Goal: Transaction & Acquisition: Purchase product/service

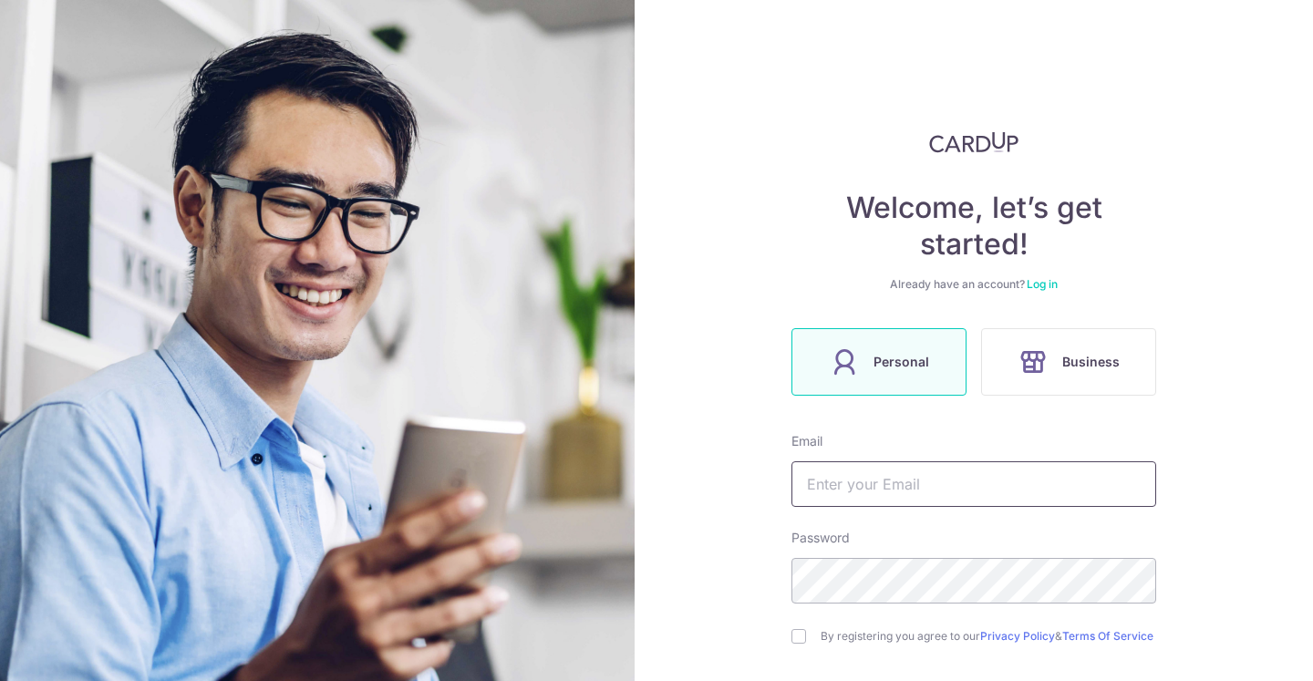
click at [876, 488] on input "text" at bounding box center [973, 484] width 365 height 46
type input "[EMAIL_ADDRESS][PERSON_NAME][DOMAIN_NAME]"
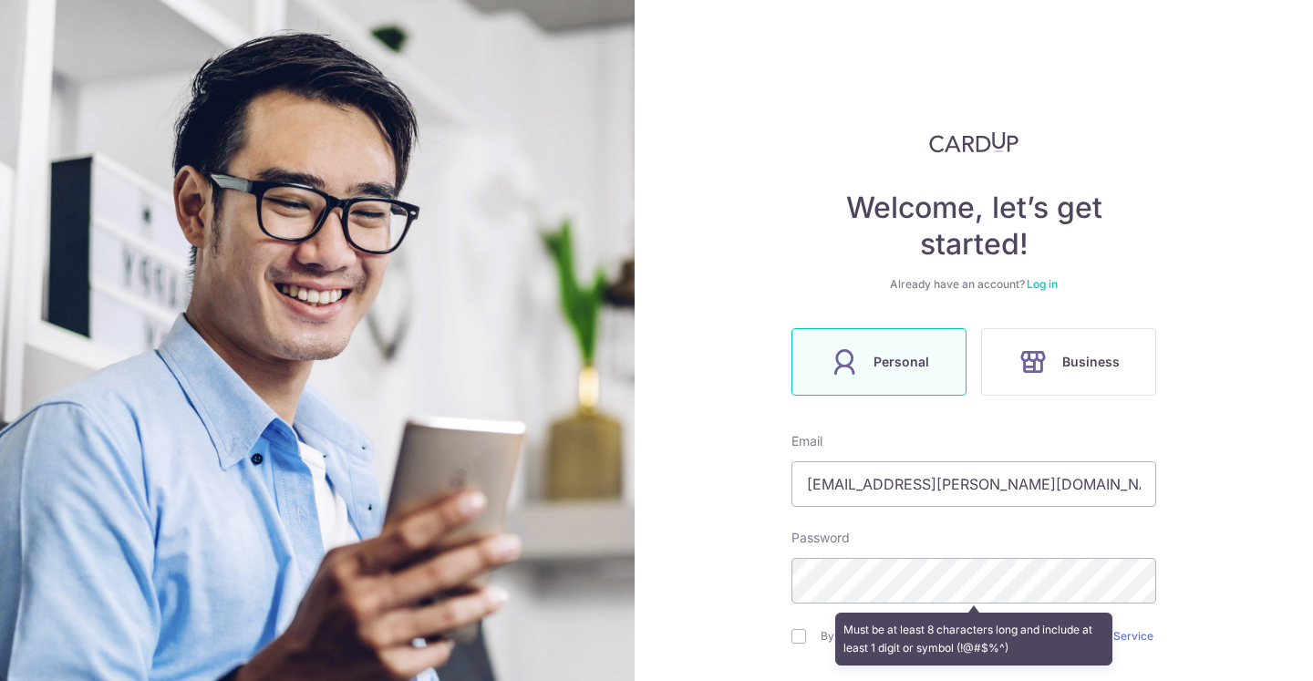
click at [791, 640] on div "Must be at least 8 characters long and include at least 1 digit or symbol (!@#$…" at bounding box center [973, 638] width 365 height 67
click at [796, 639] on div "Must be at least 8 characters long and include at least 1 digit or symbol (!@#$…" at bounding box center [973, 638] width 365 height 67
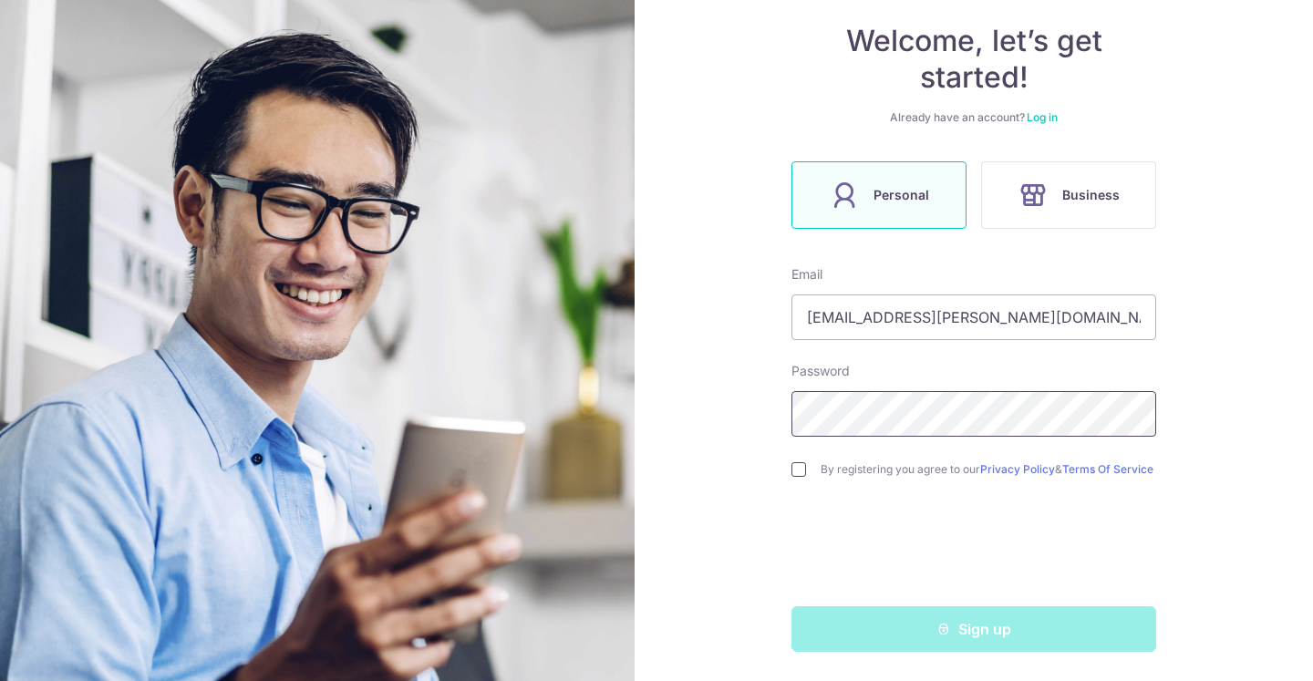
scroll to position [174, 0]
click at [799, 462] on input "checkbox" at bounding box center [798, 469] width 15 height 15
checkbox input "true"
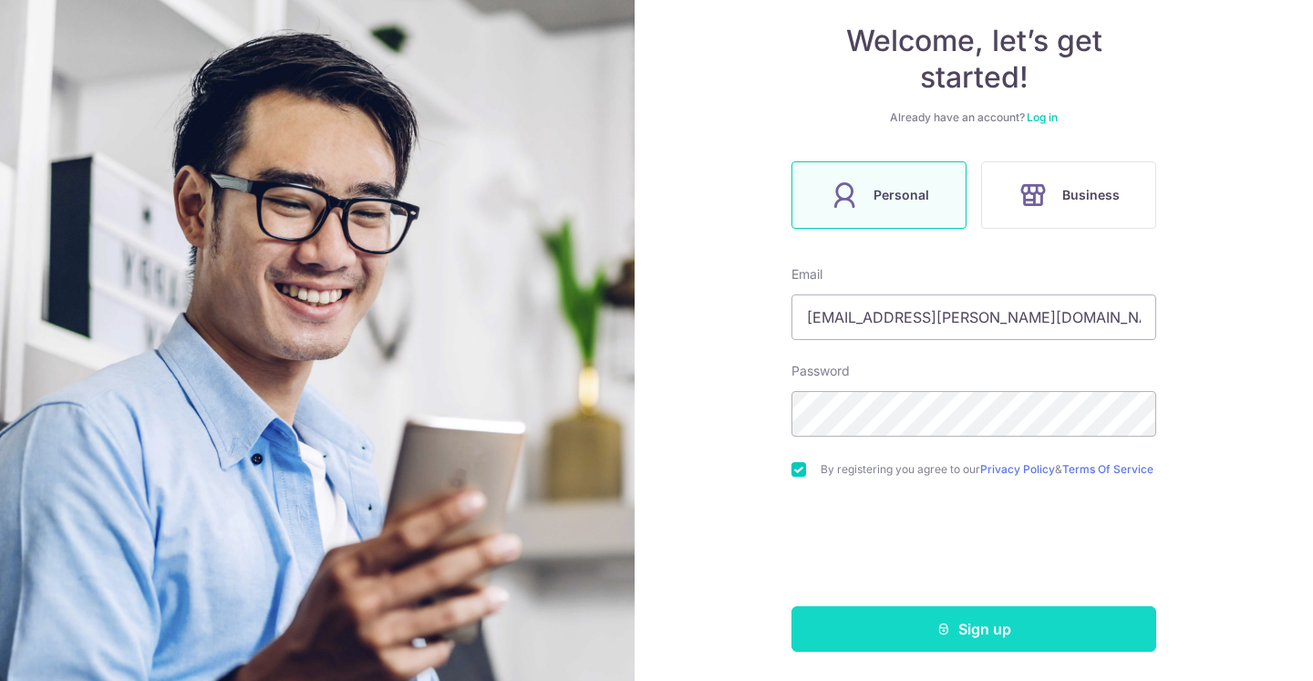
click at [870, 631] on button "Sign up" at bounding box center [973, 629] width 365 height 46
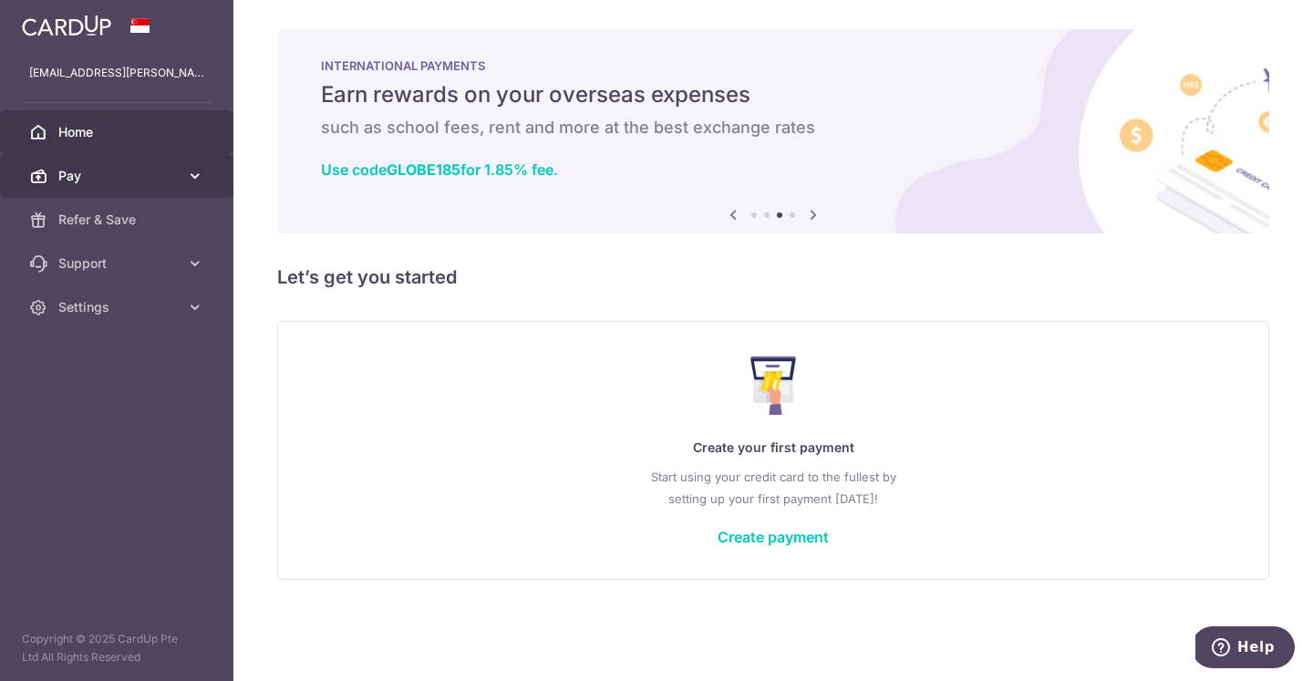
click at [125, 195] on link "Pay" at bounding box center [116, 176] width 233 height 44
click at [797, 531] on link "Create payment" at bounding box center [772, 537] width 111 height 18
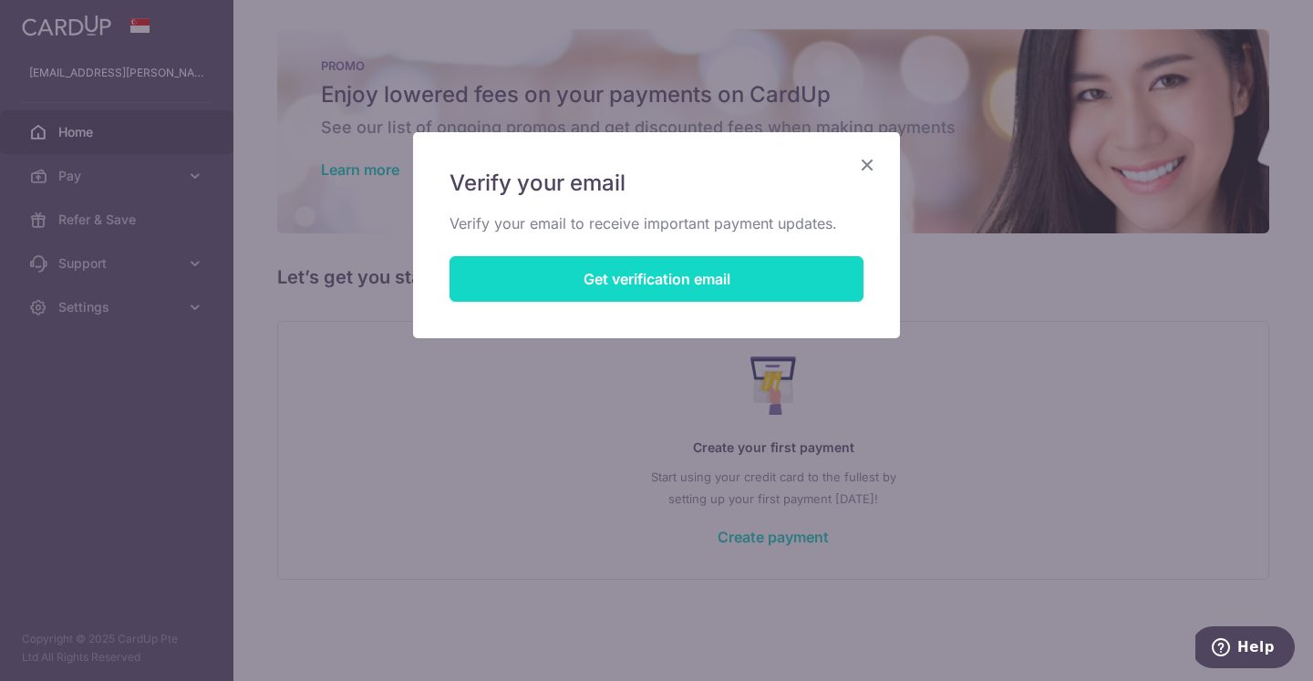
click at [564, 272] on button "Get verification email" at bounding box center [656, 279] width 414 height 46
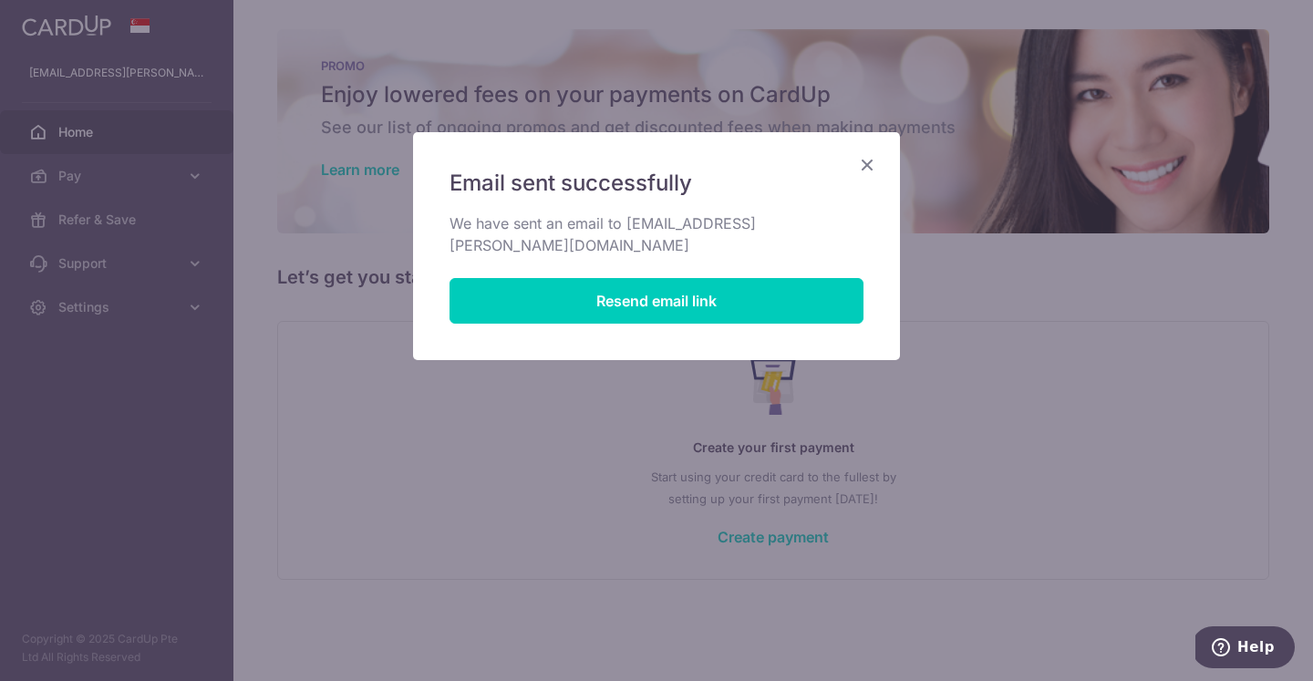
click at [866, 162] on icon "Close" at bounding box center [867, 164] width 22 height 23
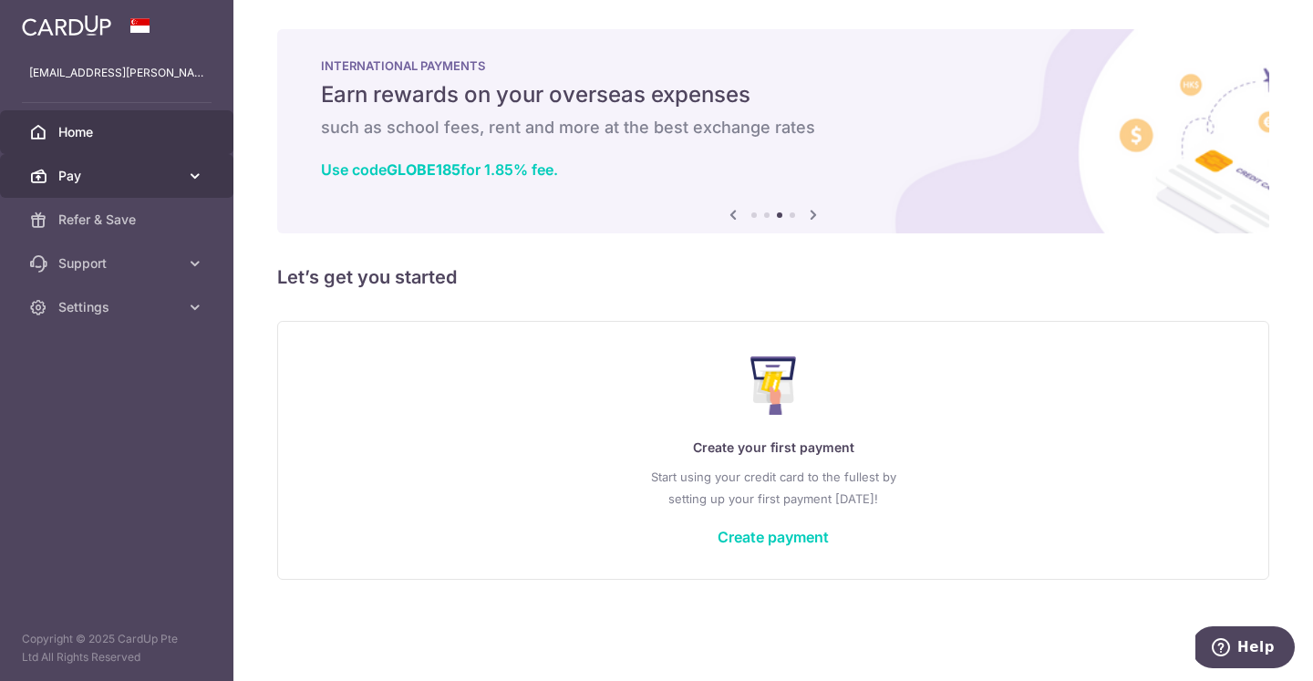
click at [104, 173] on span "Pay" at bounding box center [118, 176] width 120 height 18
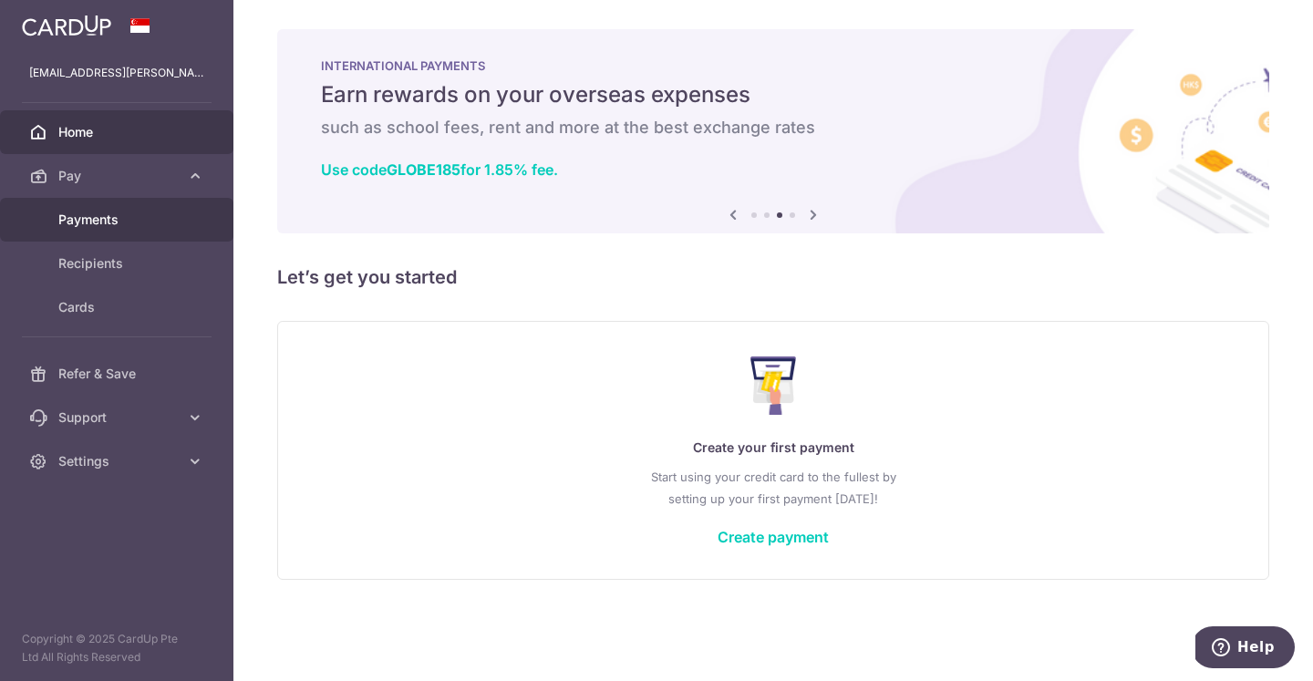
click at [95, 221] on span "Payments" at bounding box center [118, 220] width 120 height 18
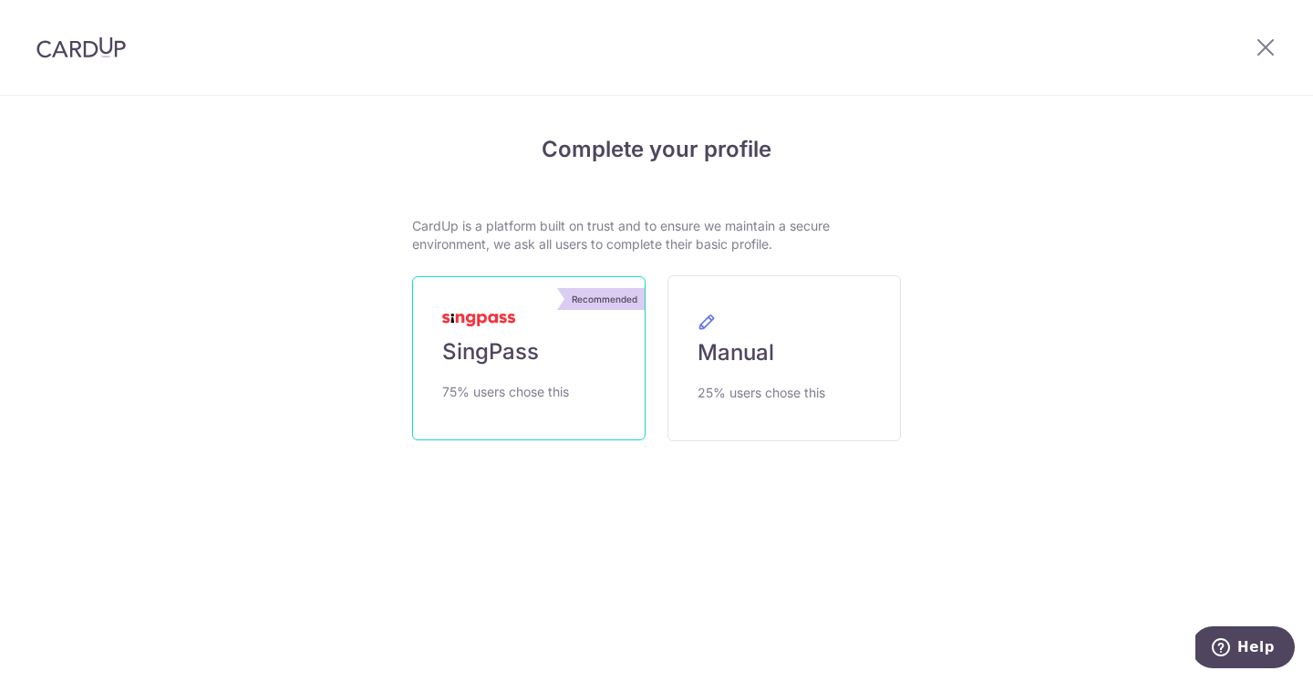
click at [477, 317] on img at bounding box center [478, 320] width 73 height 13
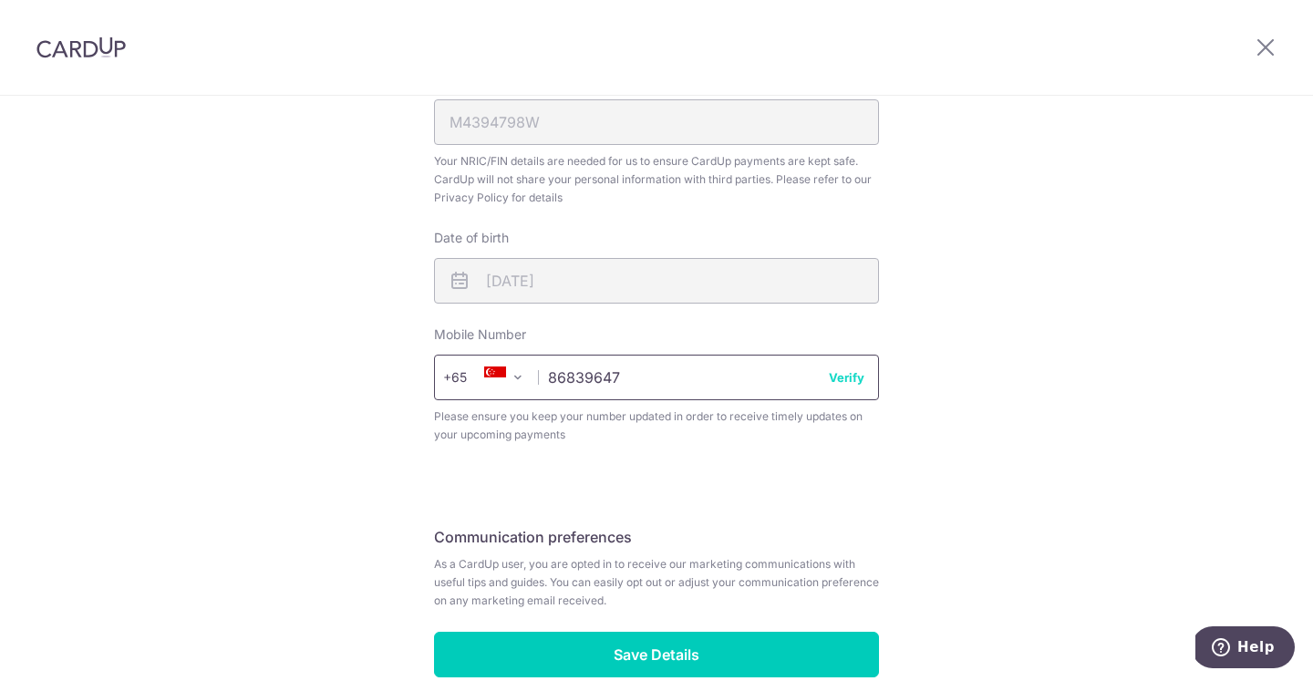
scroll to position [644, 0]
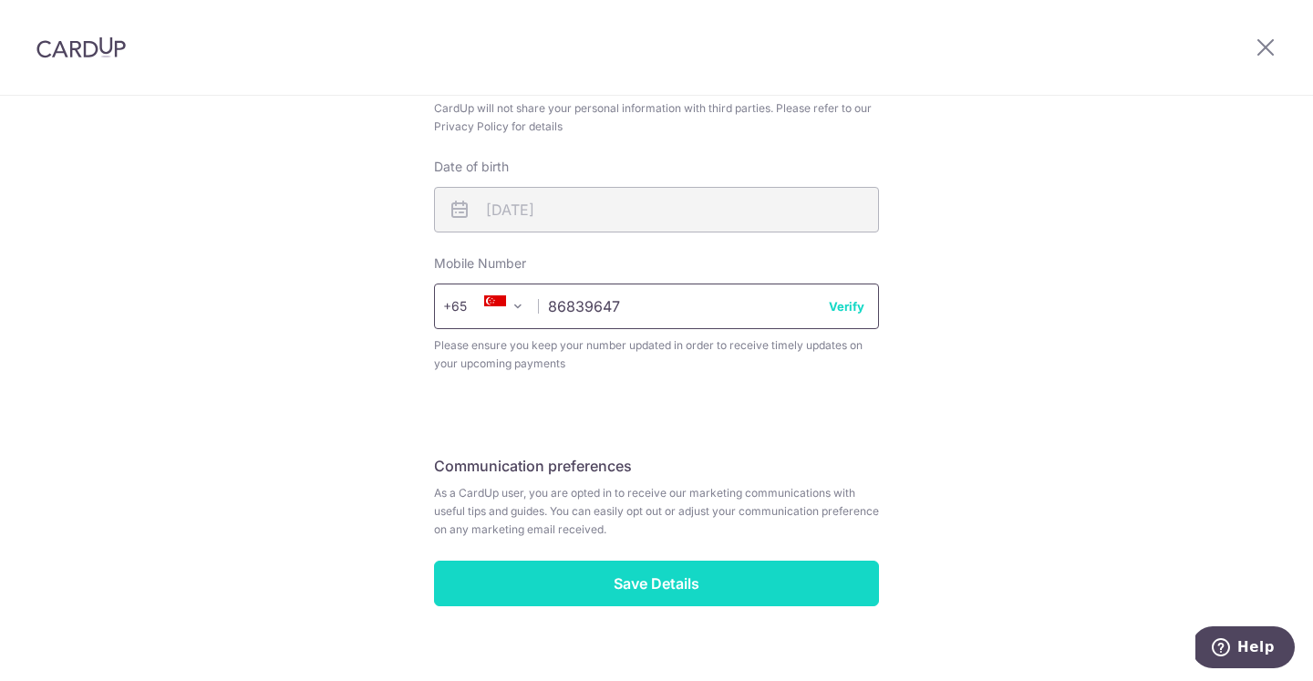
type input "86839647"
click at [562, 561] on input "Save Details" at bounding box center [656, 584] width 445 height 46
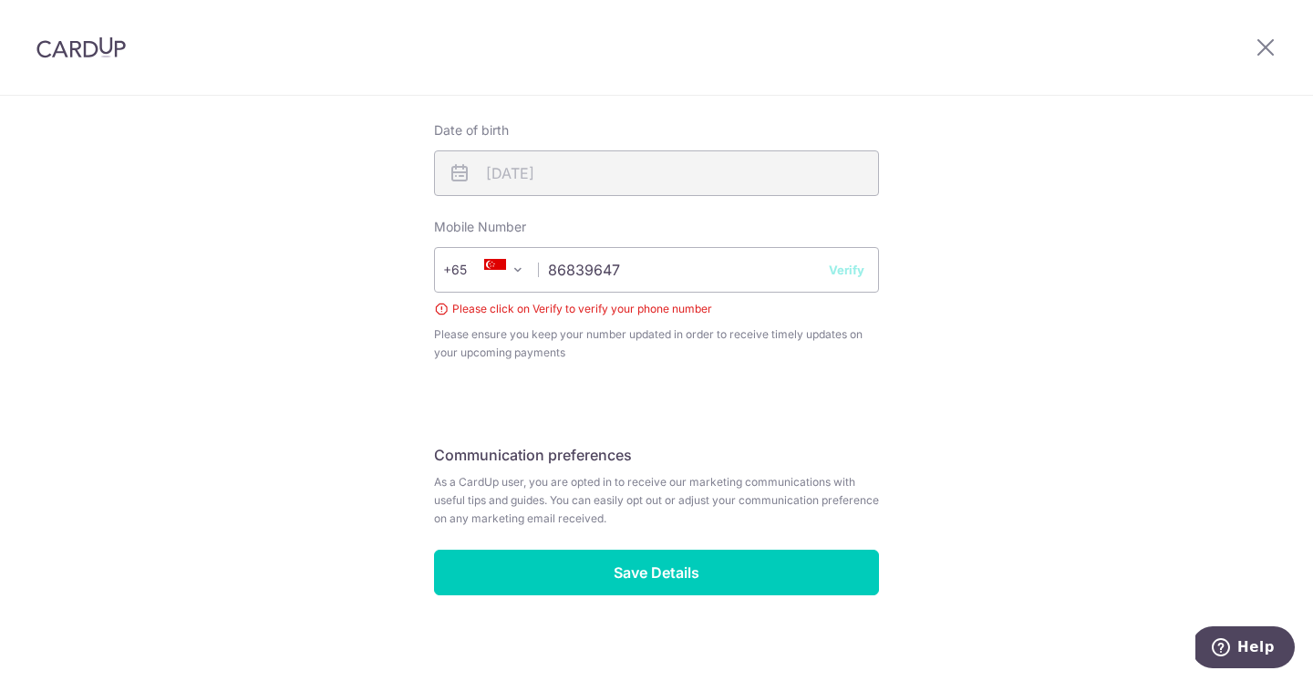
click at [842, 261] on button "Verify" at bounding box center [847, 270] width 36 height 18
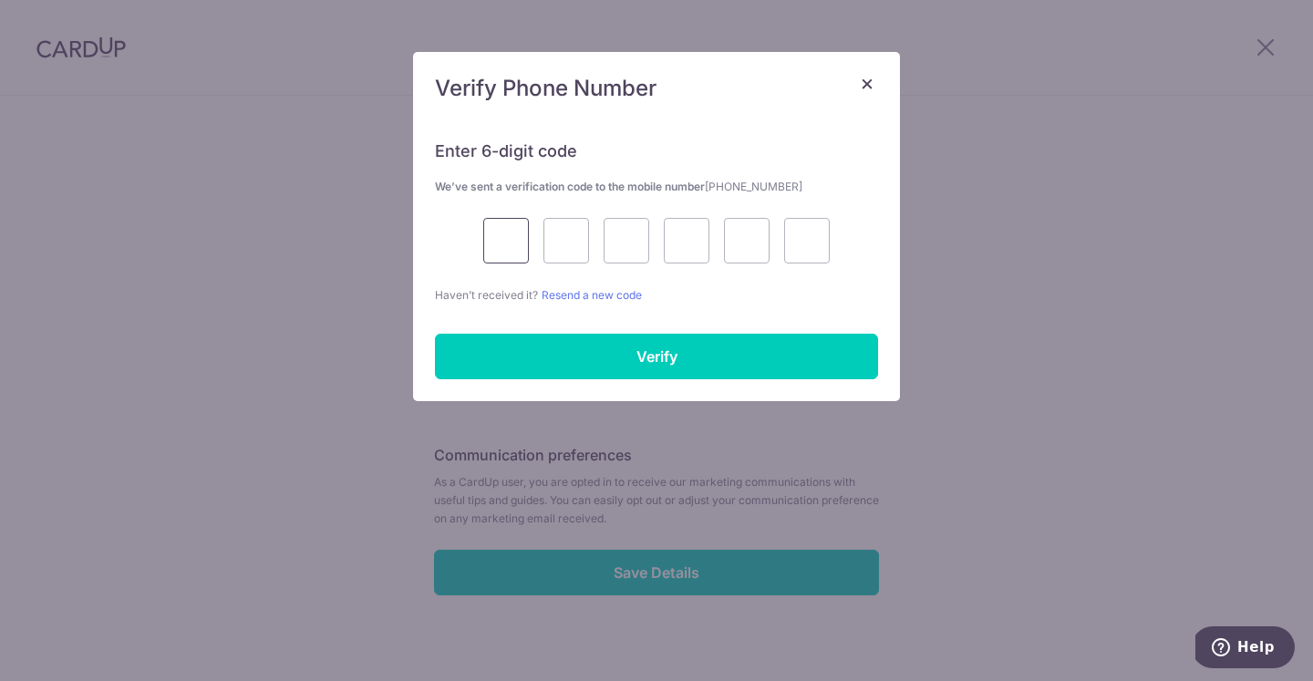
click at [527, 235] on input "text" at bounding box center [506, 241] width 46 height 46
type input "3"
type input "6"
type input "2"
type input "8"
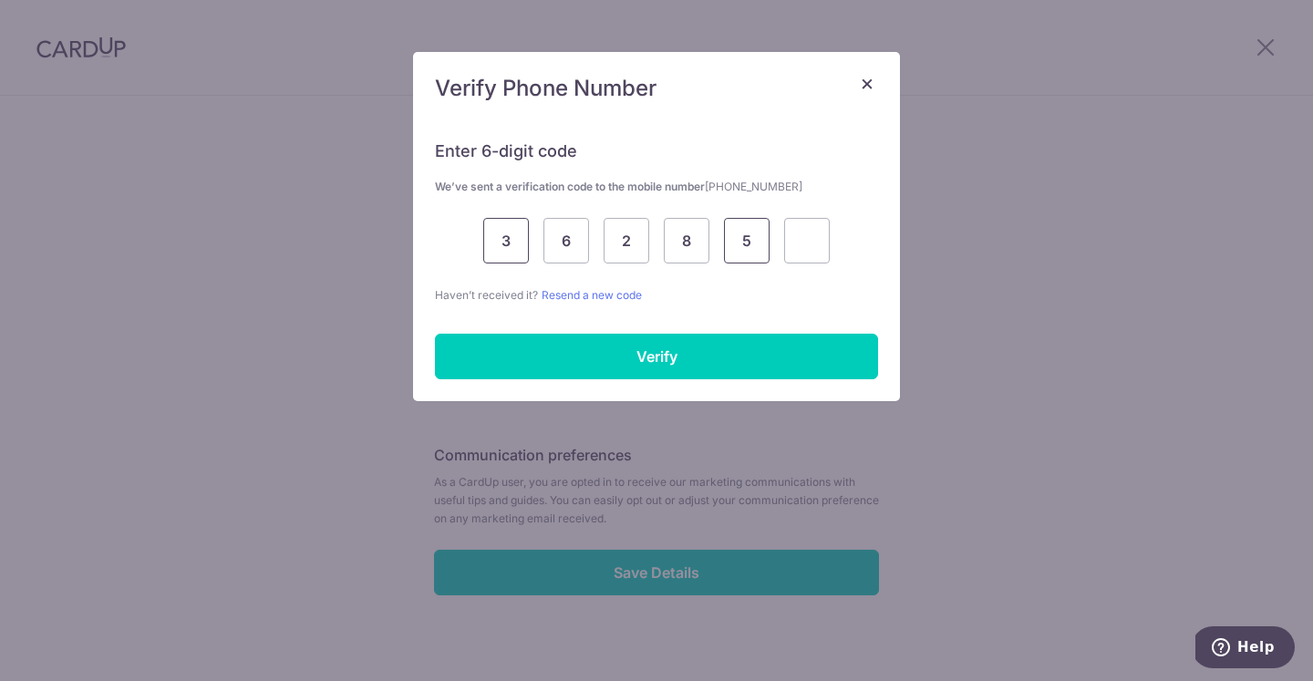
type input "5"
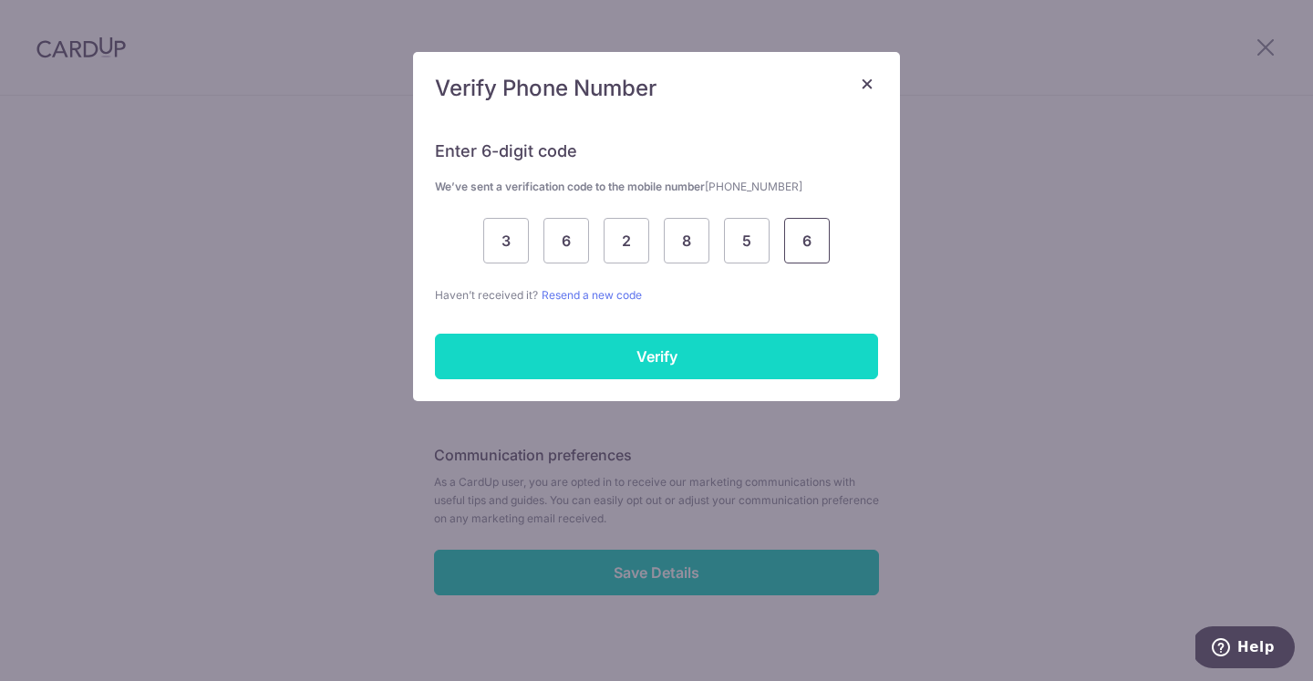
type input "6"
click at [524, 354] on input "Verify" at bounding box center [656, 357] width 443 height 46
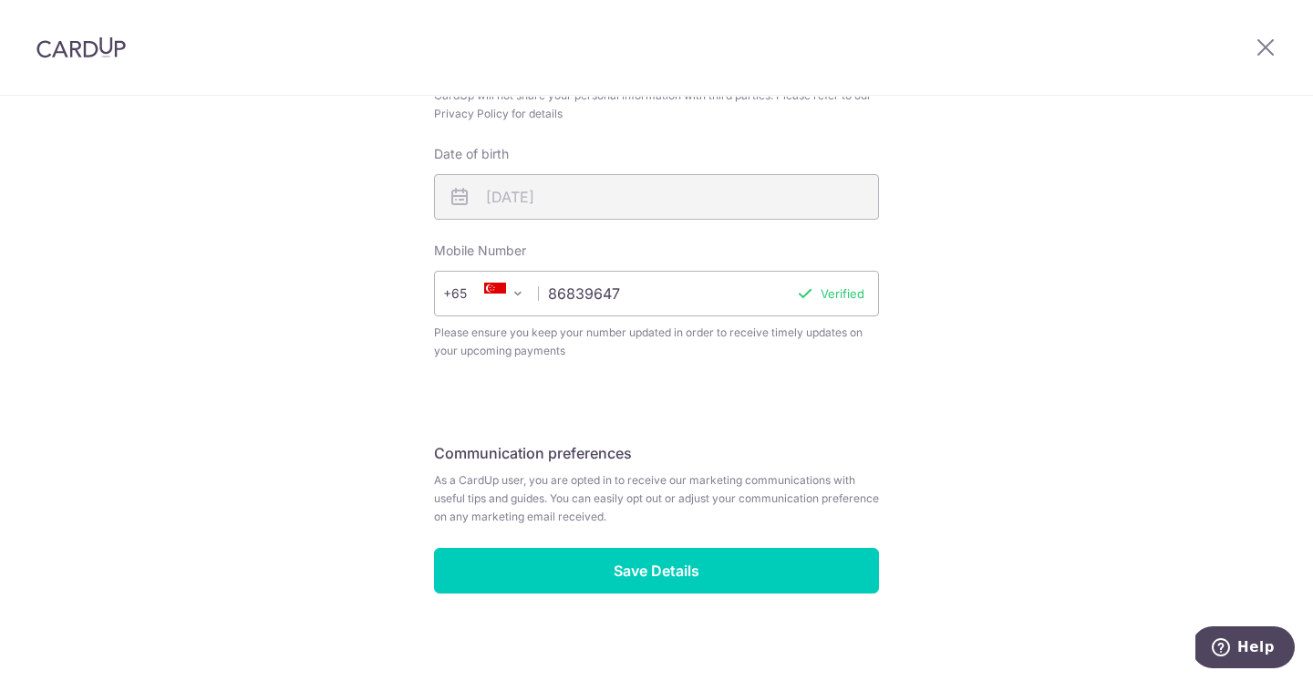
scroll to position [654, 0]
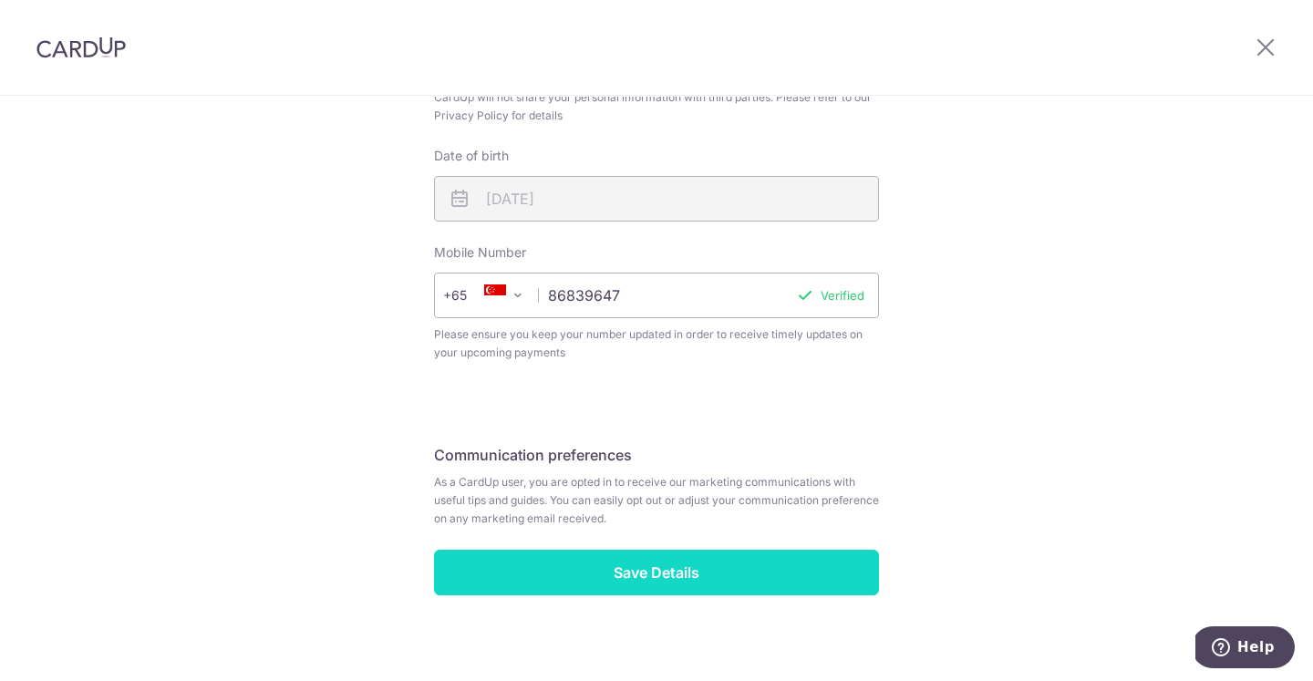
click at [644, 564] on input "Save Details" at bounding box center [656, 573] width 445 height 46
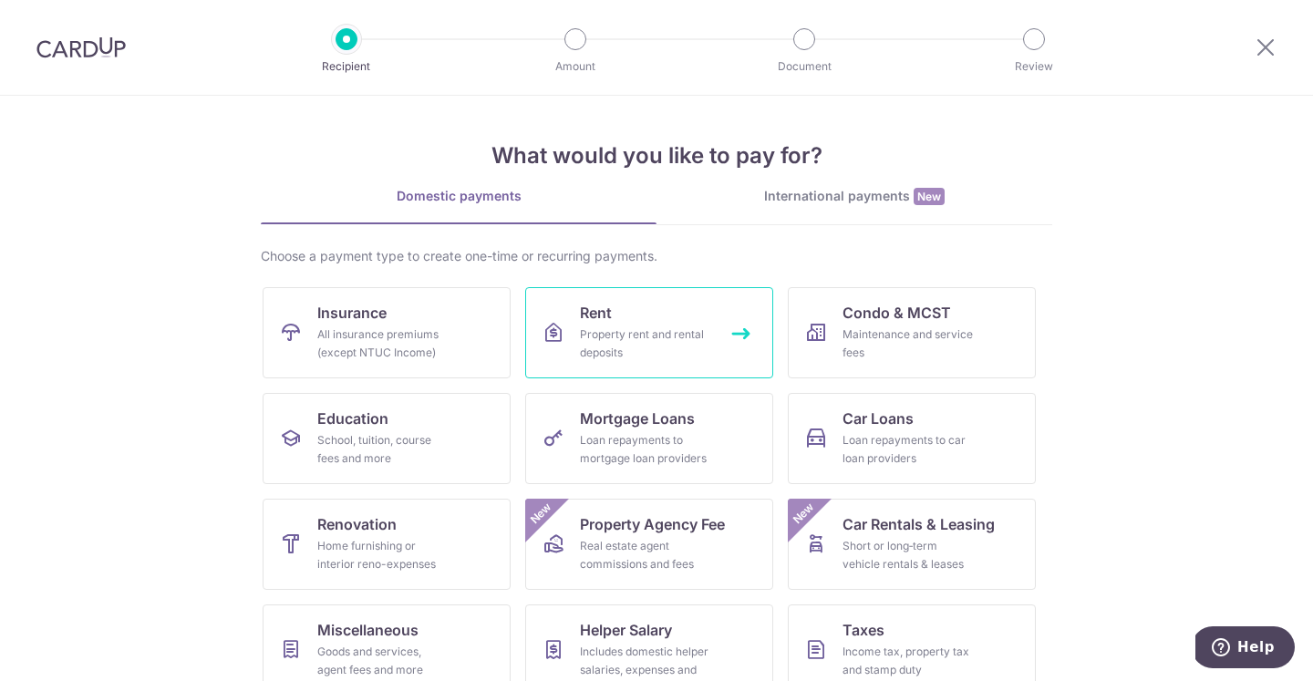
click at [584, 330] on div "Property rent and rental deposits" at bounding box center [645, 343] width 131 height 36
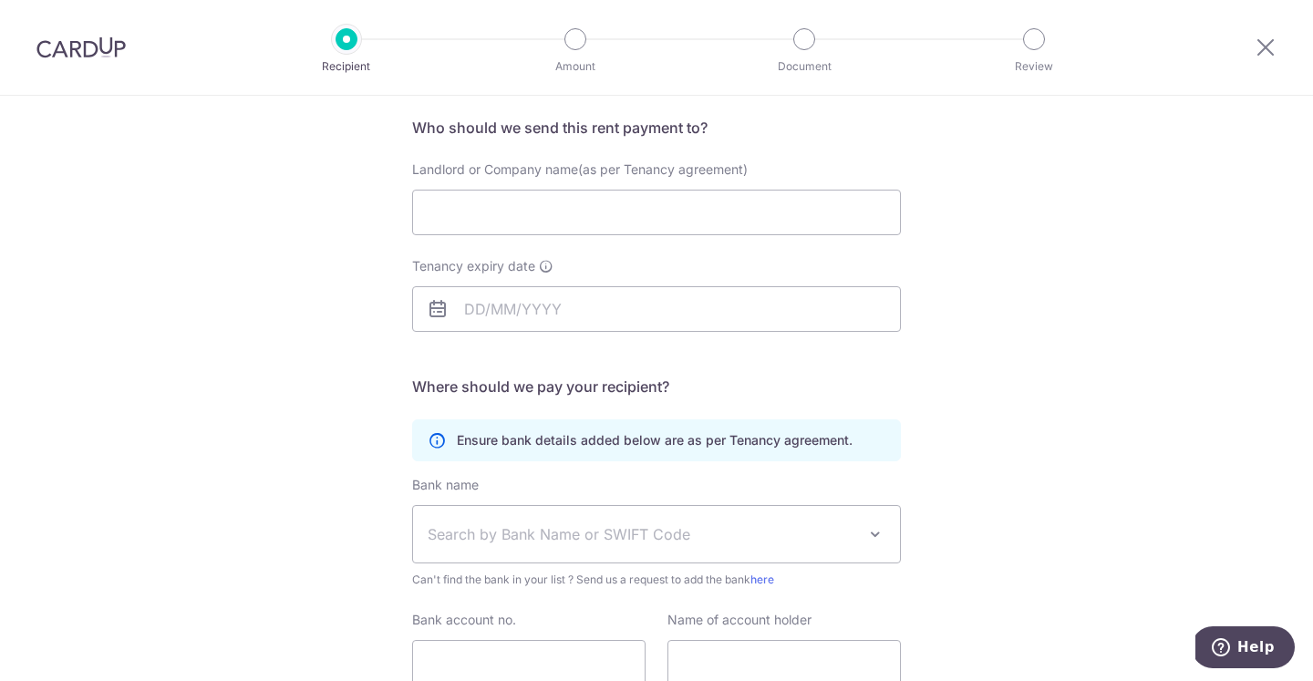
scroll to position [134, 0]
click at [535, 234] on div "Landlord or Company name(as per Tenancy agreement)" at bounding box center [656, 207] width 510 height 97
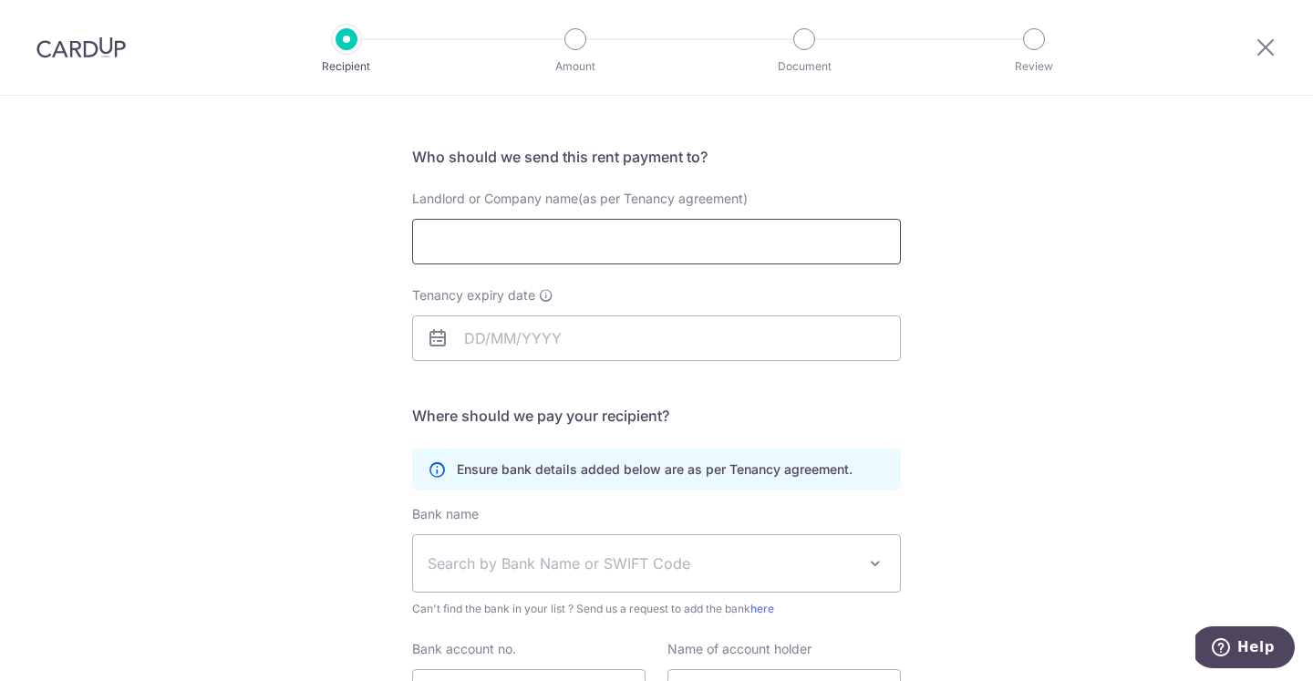
click at [535, 234] on input "Landlord or Company name(as per Tenancy agreement)" at bounding box center [656, 242] width 489 height 46
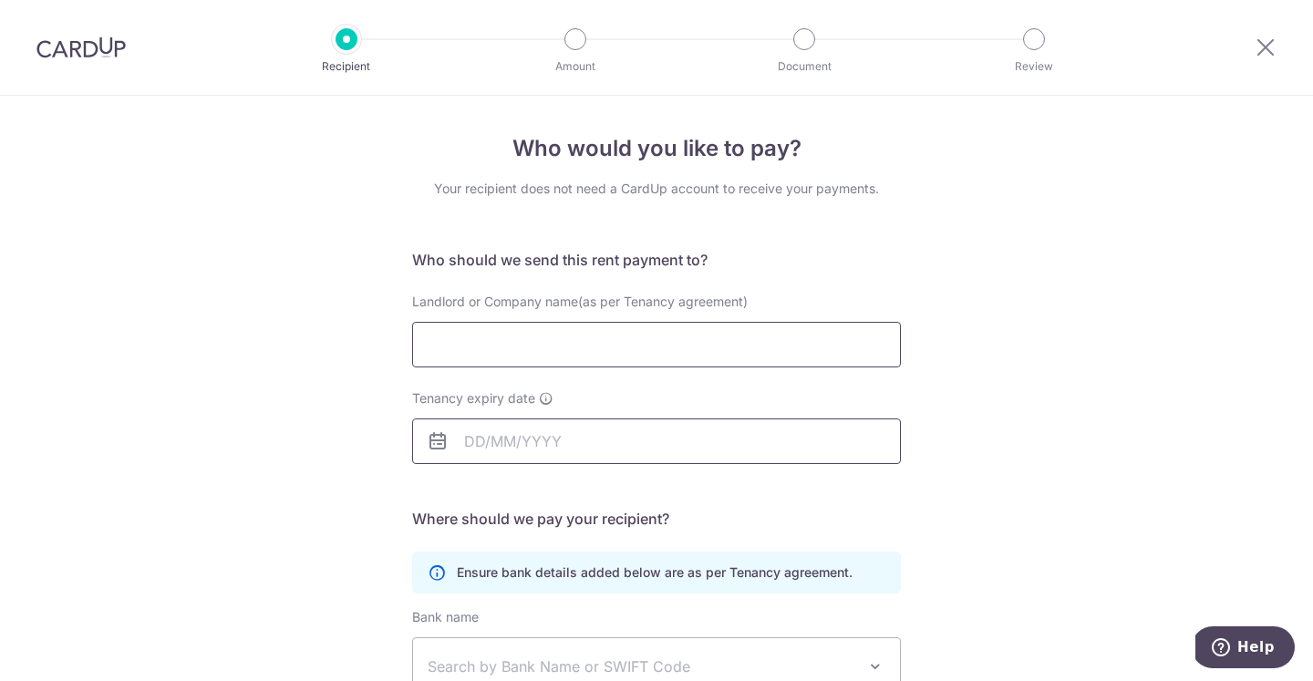
scroll to position [0, 0]
click at [1273, 36] on div at bounding box center [1265, 47] width 95 height 95
click at [1270, 42] on icon at bounding box center [1265, 47] width 22 height 23
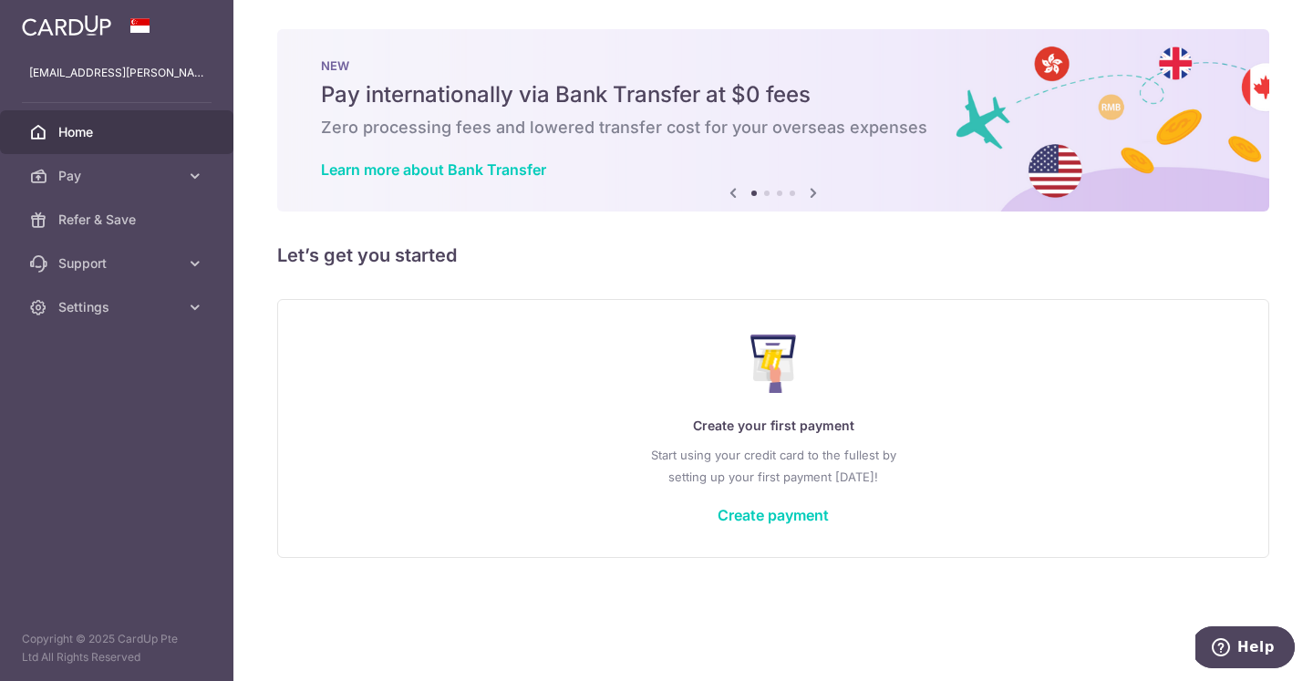
click at [810, 190] on icon at bounding box center [813, 192] width 22 height 23
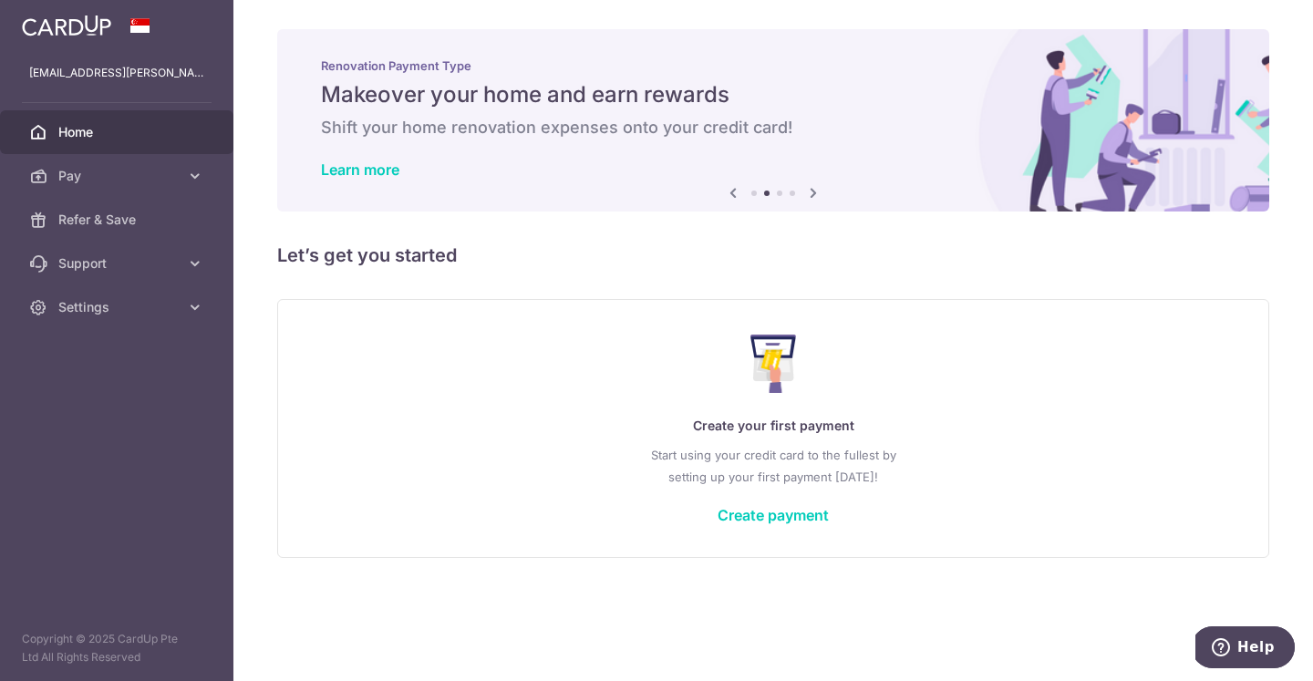
click at [810, 190] on icon at bounding box center [813, 192] width 22 height 23
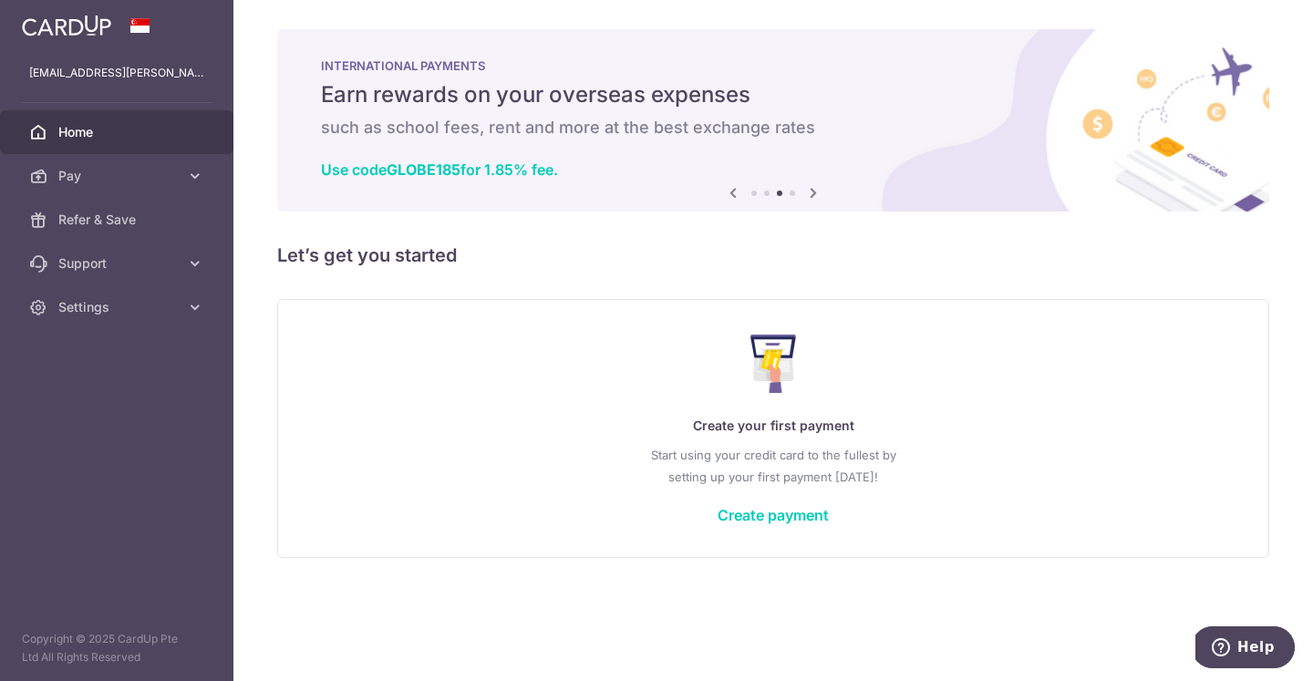
click at [810, 190] on icon at bounding box center [813, 192] width 22 height 23
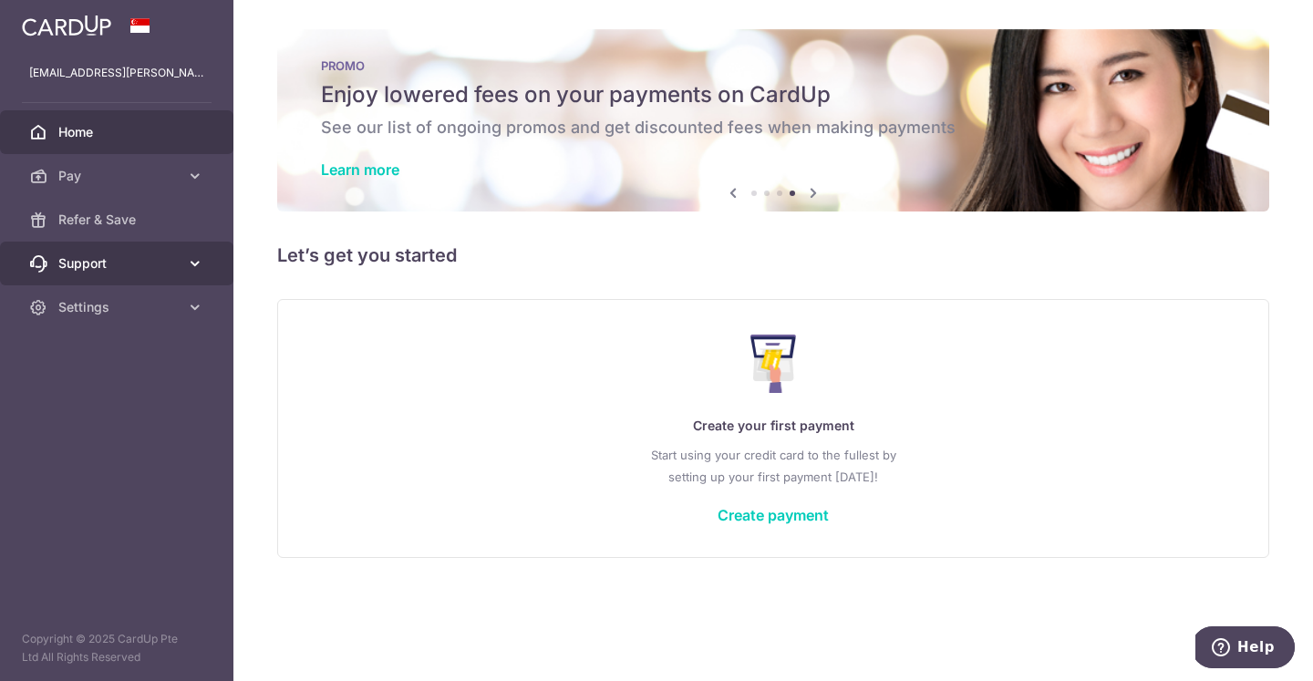
click at [127, 263] on span "Support" at bounding box center [118, 263] width 120 height 18
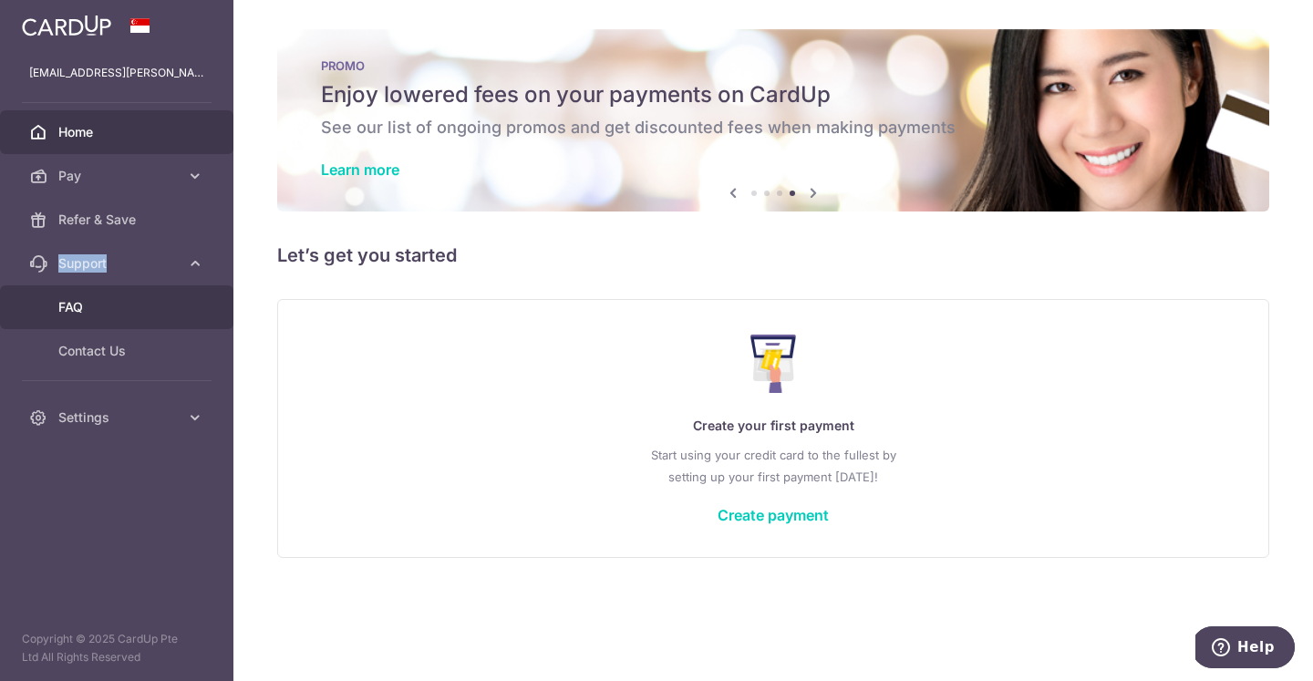
click at [85, 300] on span "FAQ" at bounding box center [118, 307] width 120 height 18
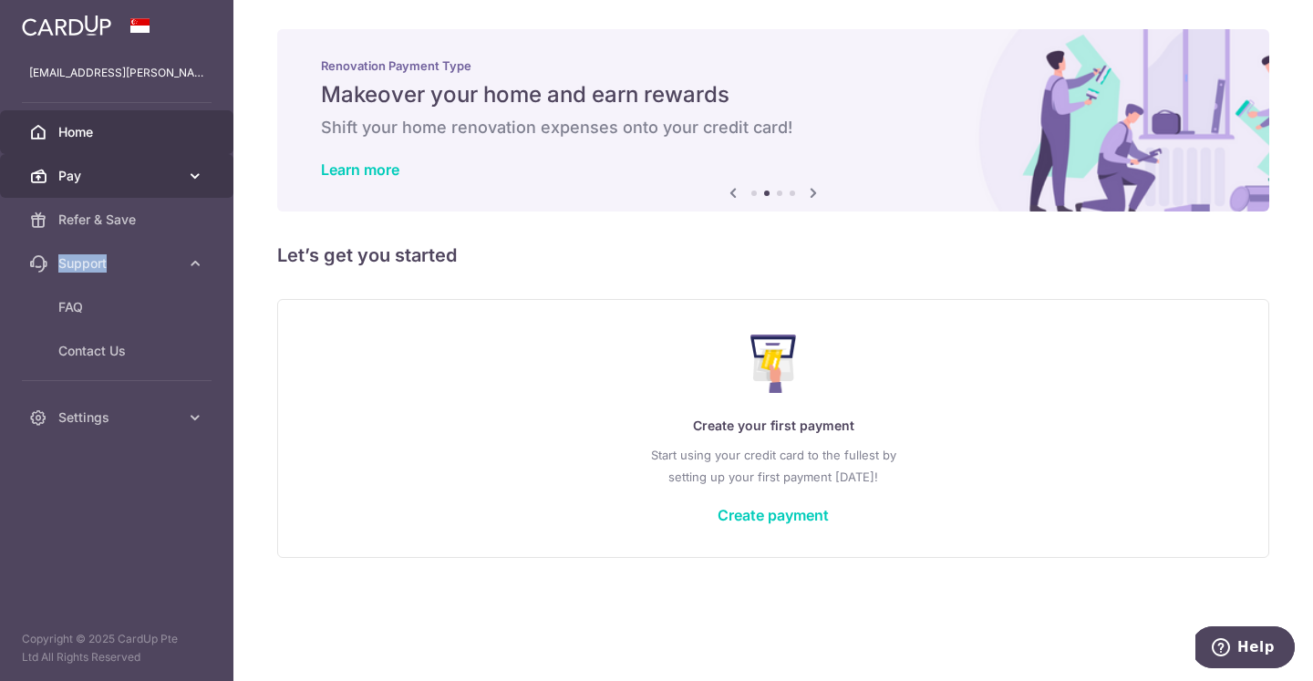
click at [56, 176] on link "Pay" at bounding box center [116, 176] width 233 height 44
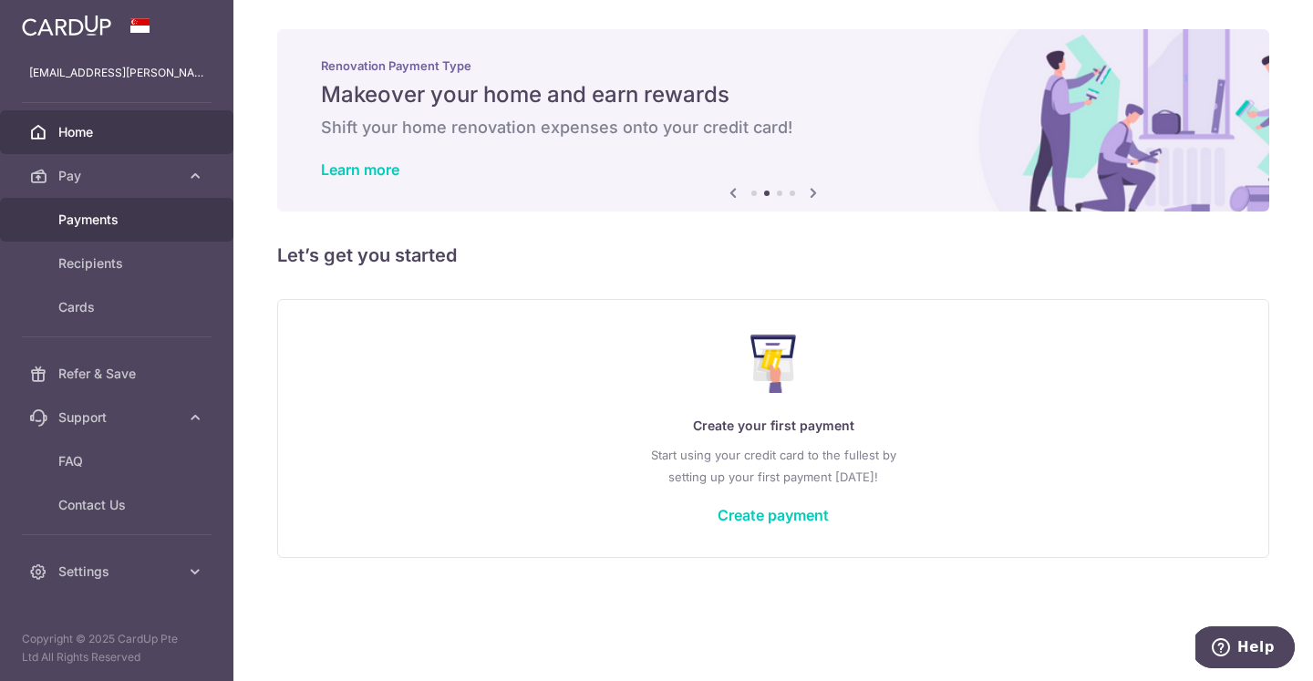
click at [60, 233] on link "Payments" at bounding box center [116, 220] width 233 height 44
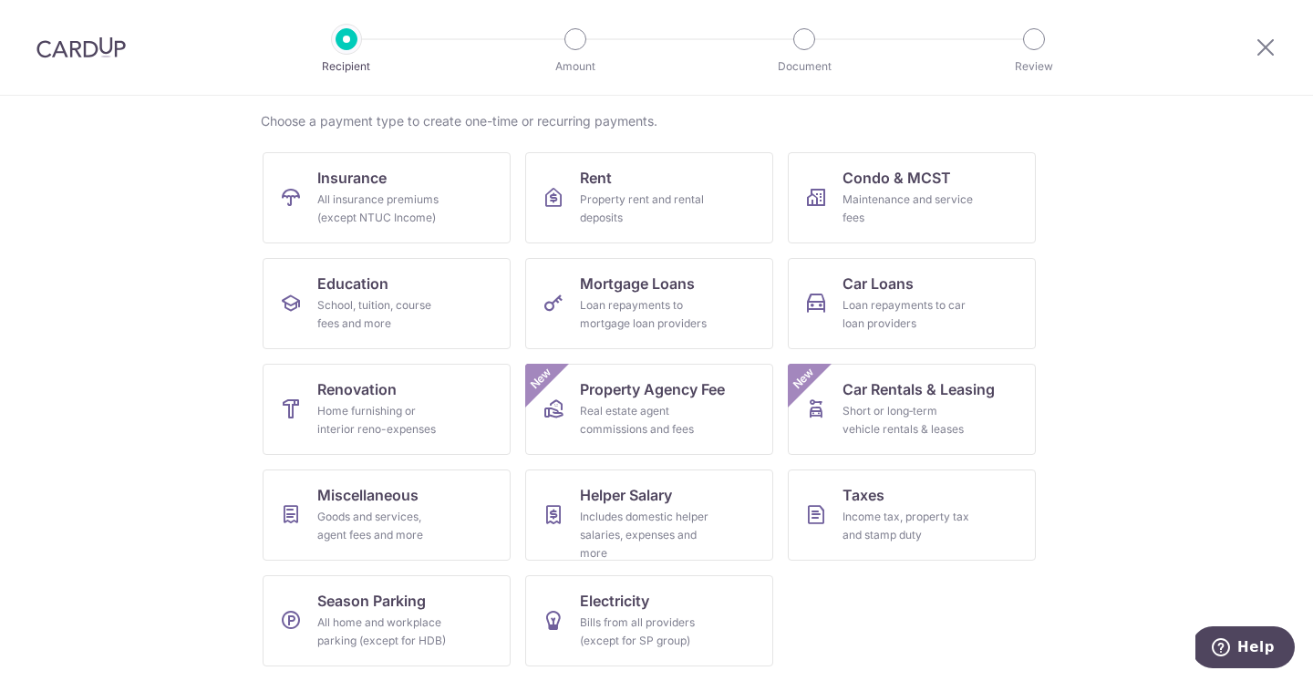
scroll to position [135, 0]
click at [902, 519] on div "Income tax, property tax and stamp duty" at bounding box center [907, 526] width 131 height 36
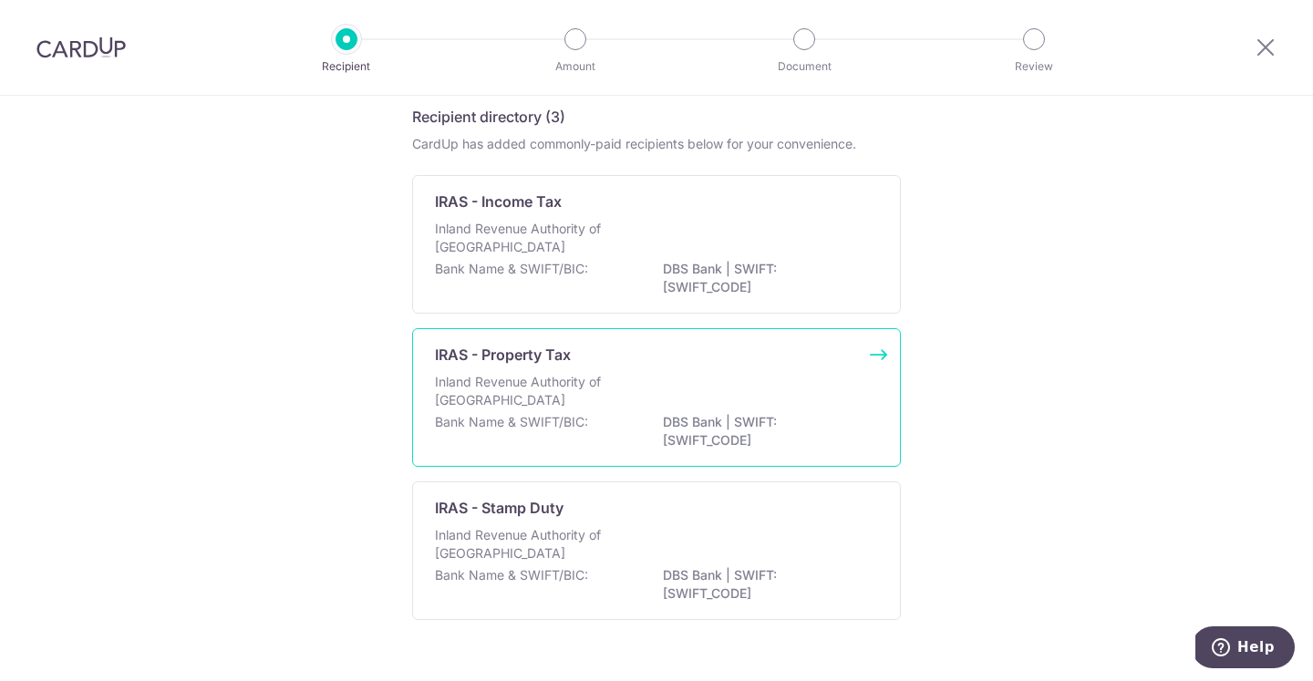
scroll to position [59, 0]
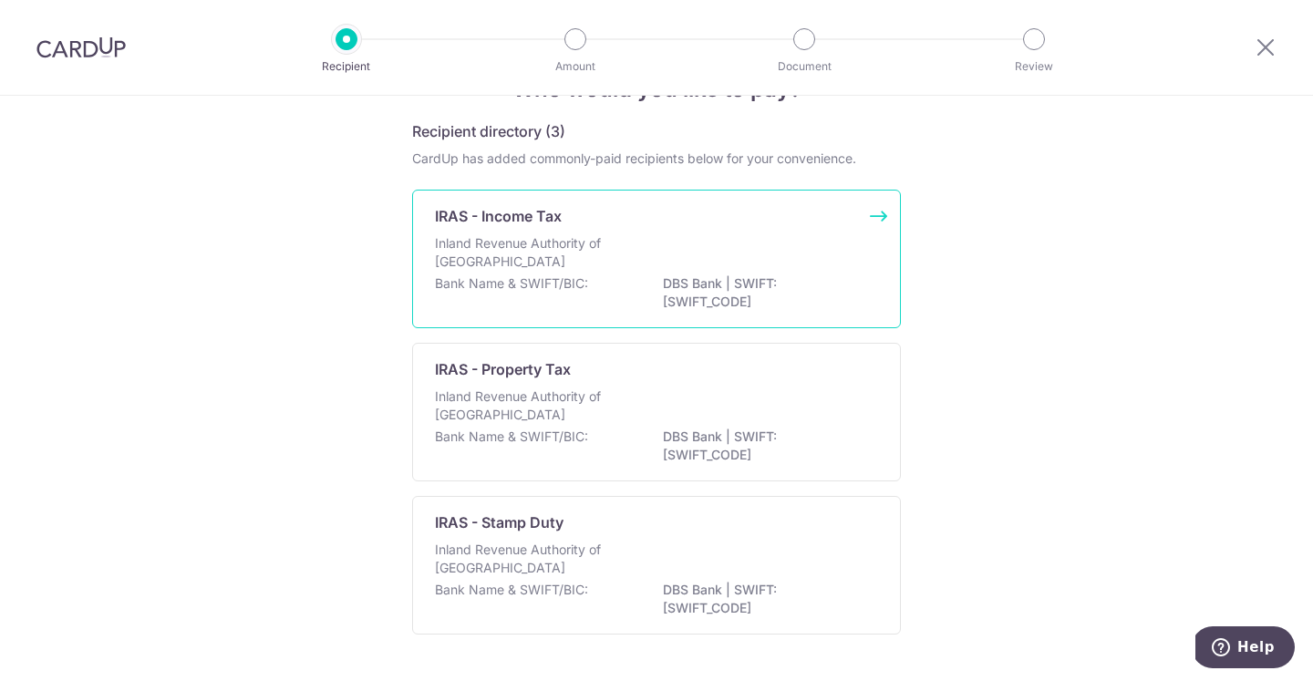
click at [771, 219] on div "IRAS - Income Tax" at bounding box center [645, 216] width 421 height 22
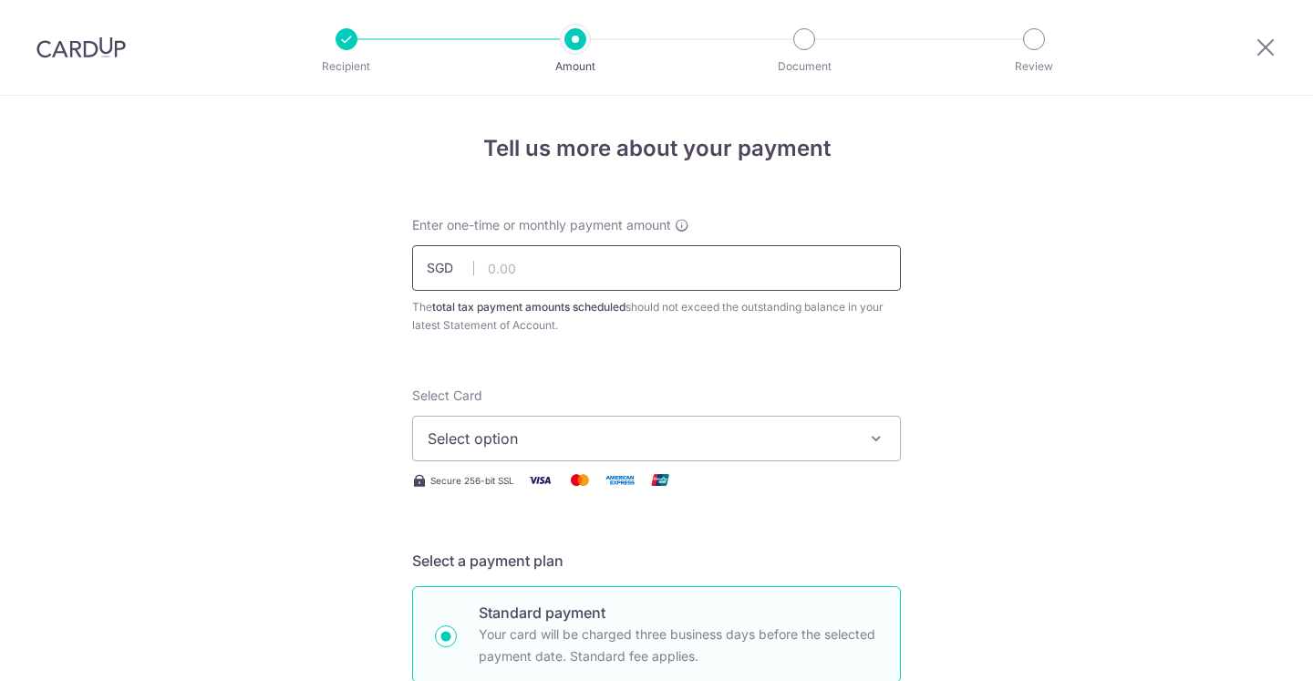
click at [685, 262] on input "text" at bounding box center [656, 268] width 489 height 46
click at [685, 227] on icon at bounding box center [682, 225] width 15 height 15
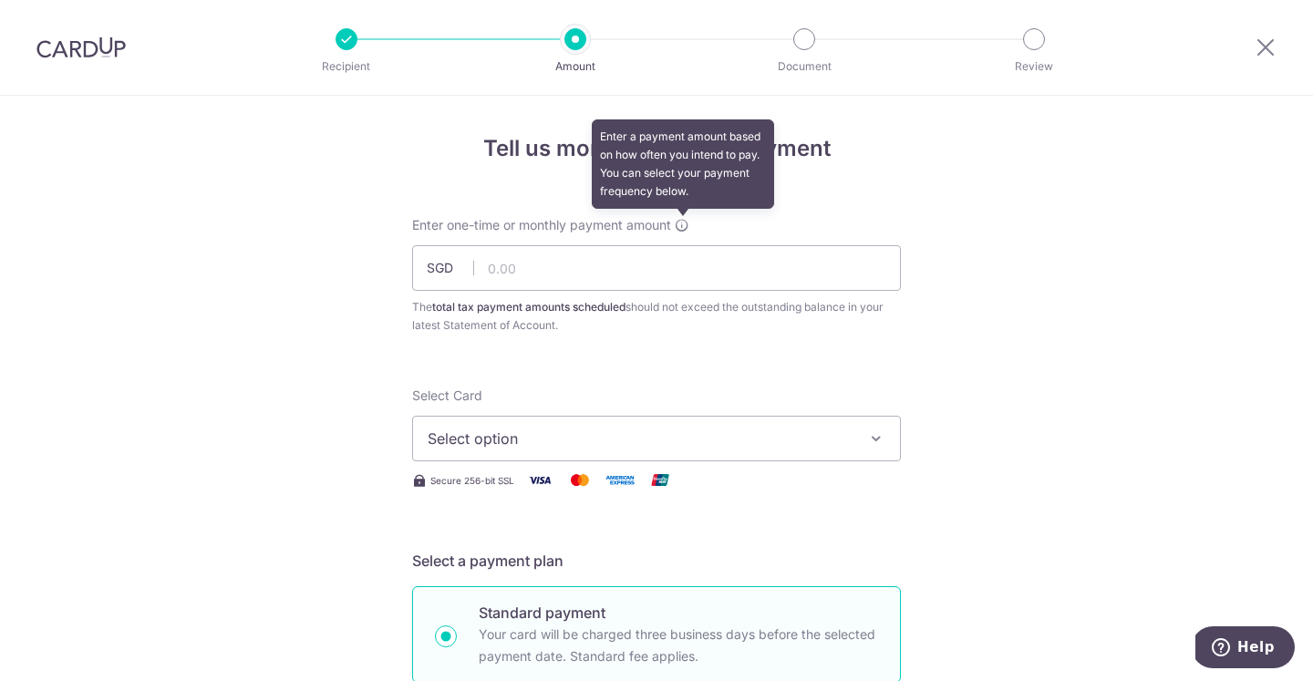
click at [685, 227] on icon at bounding box center [682, 225] width 15 height 15
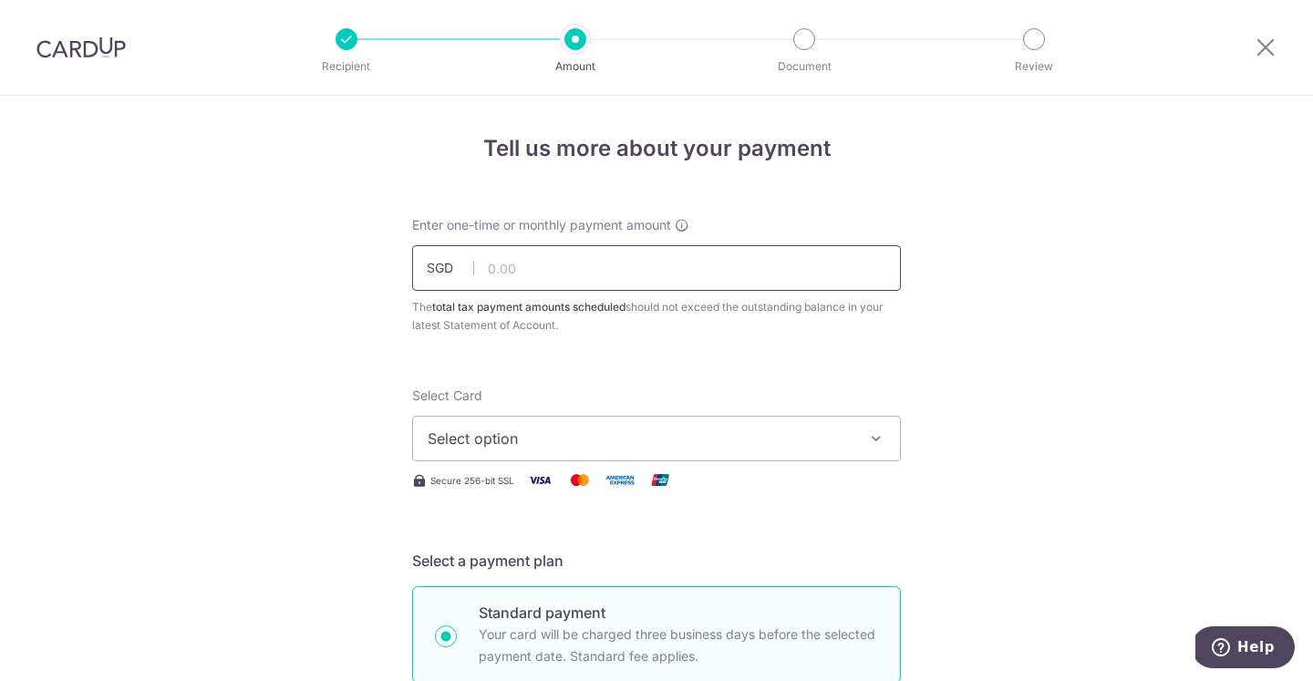
click at [635, 262] on input "text" at bounding box center [656, 268] width 489 height 46
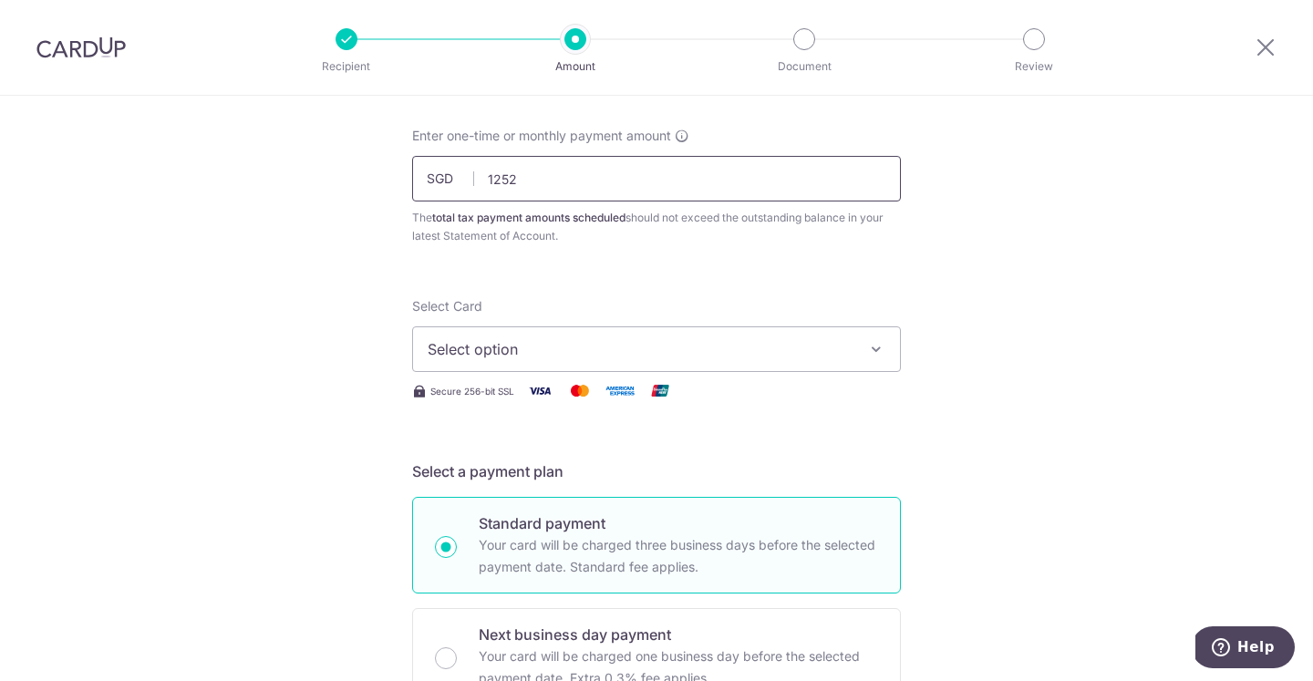
scroll to position [96, 0]
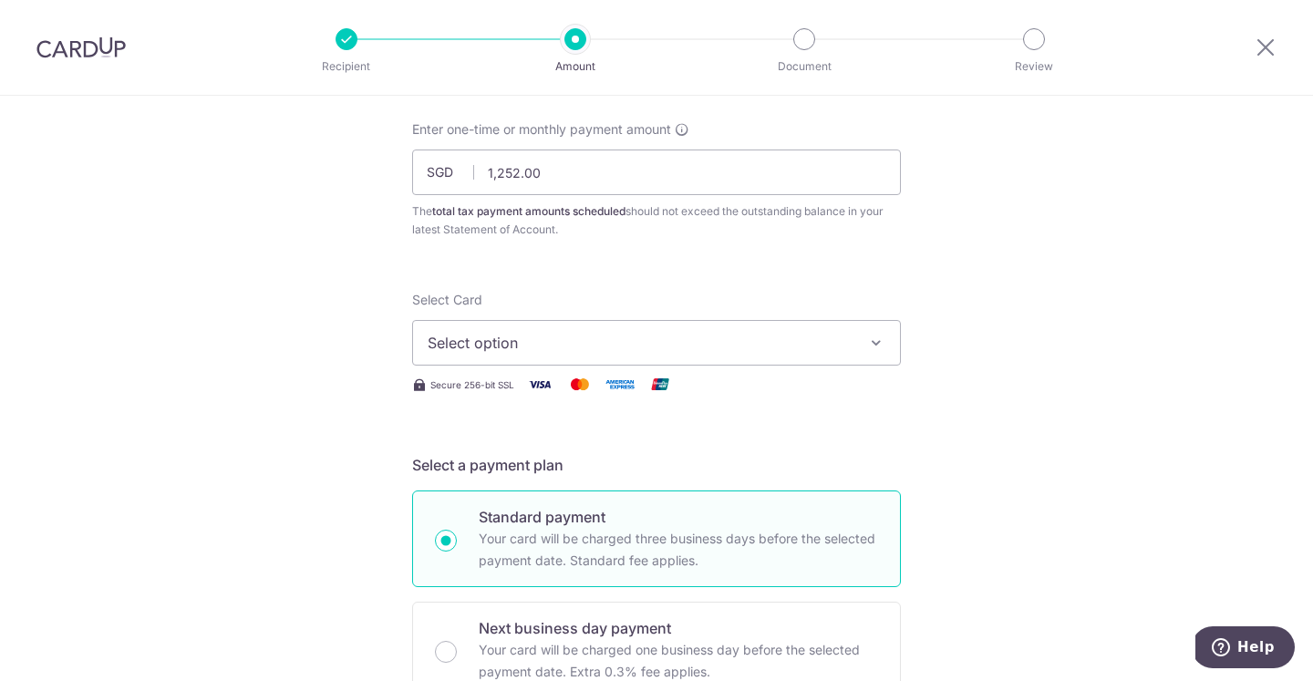
click at [565, 222] on div "The total tax payment amounts scheduled should not exceed the outstanding balan…" at bounding box center [656, 220] width 489 height 36
click at [562, 170] on input "1,252.00" at bounding box center [656, 172] width 489 height 46
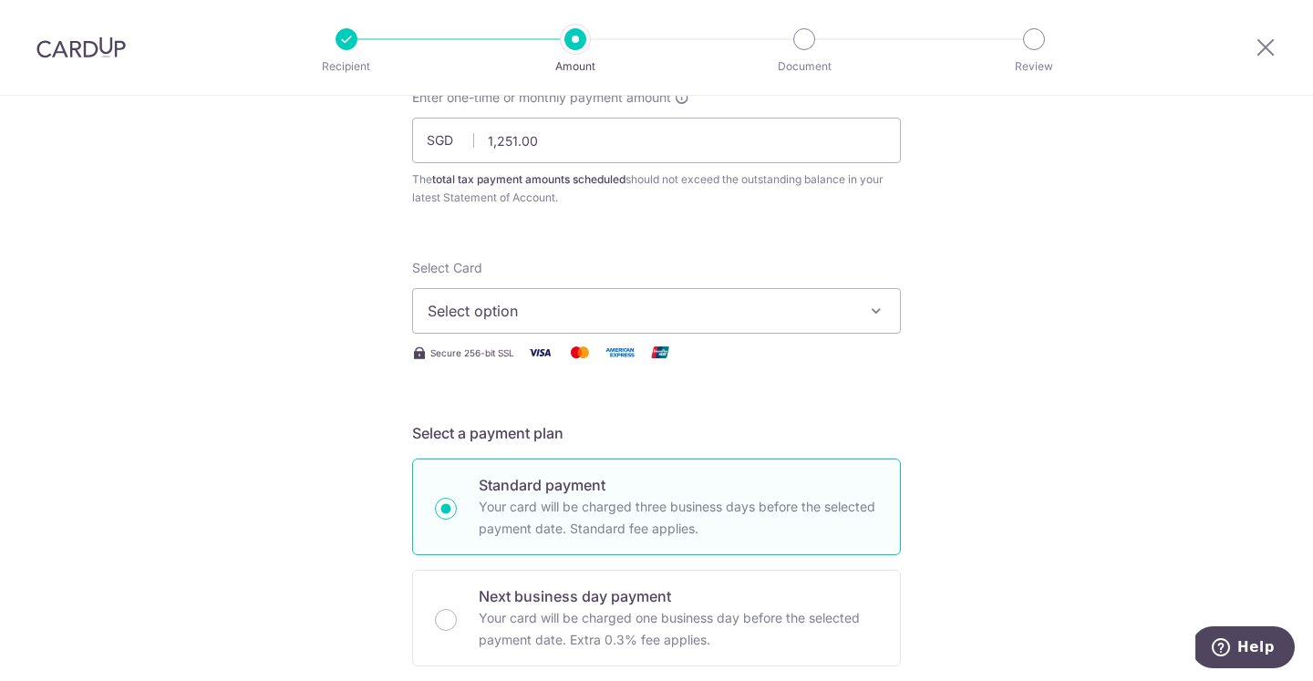
scroll to position [131, 0]
click at [521, 303] on span "Select option" at bounding box center [640, 307] width 425 height 22
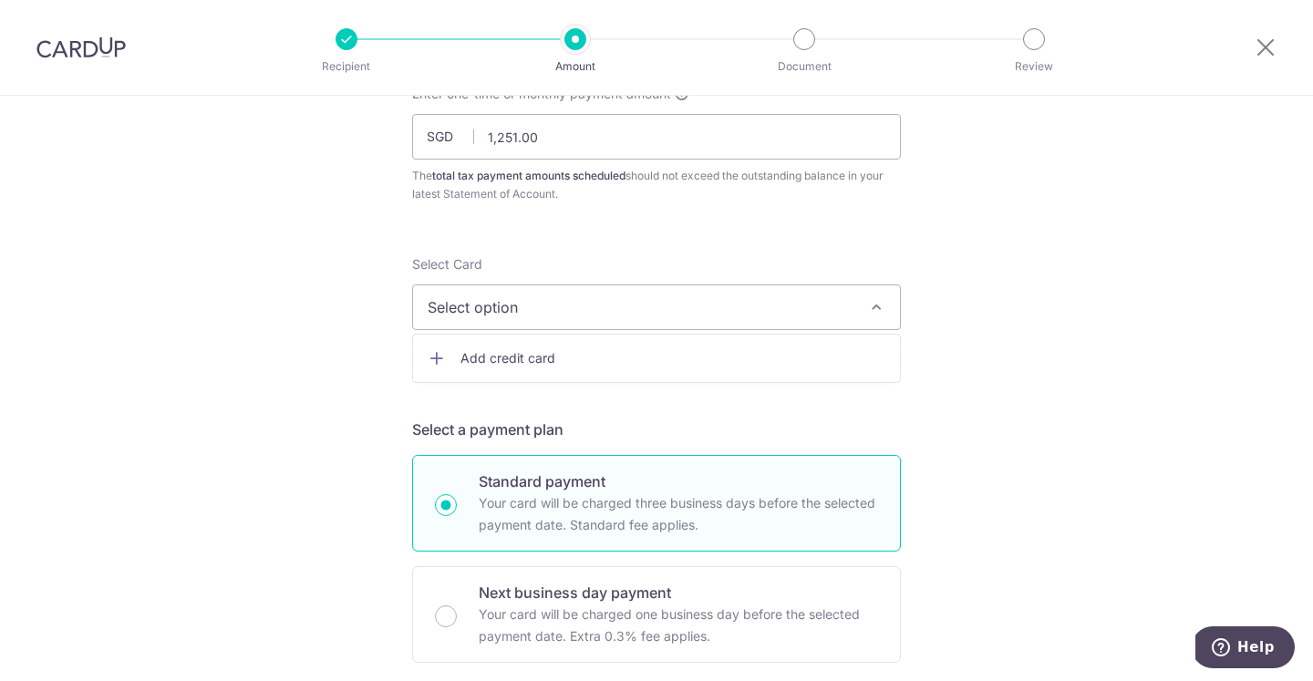
click at [520, 366] on span "Add credit card" at bounding box center [672, 358] width 425 height 18
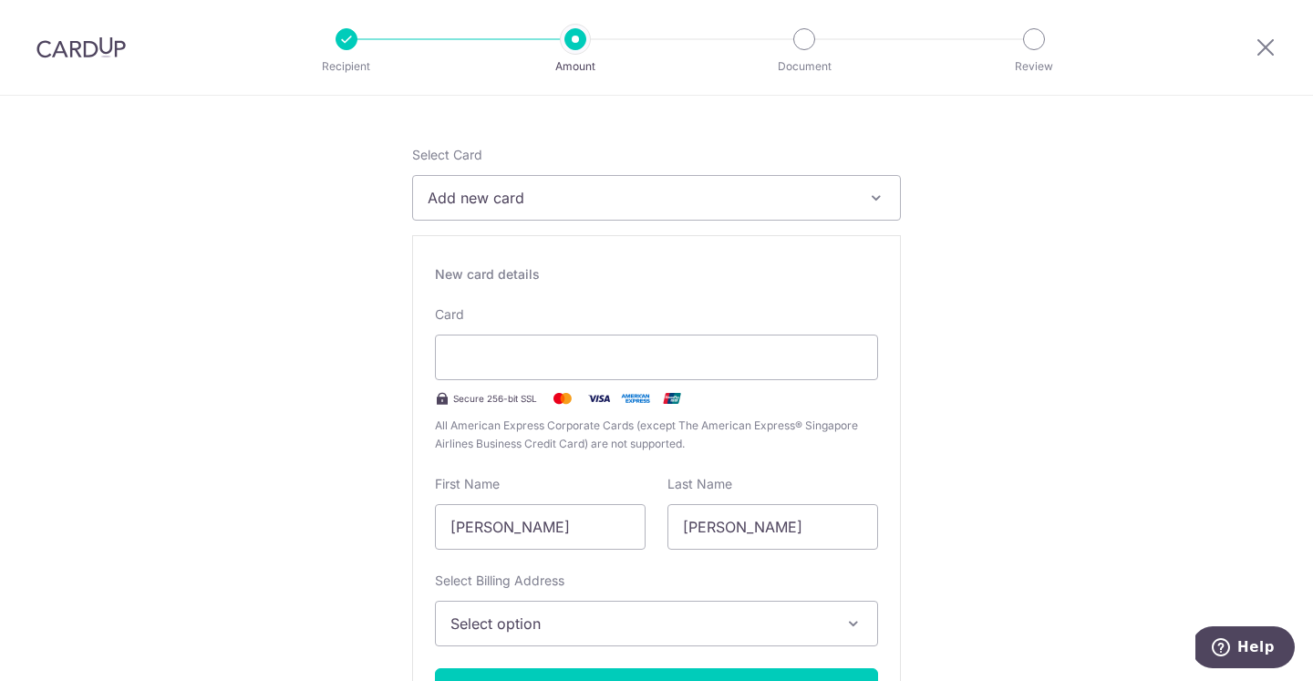
scroll to position [286, 0]
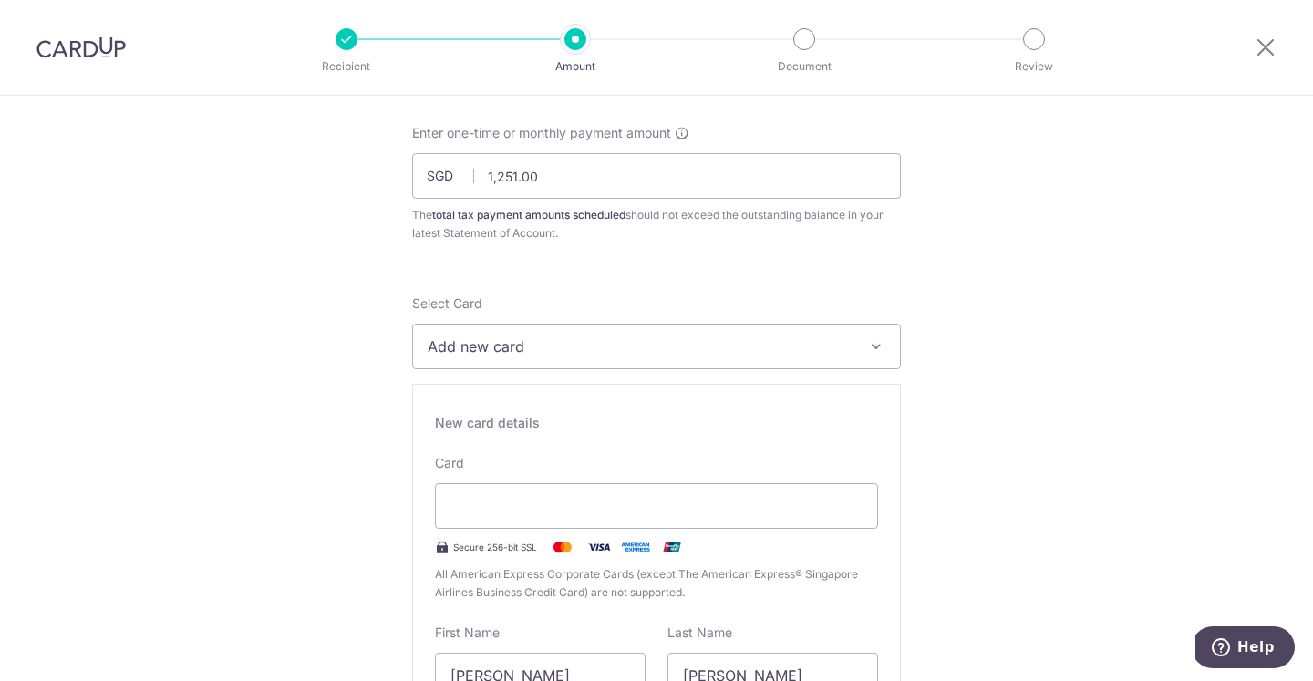
scroll to position [139, 0]
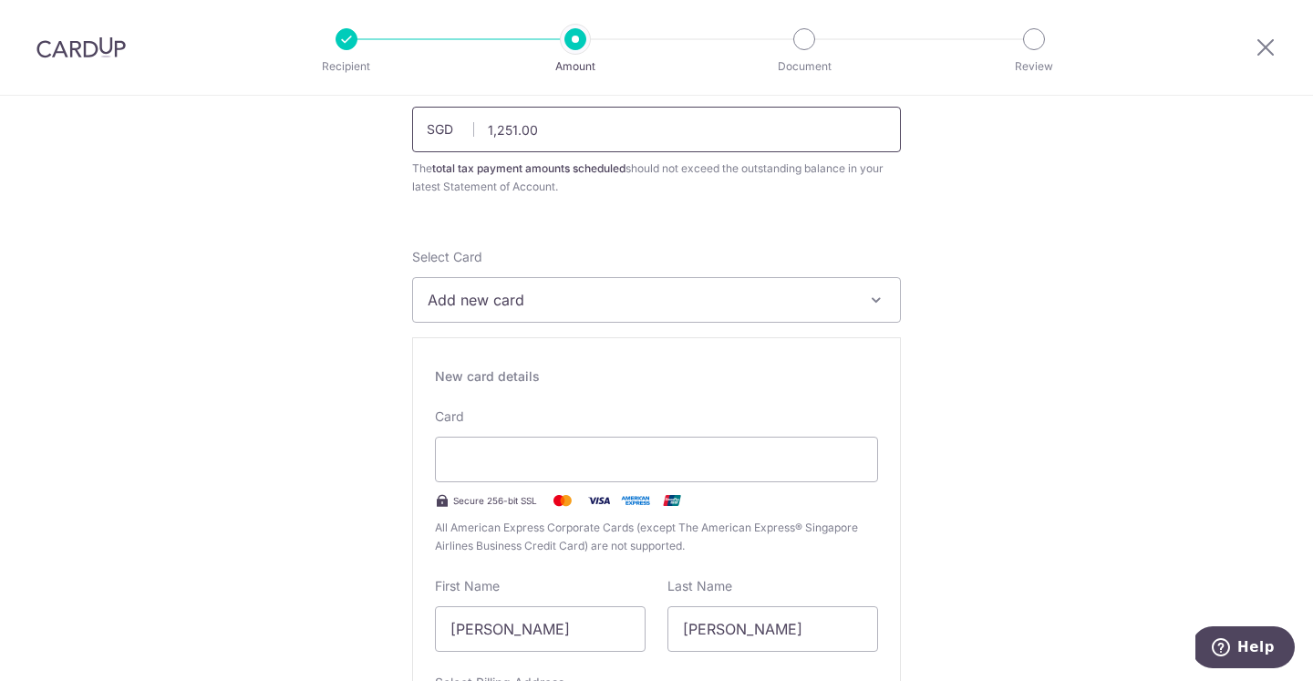
click at [550, 112] on input "1,251.00" at bounding box center [656, 130] width 489 height 46
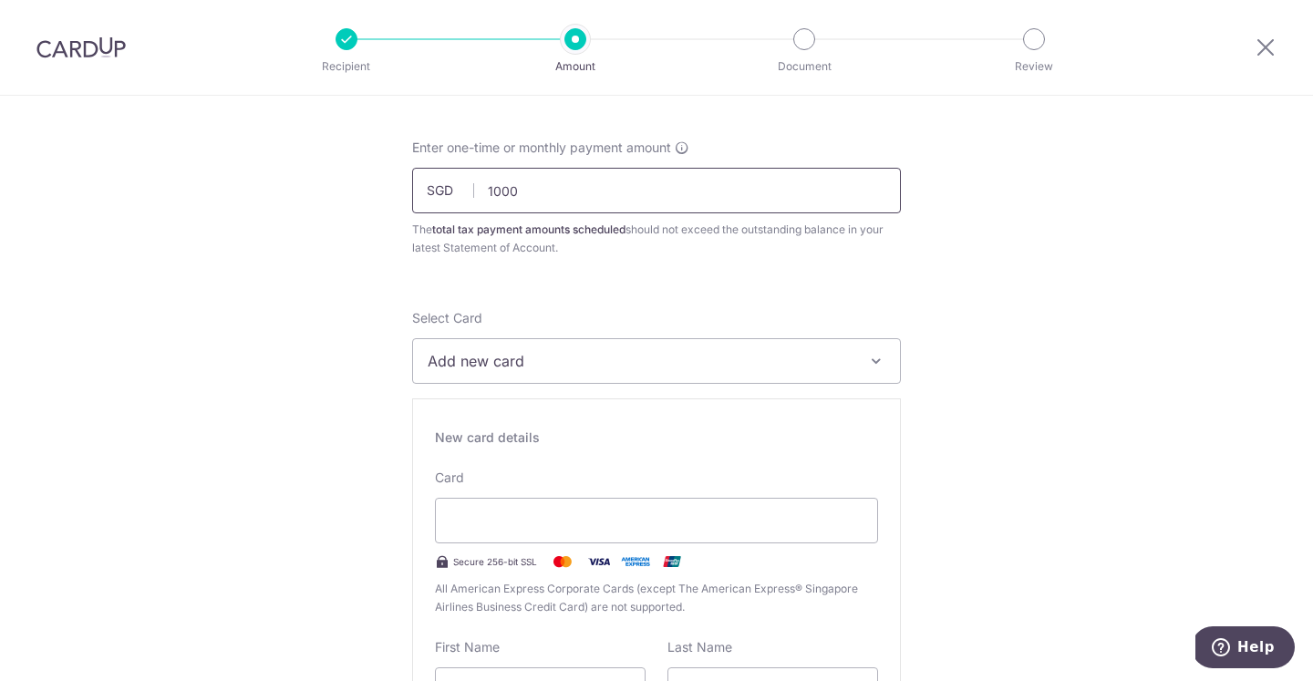
scroll to position [80, 0]
click at [519, 197] on input "1000" at bounding box center [656, 188] width 489 height 46
type input "1"
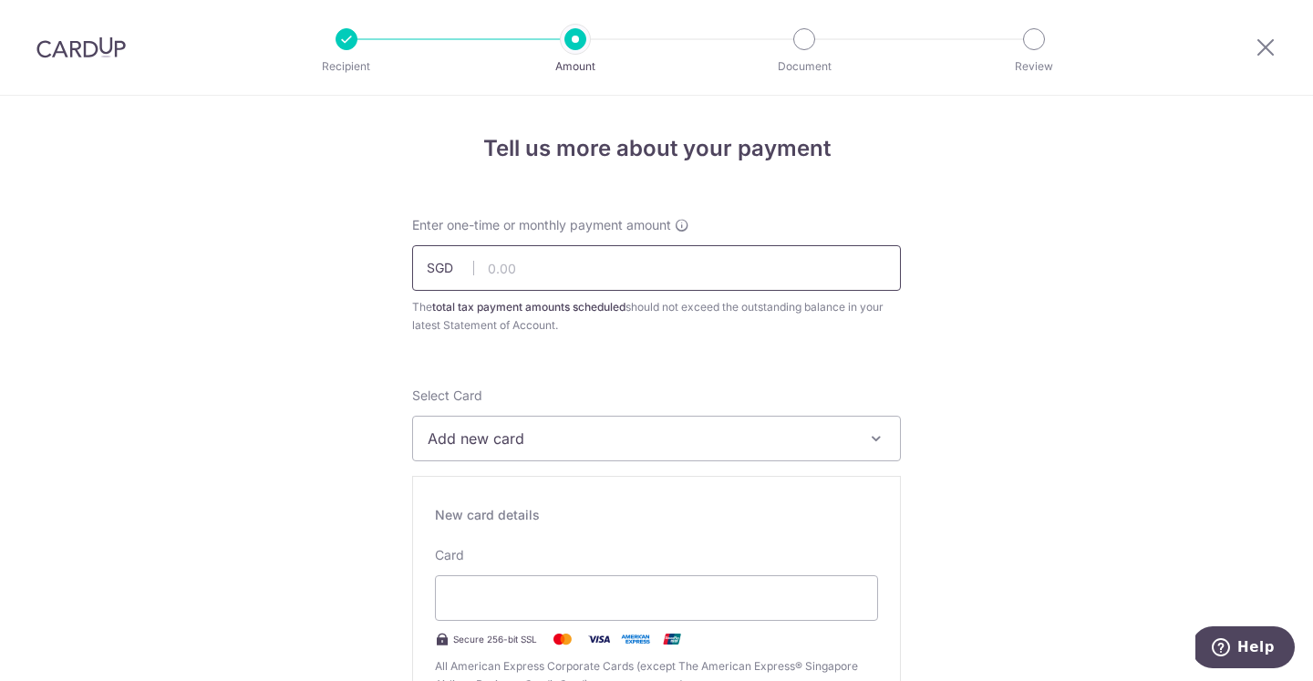
scroll to position [0, 0]
click at [1272, 46] on icon at bounding box center [1265, 47] width 22 height 23
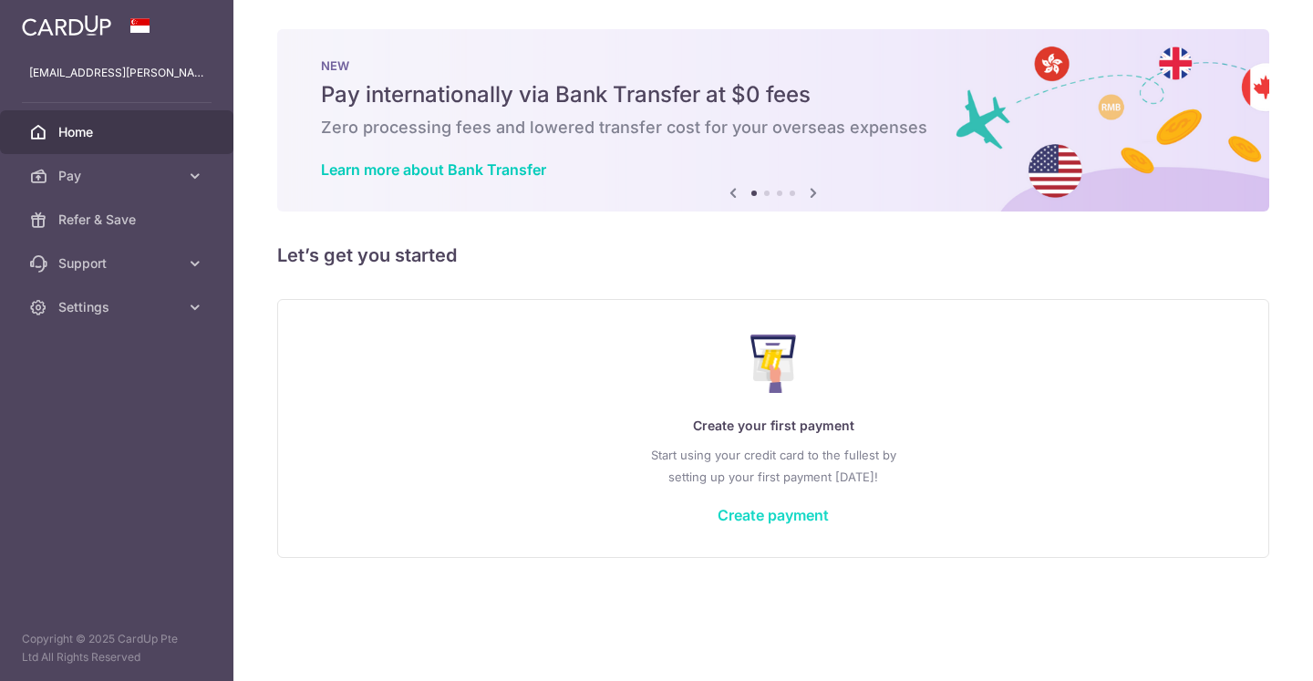
click at [762, 520] on link "Create payment" at bounding box center [772, 515] width 111 height 18
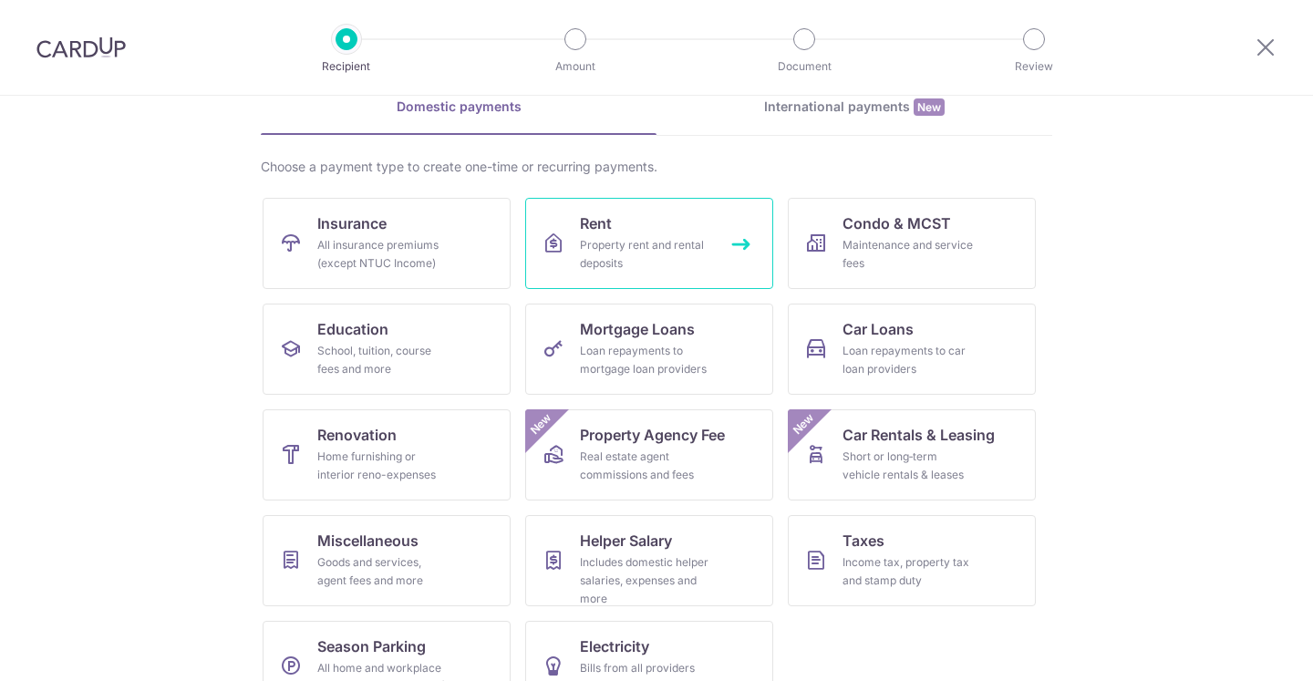
scroll to position [96, 0]
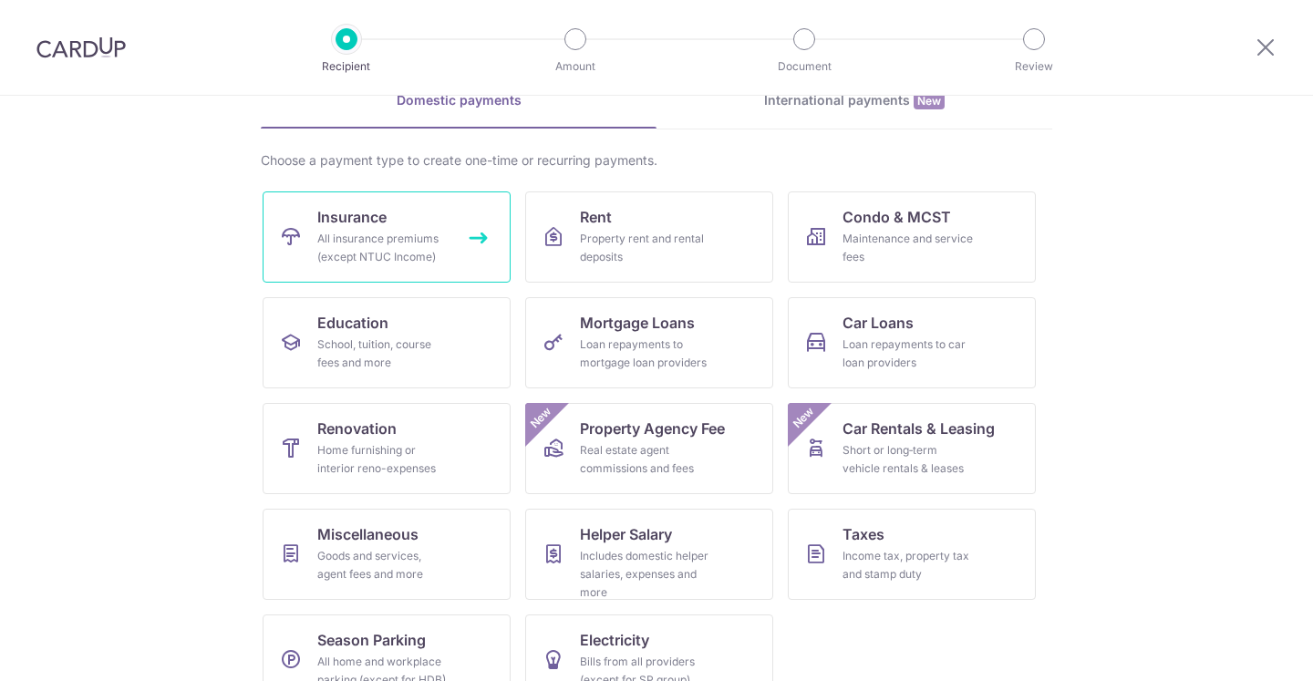
click at [366, 260] on div "All insurance premiums (except NTUC Income)" at bounding box center [382, 248] width 131 height 36
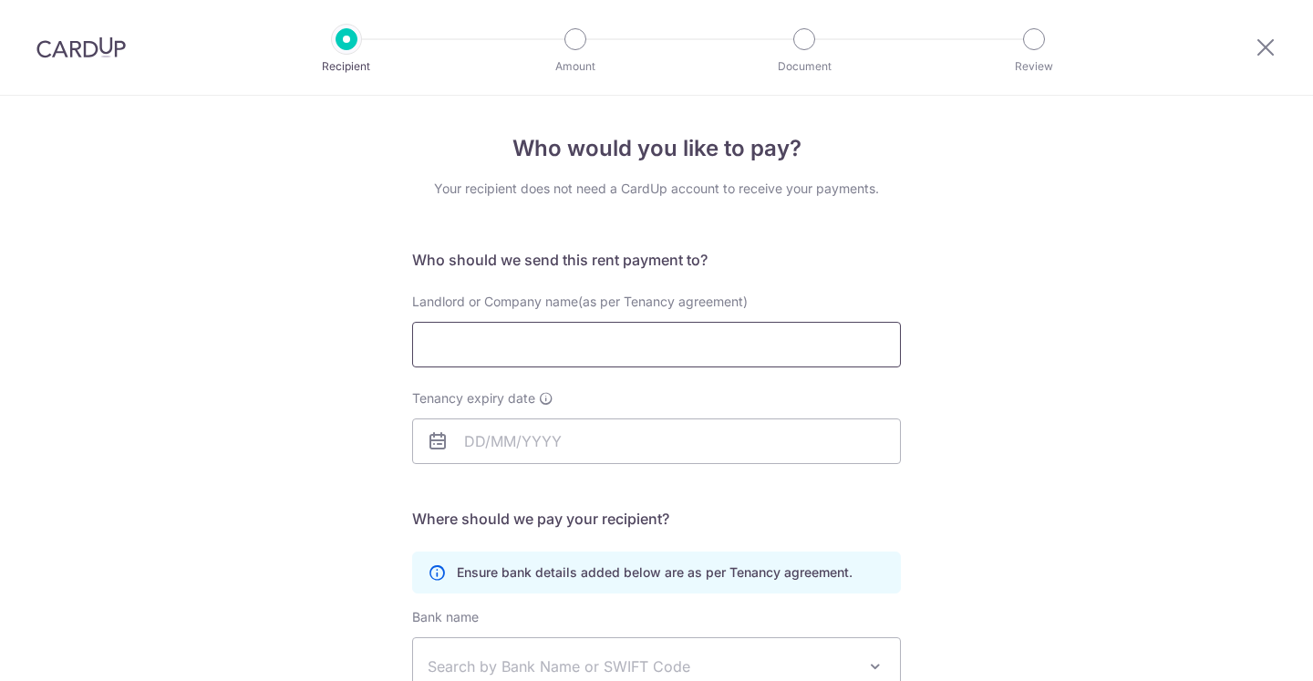
scroll to position [59, 0]
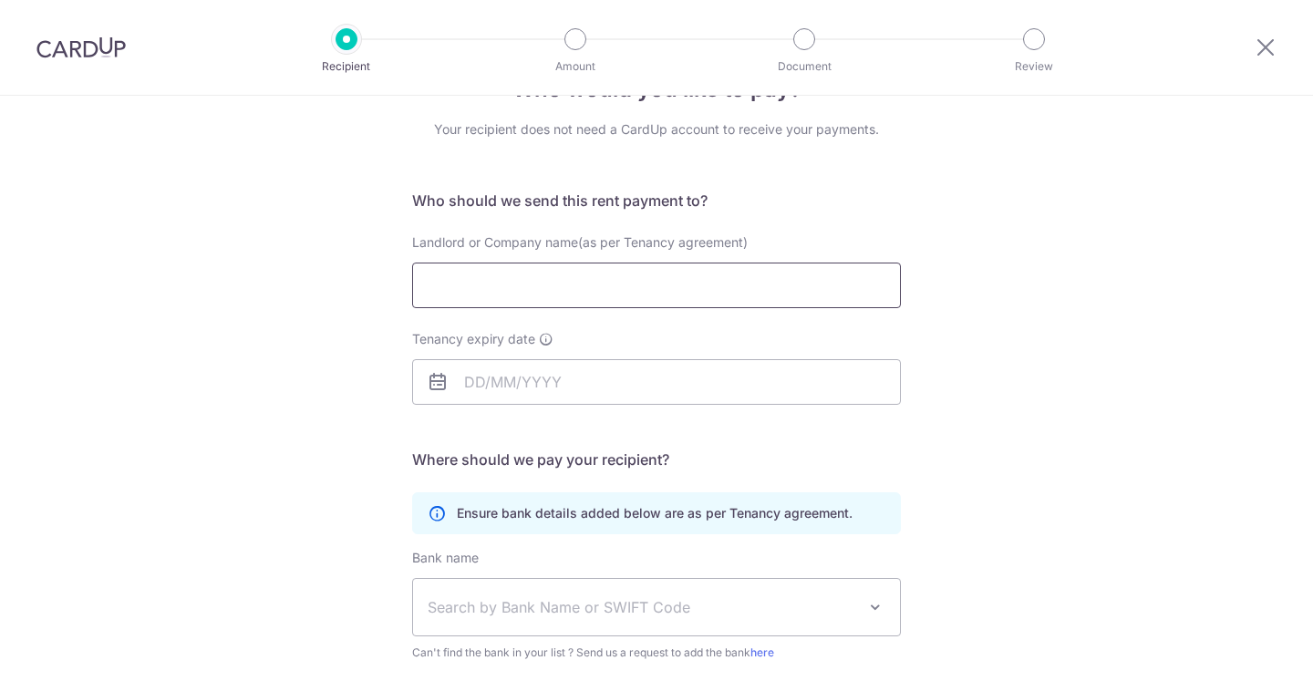
click at [483, 282] on input "Landlord or Company name(as per Tenancy agreement)" at bounding box center [656, 286] width 489 height 46
click at [676, 293] on input "Landlord or Company name(as per Tenancy agreement)" at bounding box center [656, 286] width 489 height 46
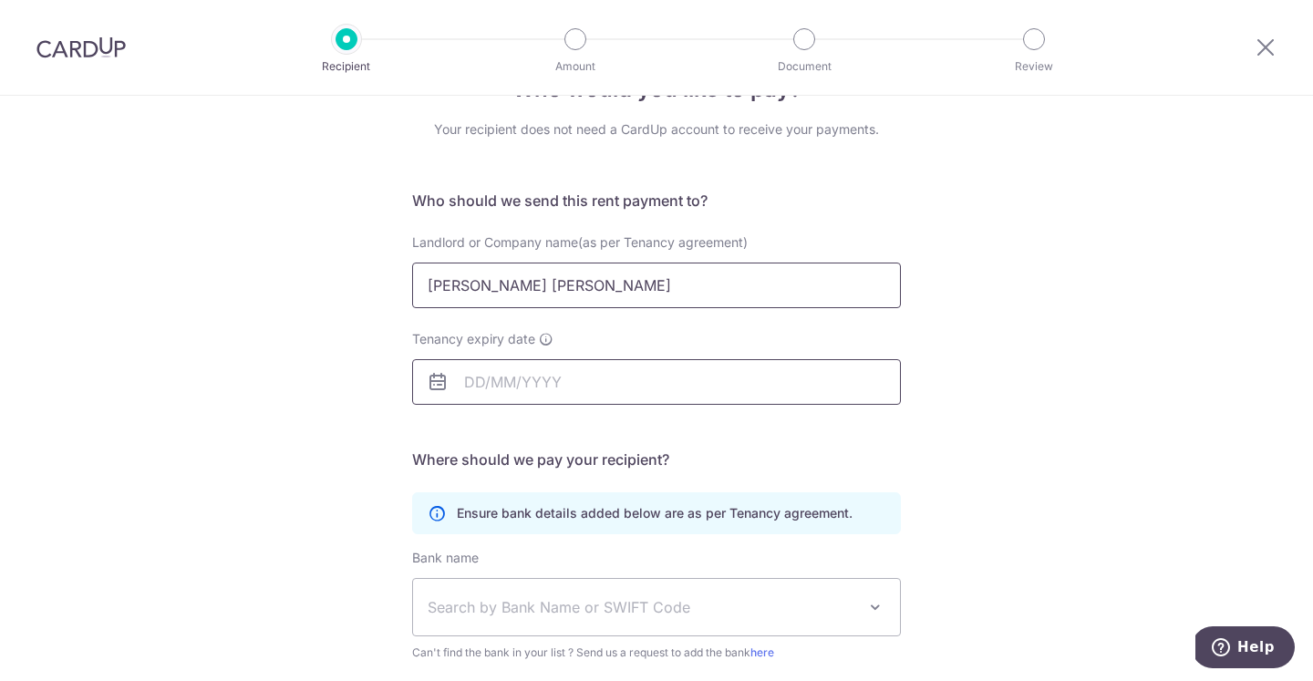
type input "Lynn Kenneth Reginald"
click at [543, 376] on input "Tenancy expiry date" at bounding box center [656, 382] width 489 height 46
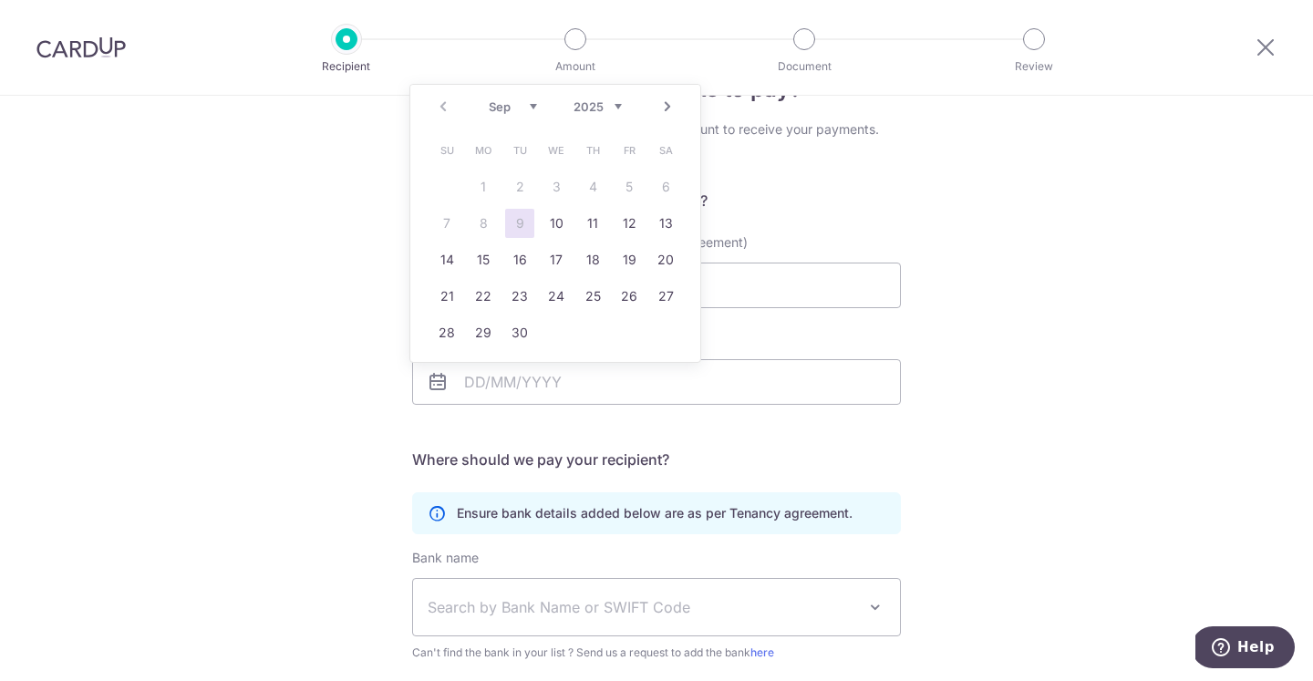
click at [620, 101] on select "2025 2026 2027 2028 2029 2030 2031 2032 2033 2034 2035" at bounding box center [597, 106] width 48 height 15
click at [541, 108] on div "Jan Feb Mar Apr May Jun Jul Aug Sep Oct Nov Dec 2025 2026 2027 2028 2029 2030 2…" at bounding box center [555, 106] width 133 height 15
click at [536, 108] on select "Jan Feb Mar Apr May Jun Jul Aug Sep Oct Nov Dec" at bounding box center [513, 106] width 48 height 15
click at [665, 335] on link "31" at bounding box center [665, 332] width 29 height 29
type input "[DATE]"
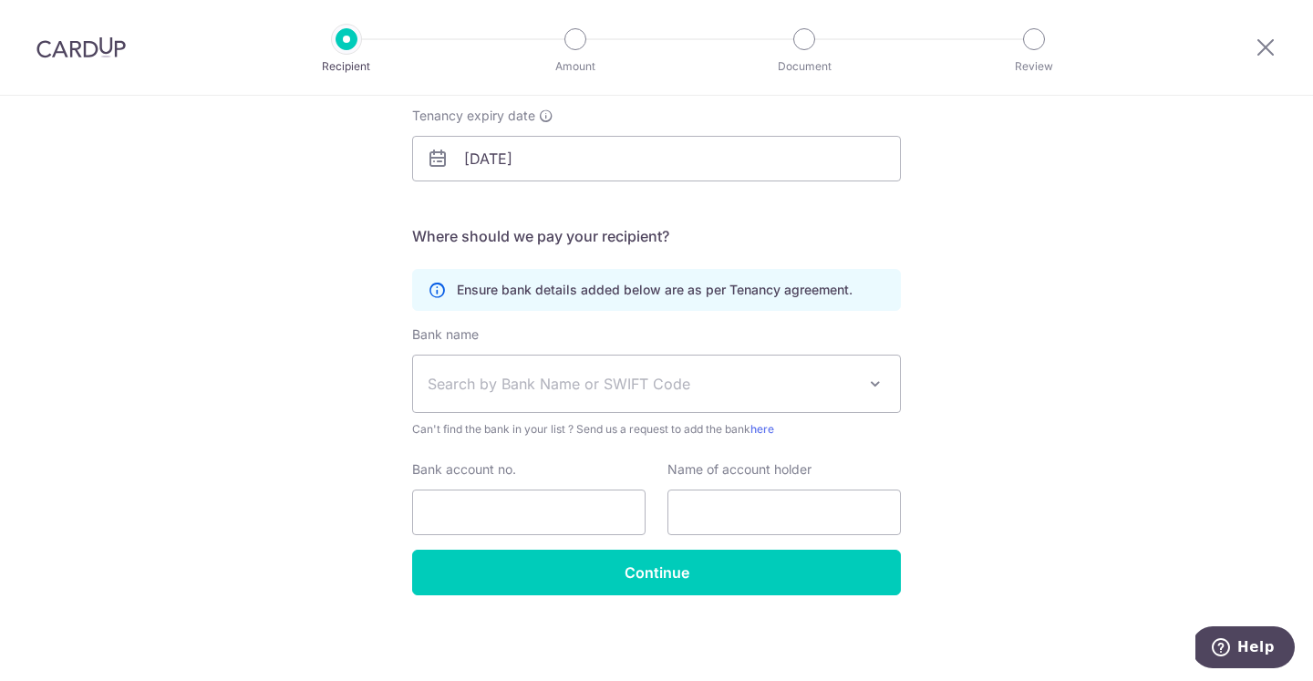
scroll to position [283, 0]
click at [674, 400] on span "Search by Bank Name or SWIFT Code" at bounding box center [656, 383] width 487 height 57
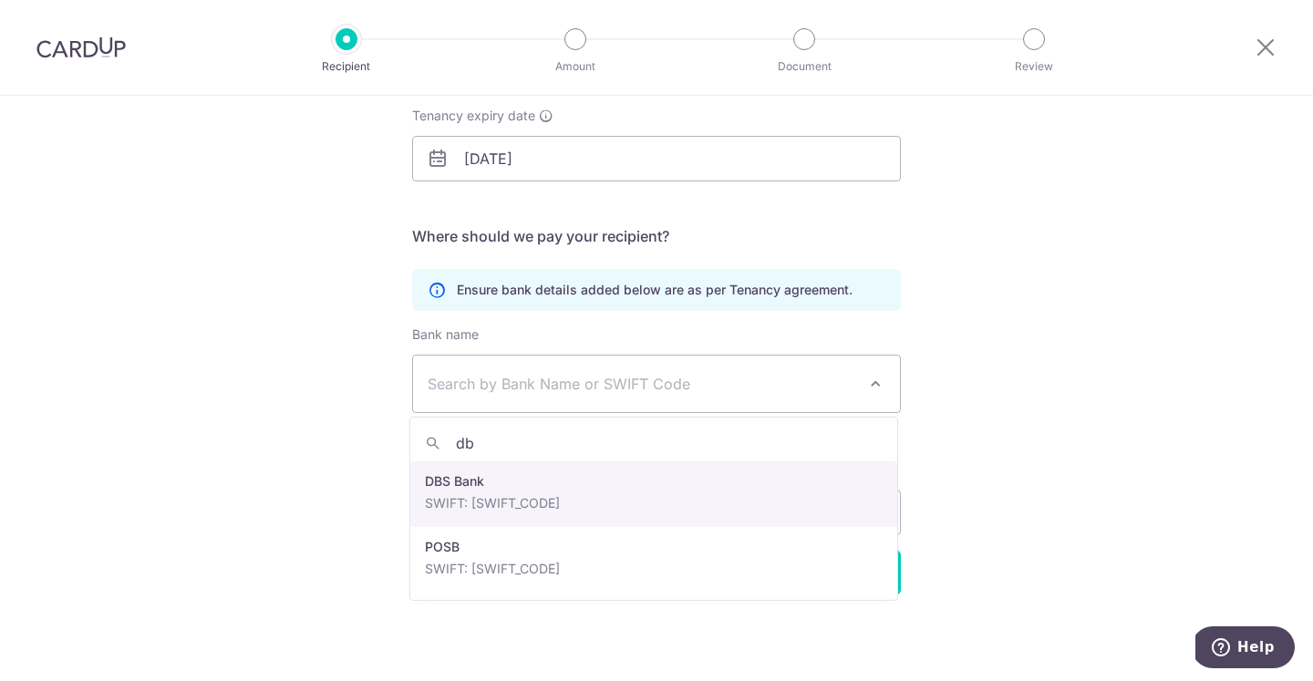
type input "dbs"
select select "6"
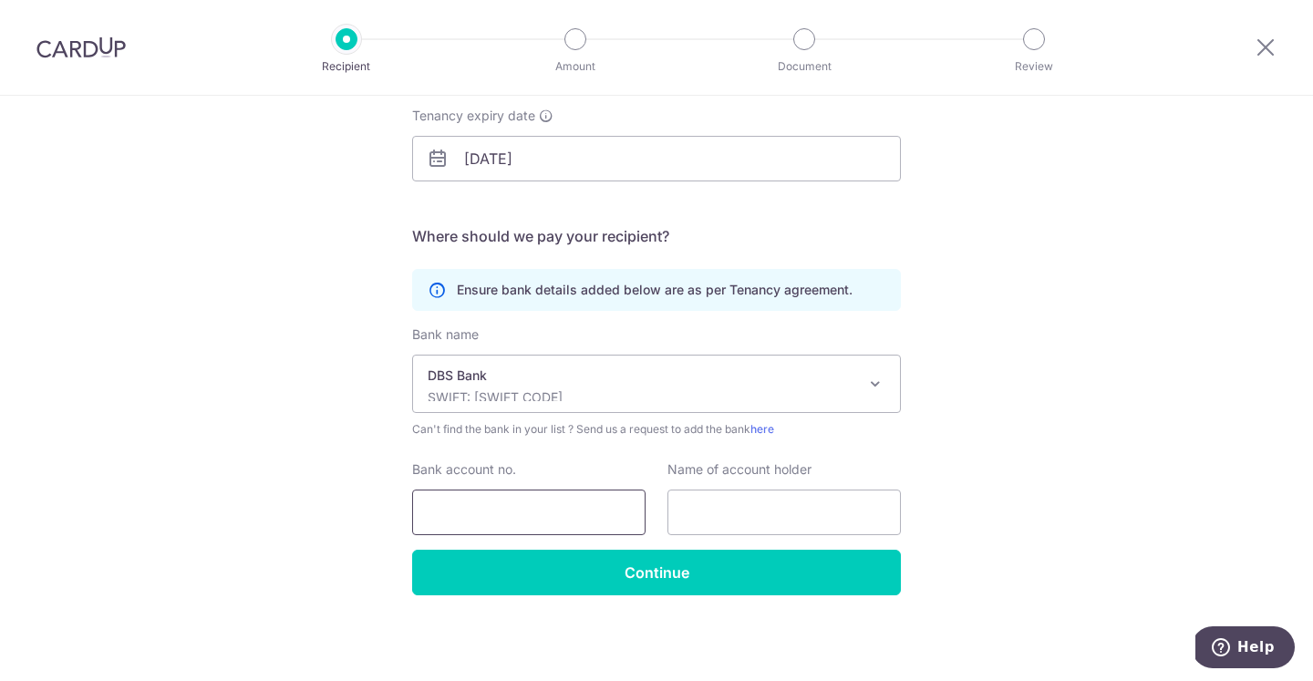
click at [432, 509] on input "Bank account no." at bounding box center [528, 512] width 233 height 46
type input "[PHONE_NUMBER]"
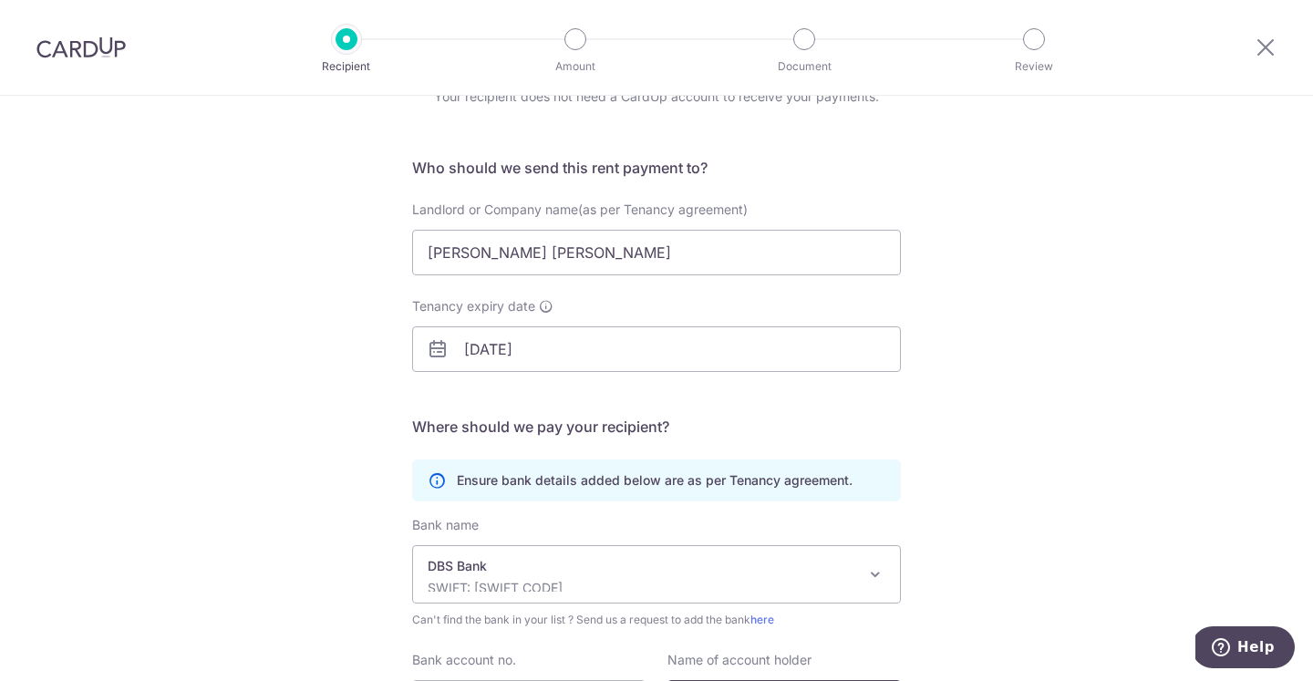
scroll to position [90, 0]
click at [684, 266] on input "Lynn Kenneth Reginald" at bounding box center [656, 255] width 489 height 46
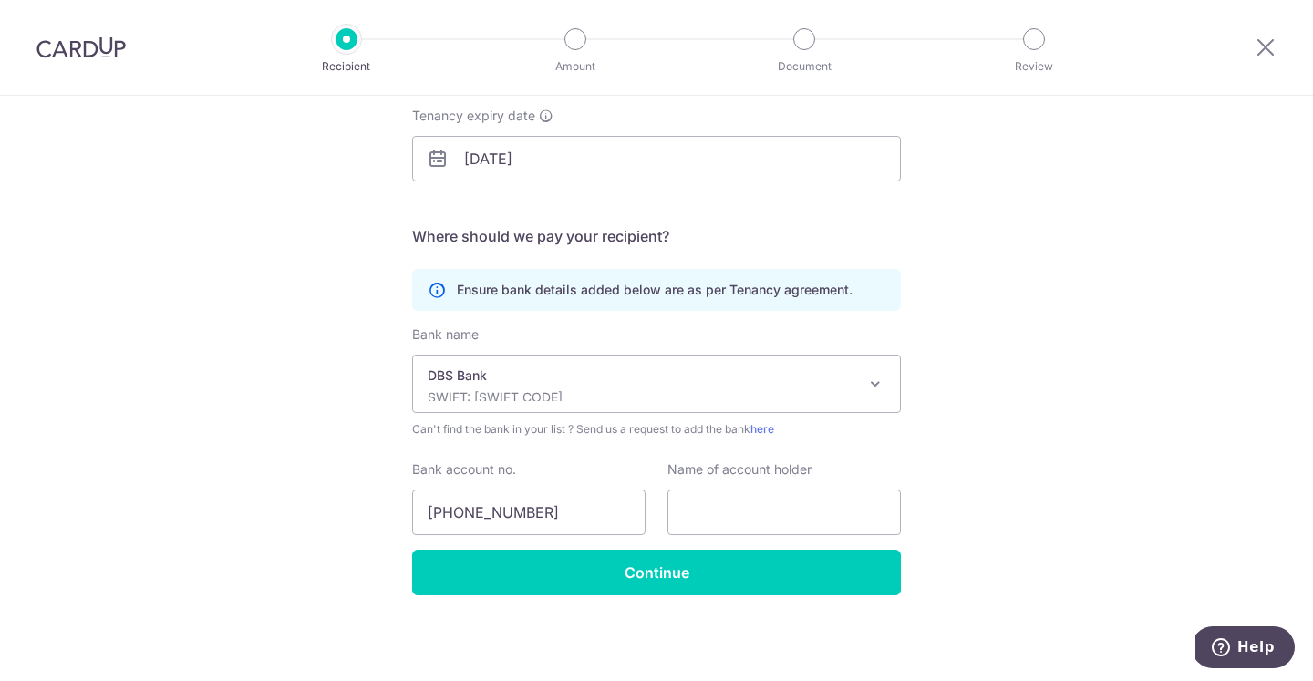
scroll to position [283, 0]
type input "[PERSON_NAME] [PERSON_NAME] & [PERSON_NAME] [PERSON_NAME]"
click at [698, 514] on input "text" at bounding box center [783, 512] width 233 height 46
click at [715, 502] on input "text" at bounding box center [783, 512] width 233 height 46
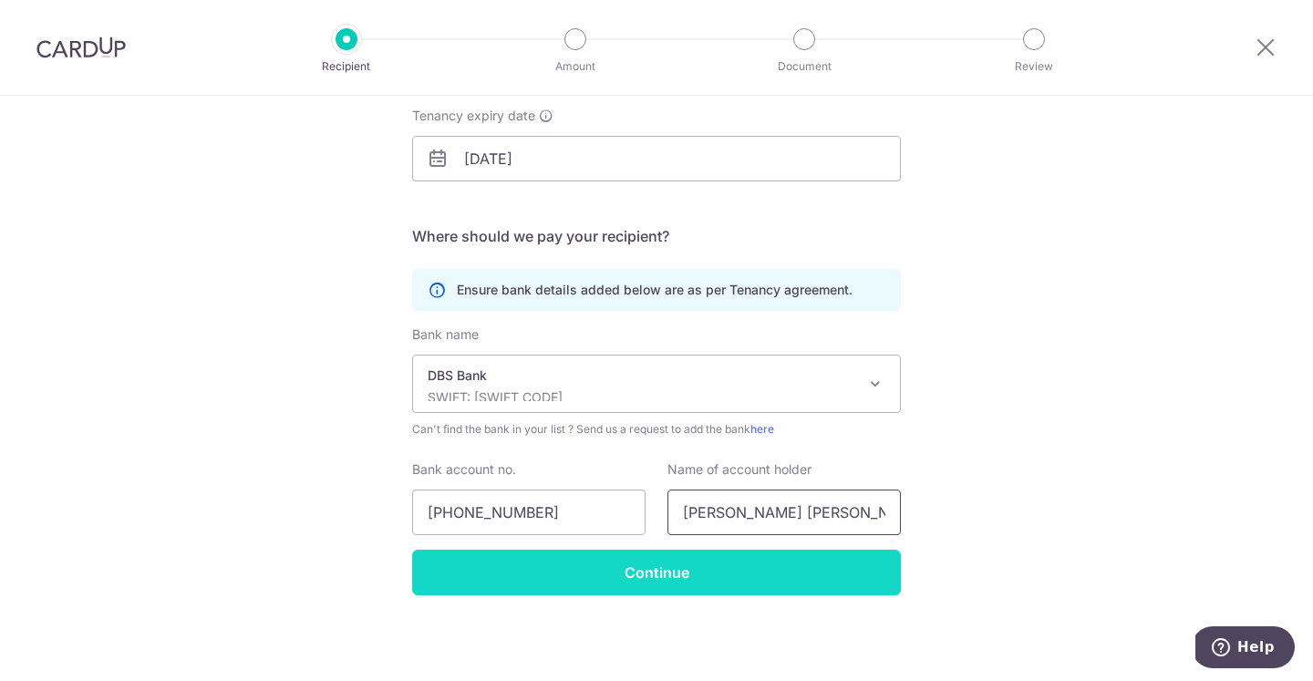
type input "Lyen Kenneth Reginald"
click at [589, 593] on input "Continue" at bounding box center [656, 573] width 489 height 46
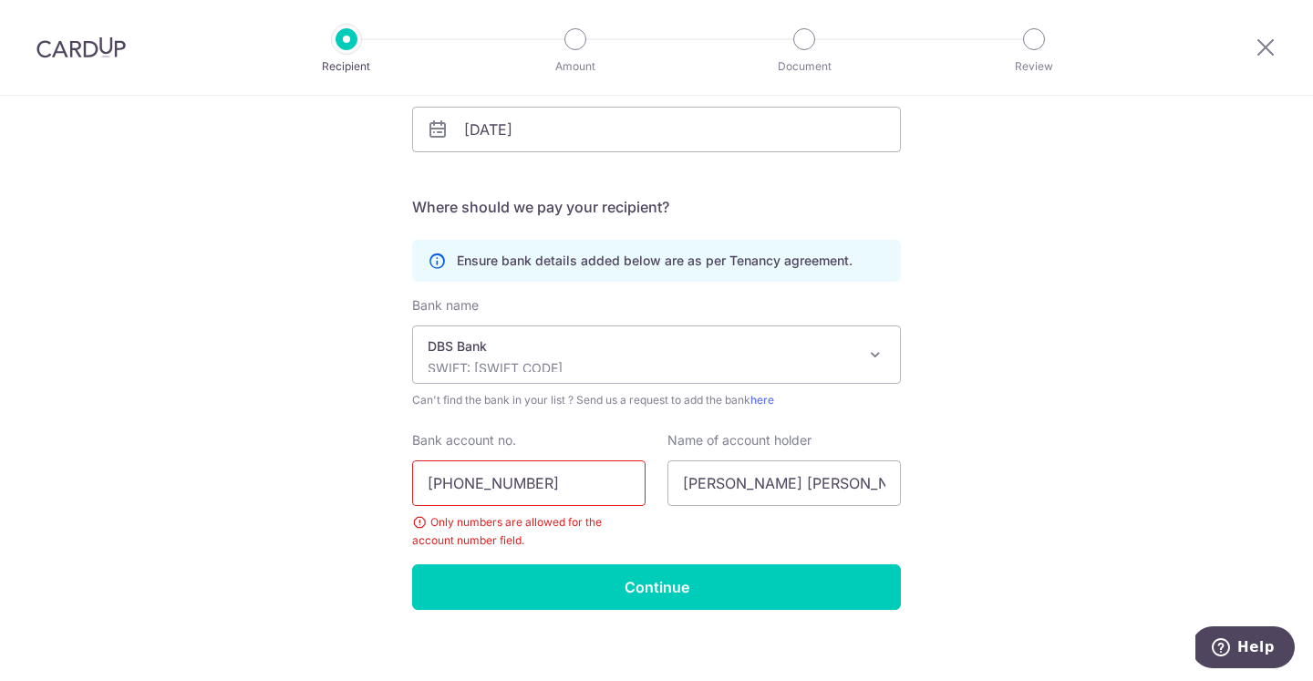
click at [578, 488] on input "[PHONE_NUMBER]" at bounding box center [528, 483] width 233 height 46
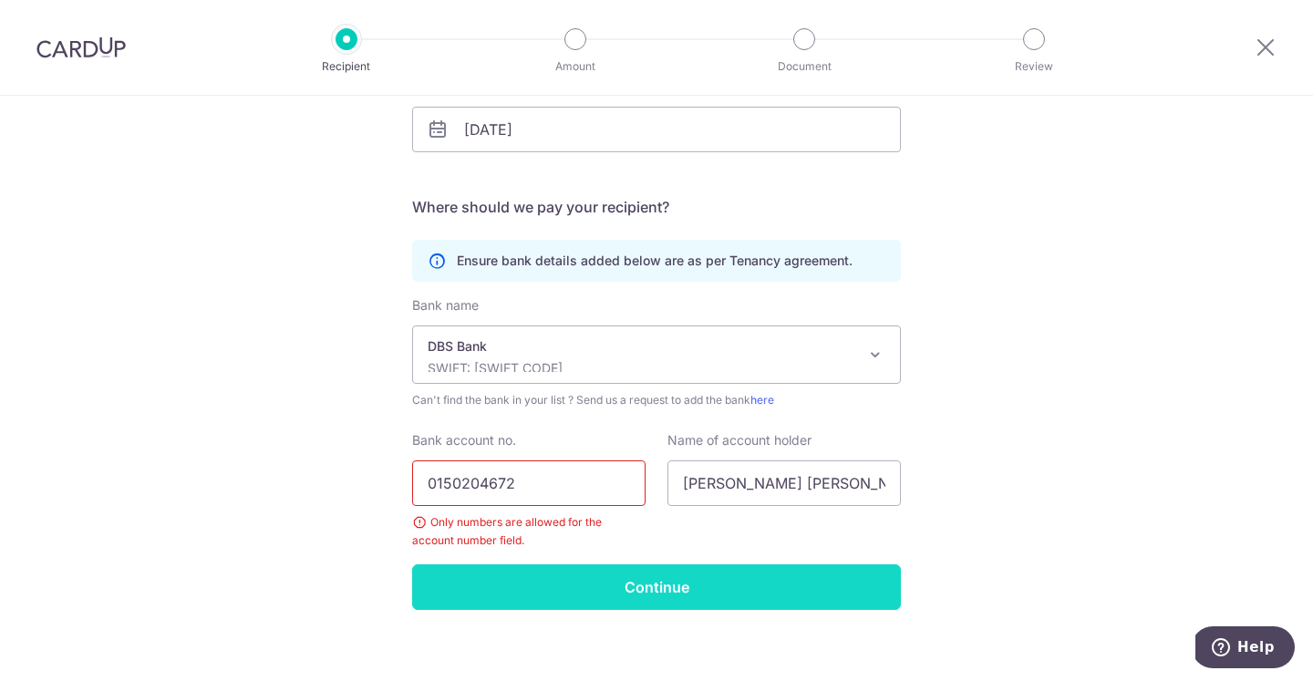
type input "0150204672"
click at [534, 586] on input "Continue" at bounding box center [656, 587] width 489 height 46
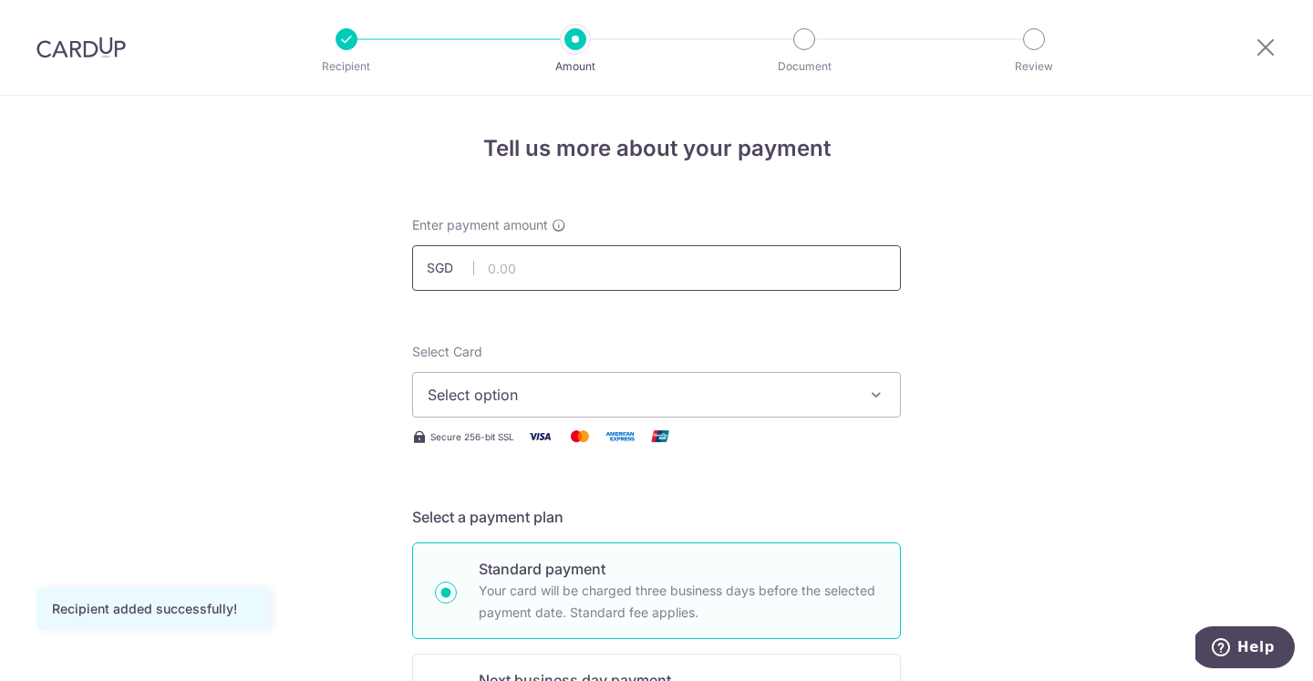
click at [547, 273] on input "text" at bounding box center [656, 268] width 489 height 46
type input "8"
type input "5,900.00"
click at [511, 386] on span "Select option" at bounding box center [640, 395] width 425 height 22
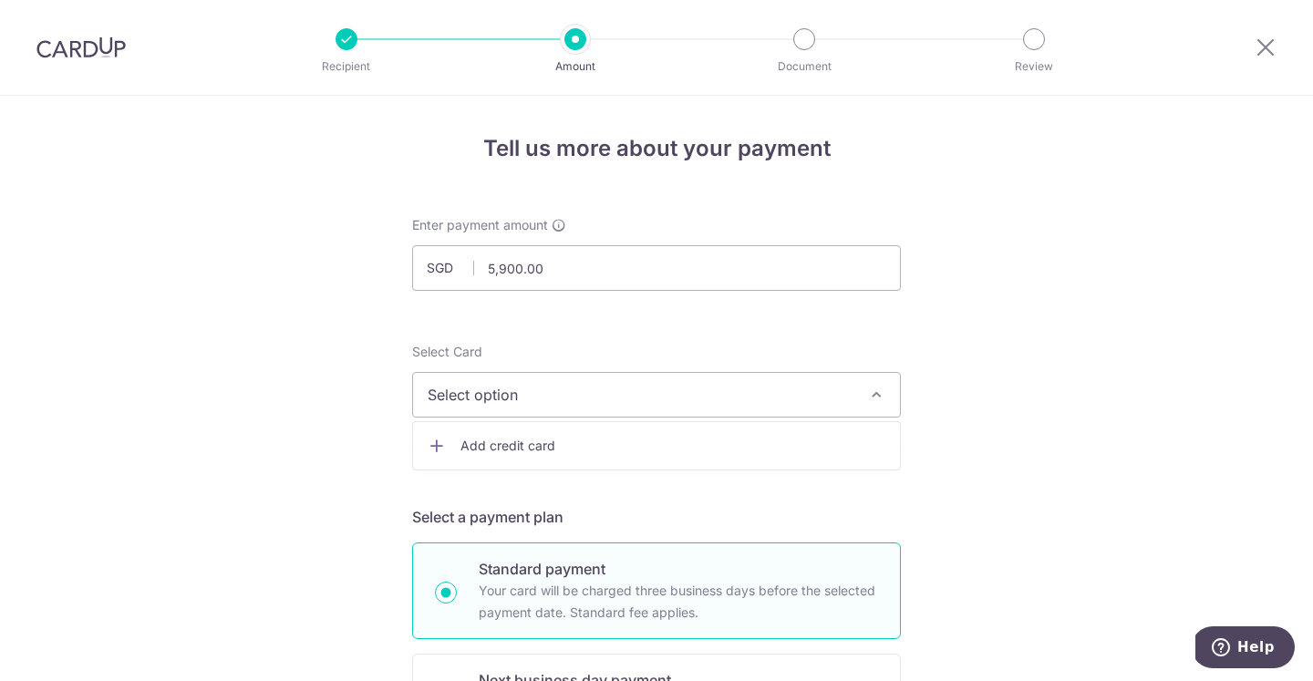
click at [510, 437] on span "Add credit card" at bounding box center [672, 446] width 425 height 18
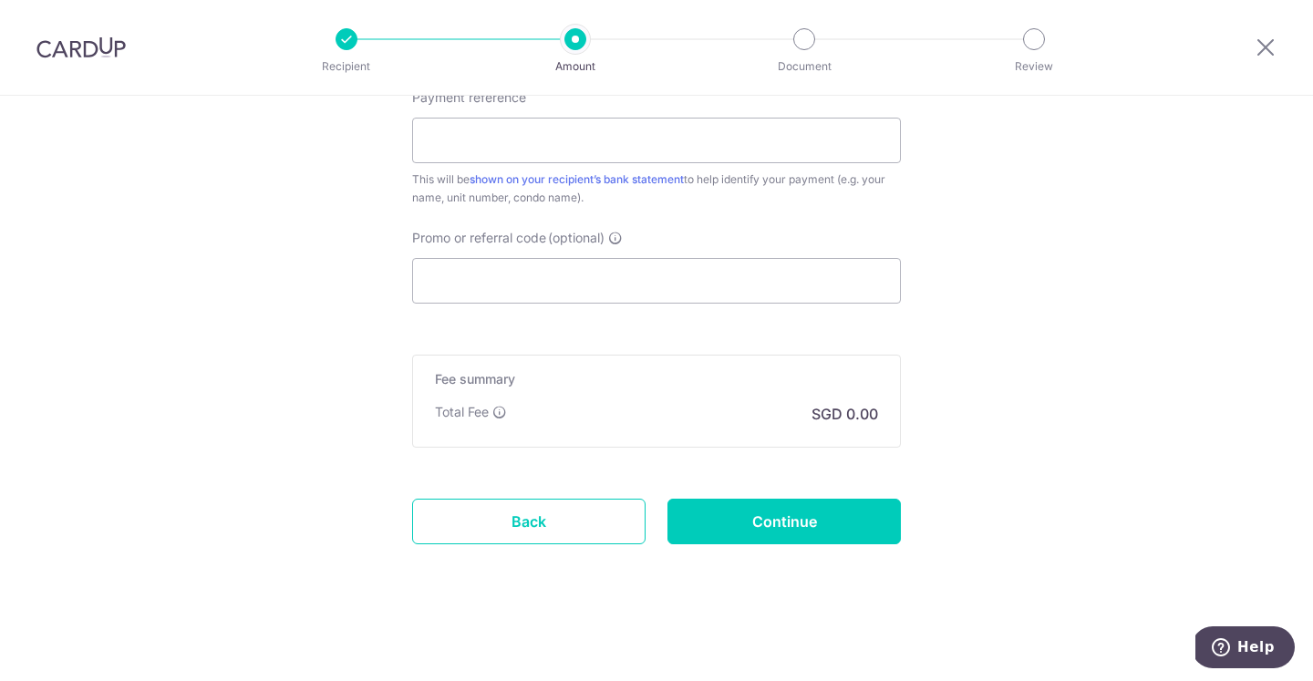
scroll to position [1564, 0]
click at [1225, 636] on button "Help" at bounding box center [1242, 647] width 103 height 42
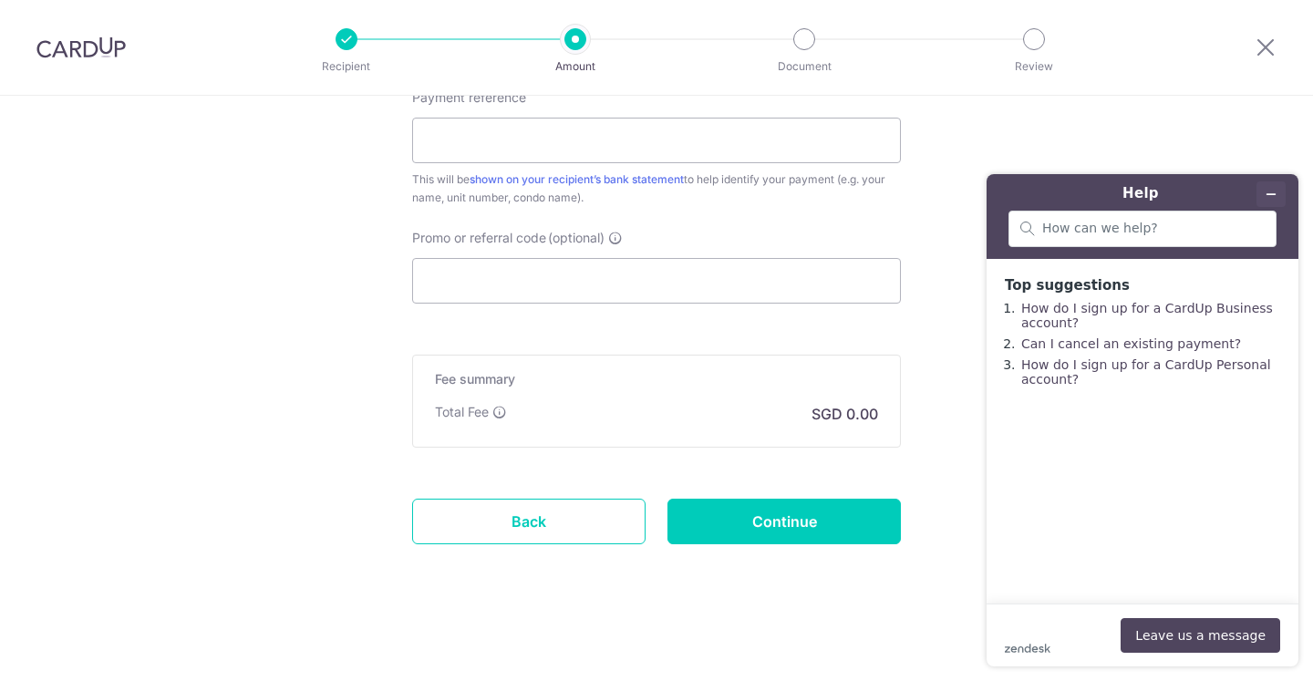
click at [1273, 196] on icon "Minimise widget" at bounding box center [1270, 194] width 13 height 13
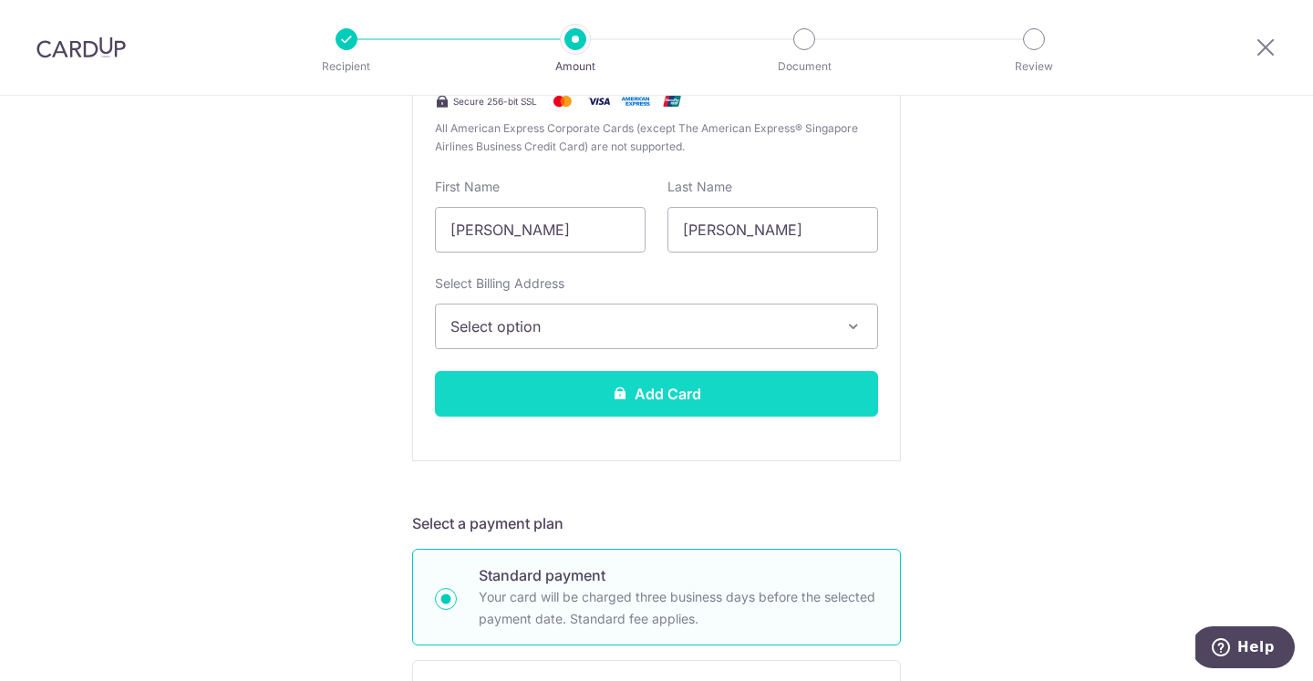
scroll to position [495, 0]
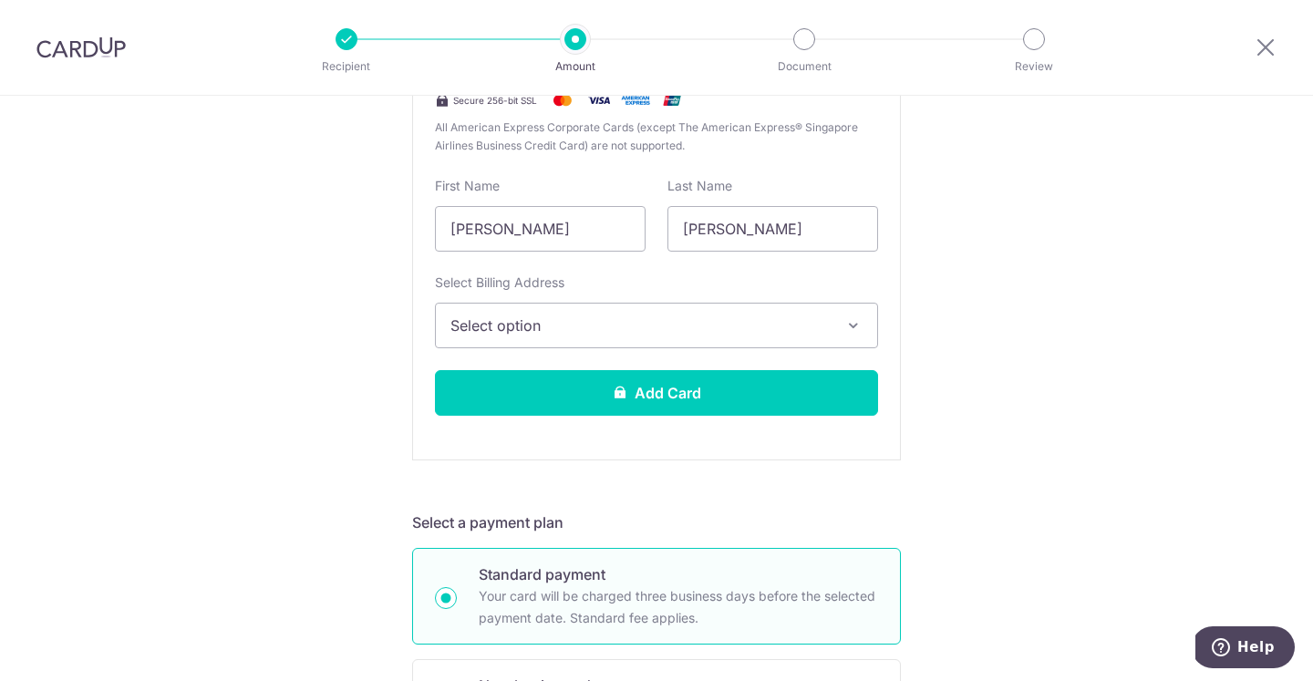
click at [638, 336] on button "Select option" at bounding box center [656, 326] width 443 height 46
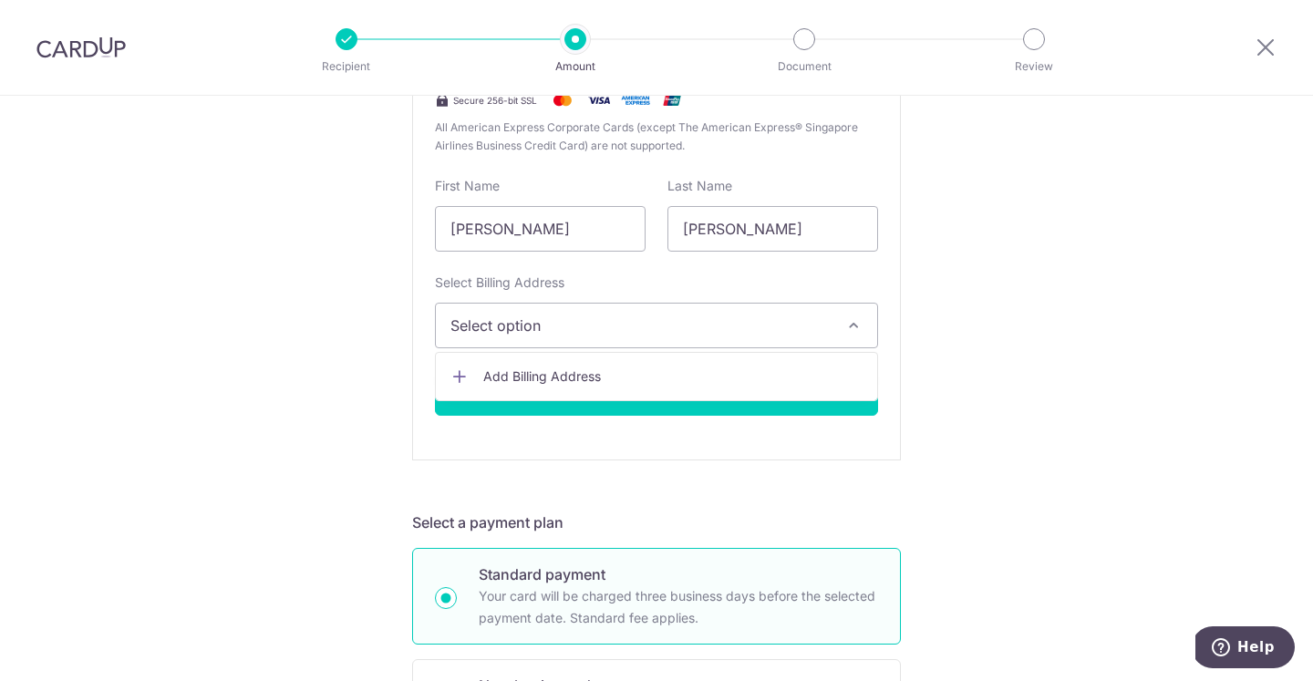
click at [627, 376] on span "Add Billing Address" at bounding box center [672, 376] width 379 height 18
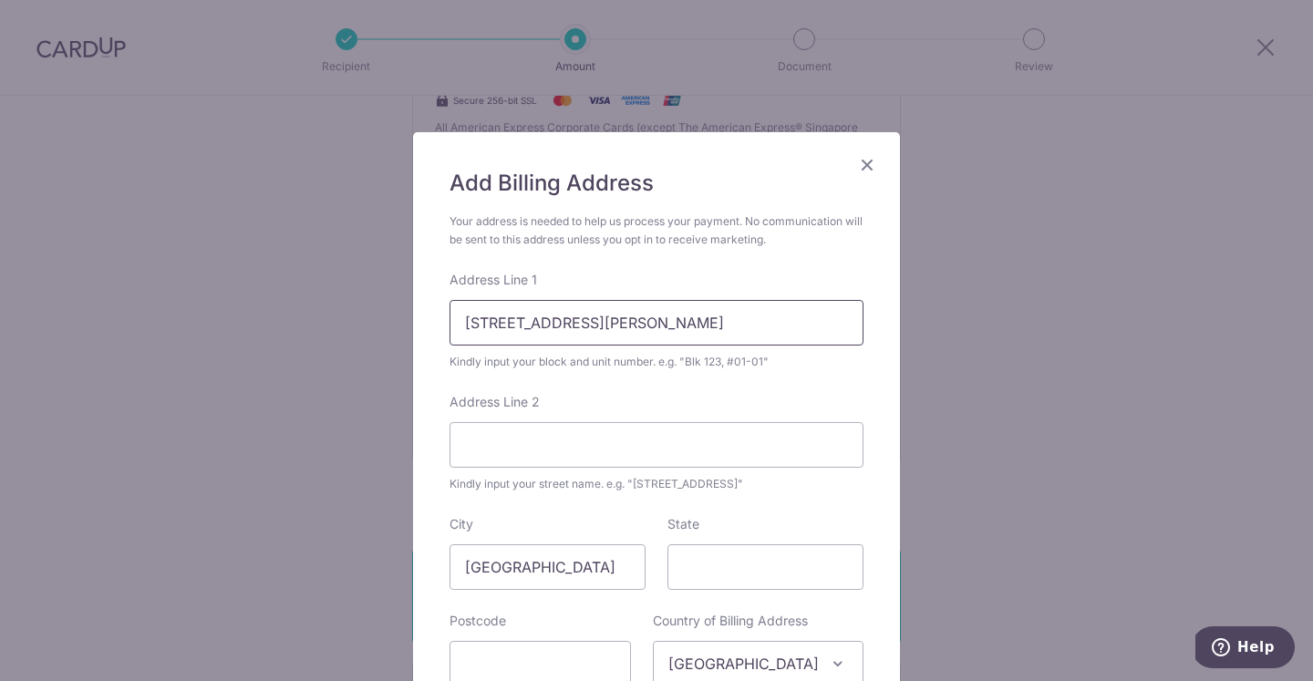
type input "8 Keng Chin Road"
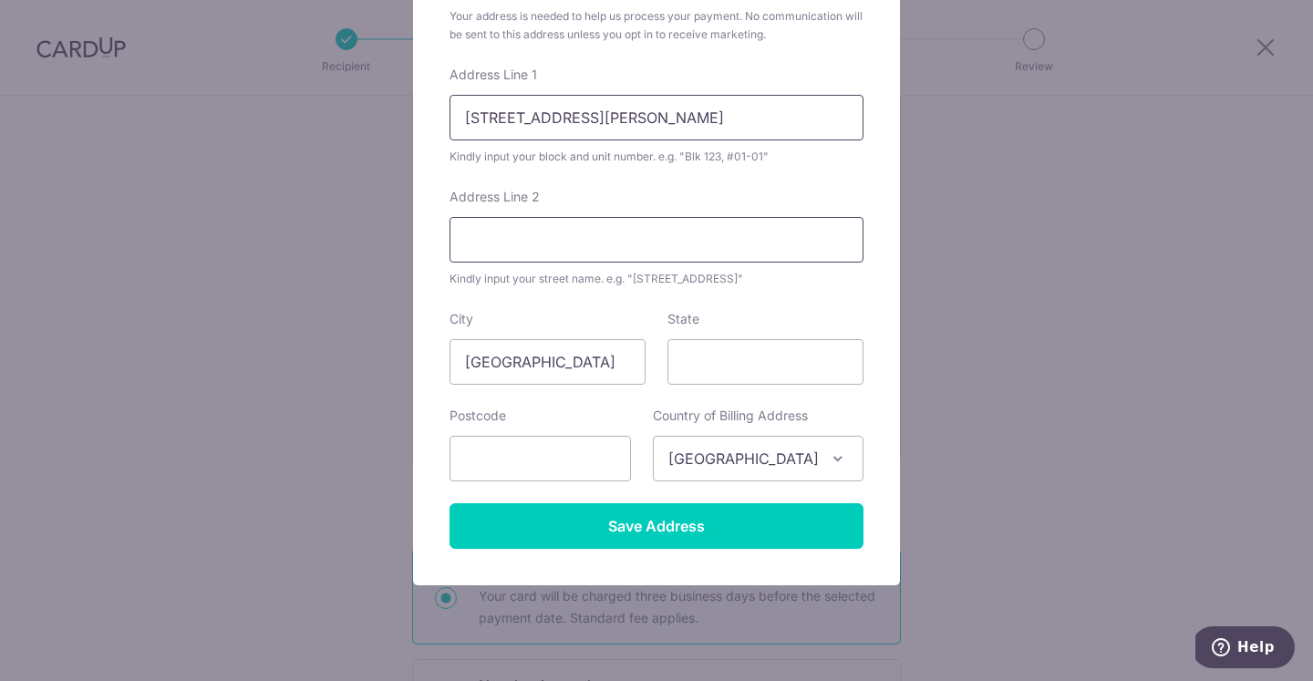
scroll to position [208, 0]
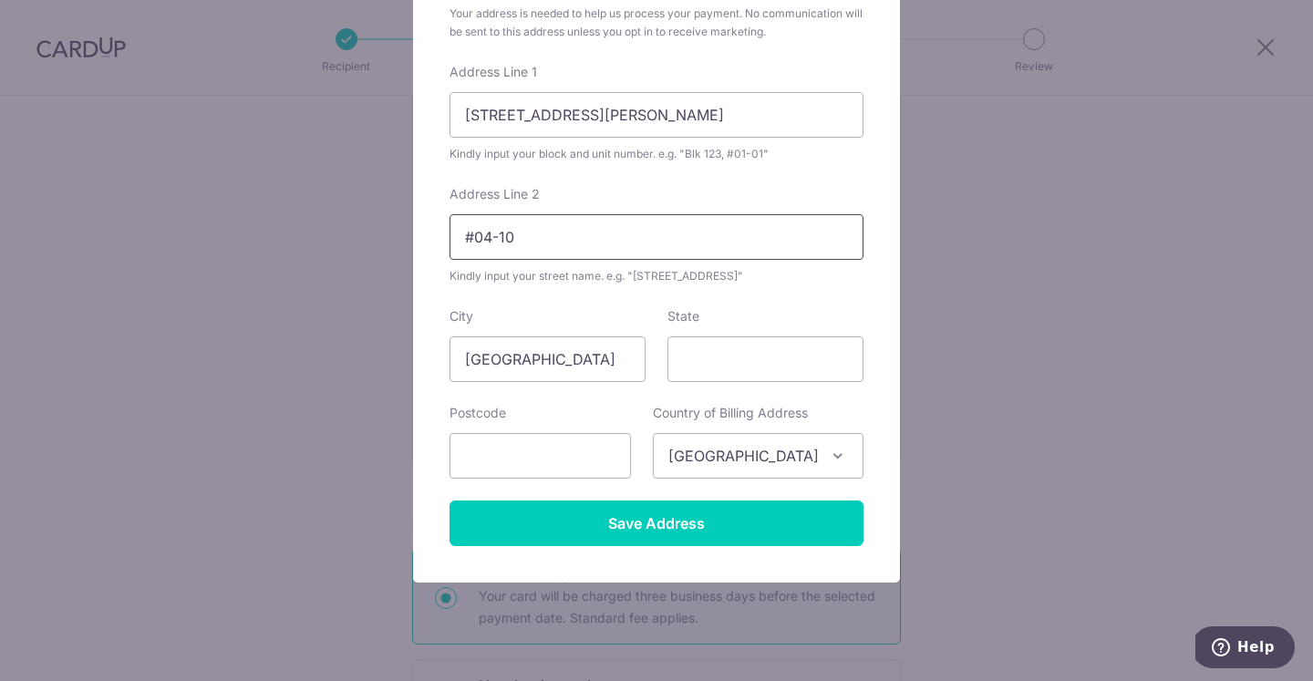
type input "#04-10"
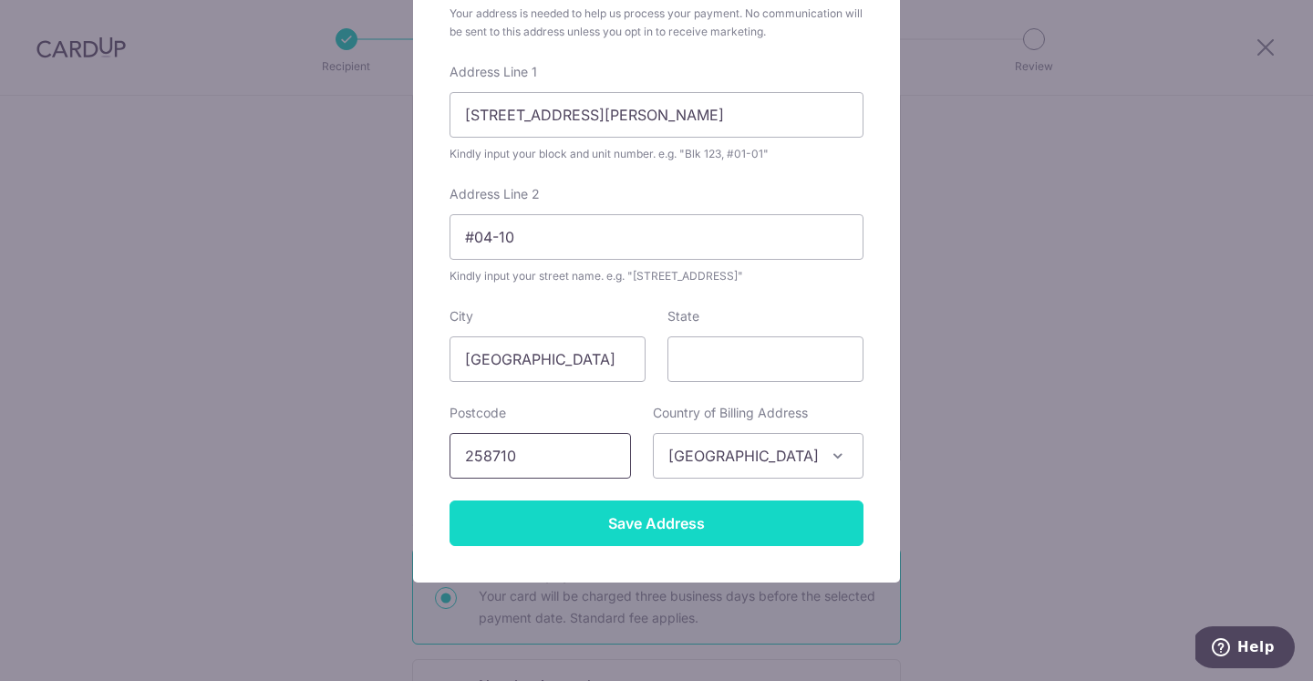
type input "258710"
click at [656, 514] on input "Save Address" at bounding box center [656, 523] width 414 height 46
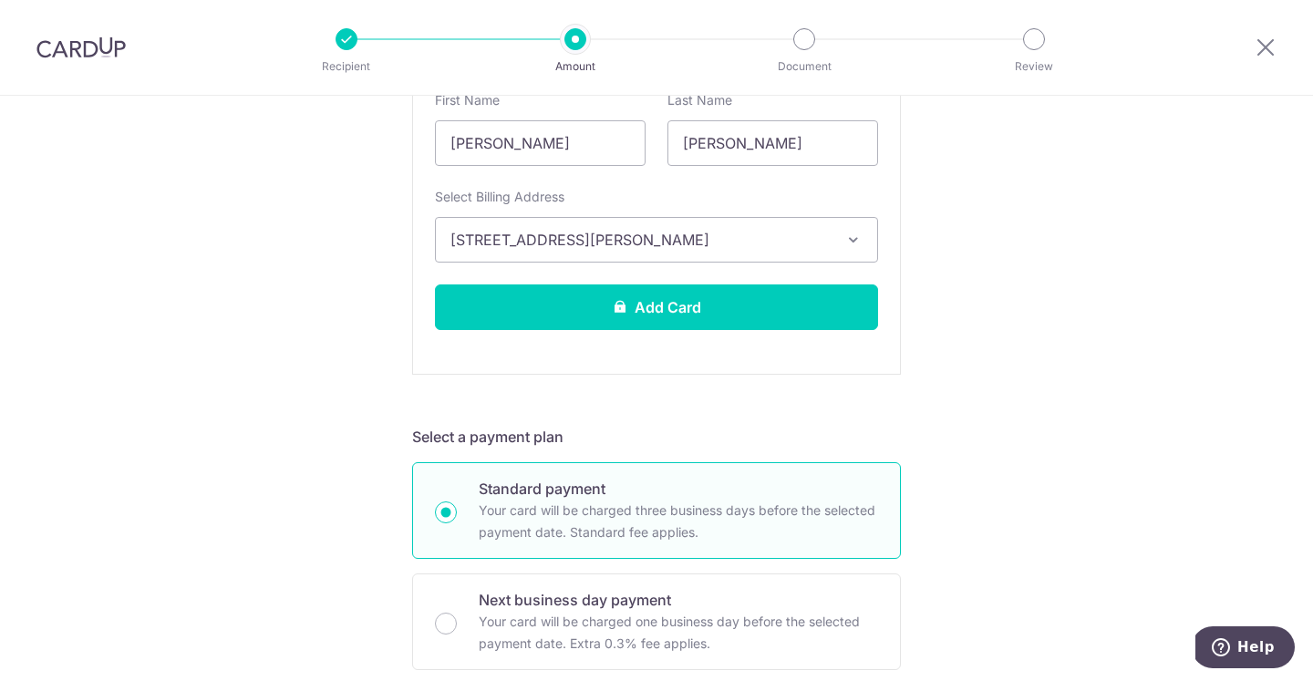
scroll to position [604, 0]
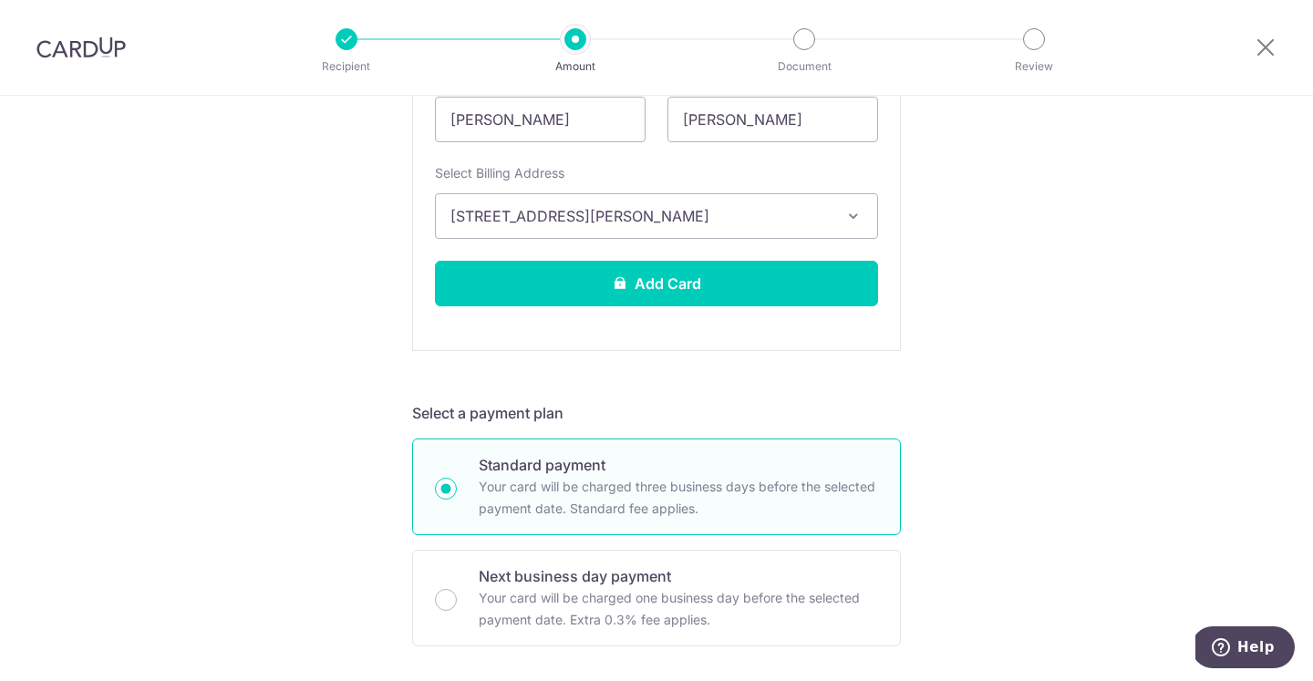
click at [685, 248] on div "New card details Card Secure 256-bit SSL All American Express Corporate Cards (…" at bounding box center [656, 89] width 489 height 523
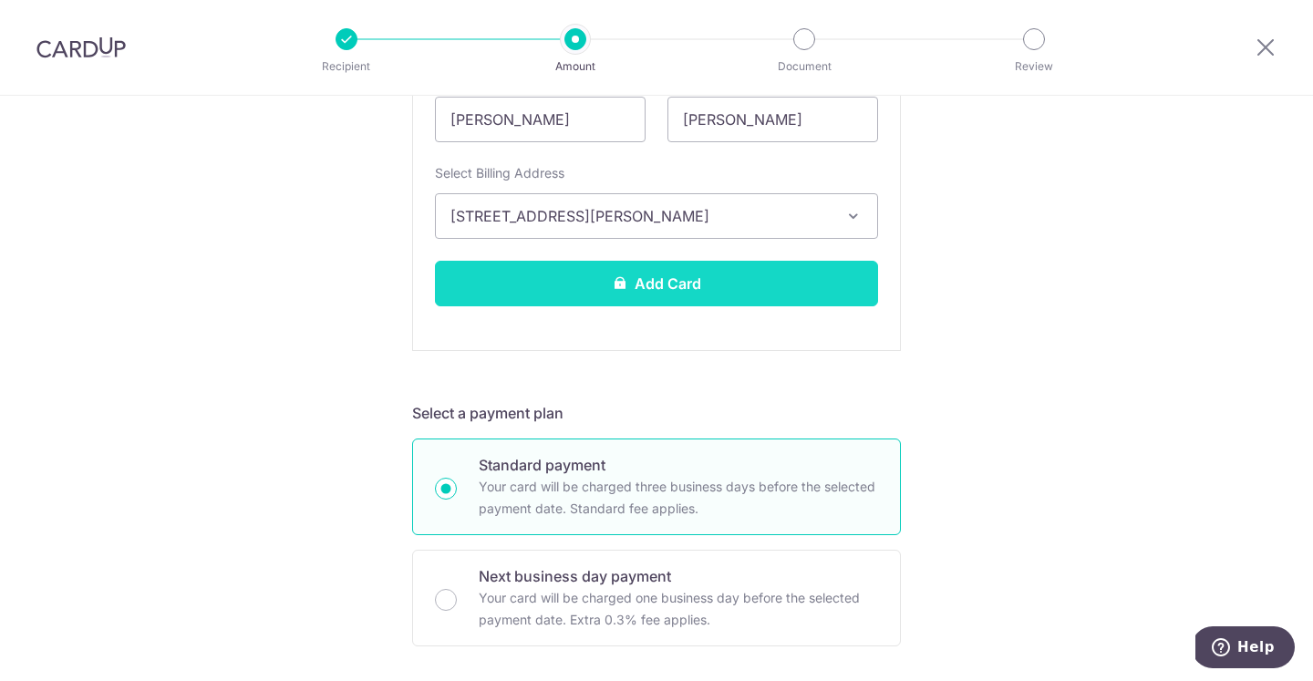
click at [685, 277] on button "Add Card" at bounding box center [656, 284] width 443 height 46
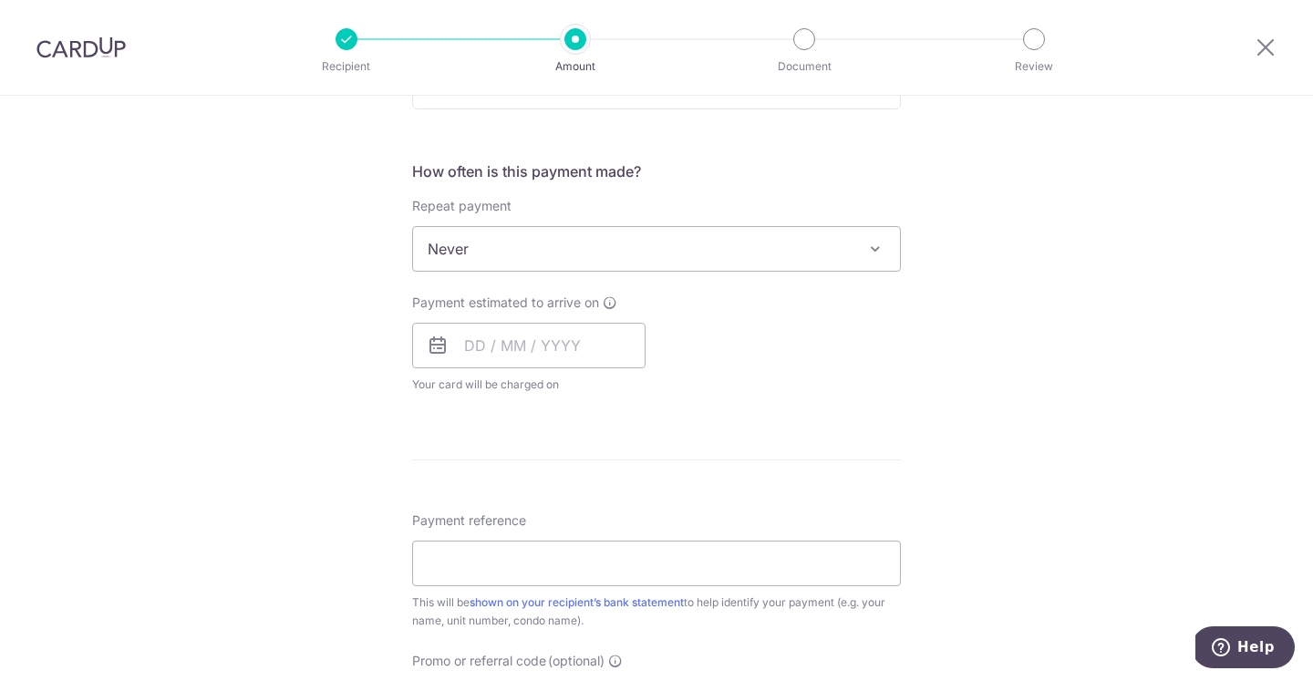
scroll to position [642, 0]
click at [690, 250] on span "Never" at bounding box center [656, 248] width 487 height 44
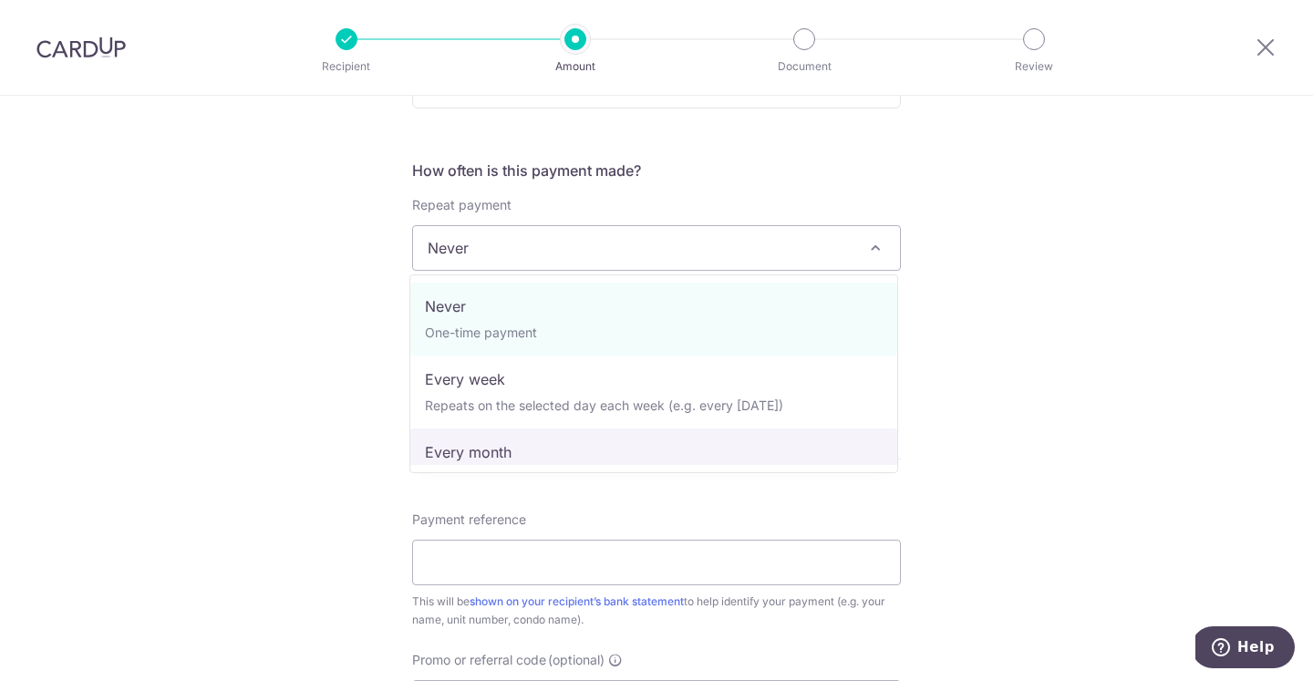
select select "3"
type input "[DATE]"
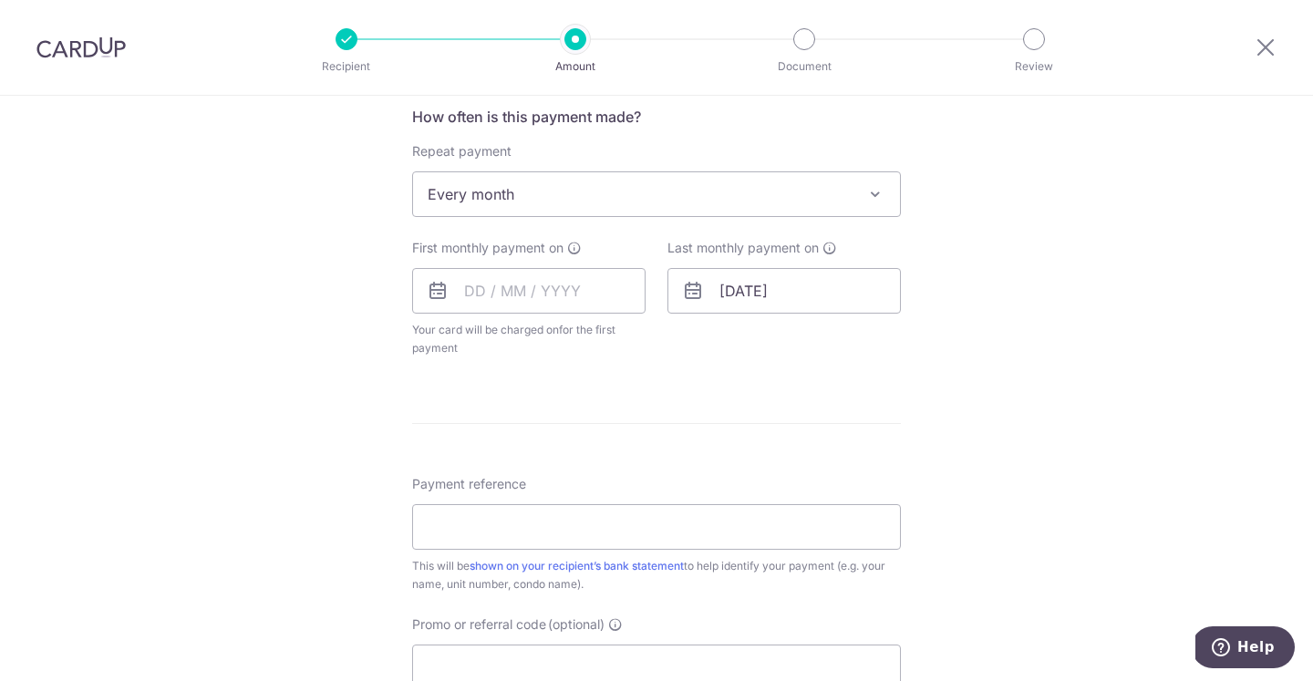
scroll to position [734, 0]
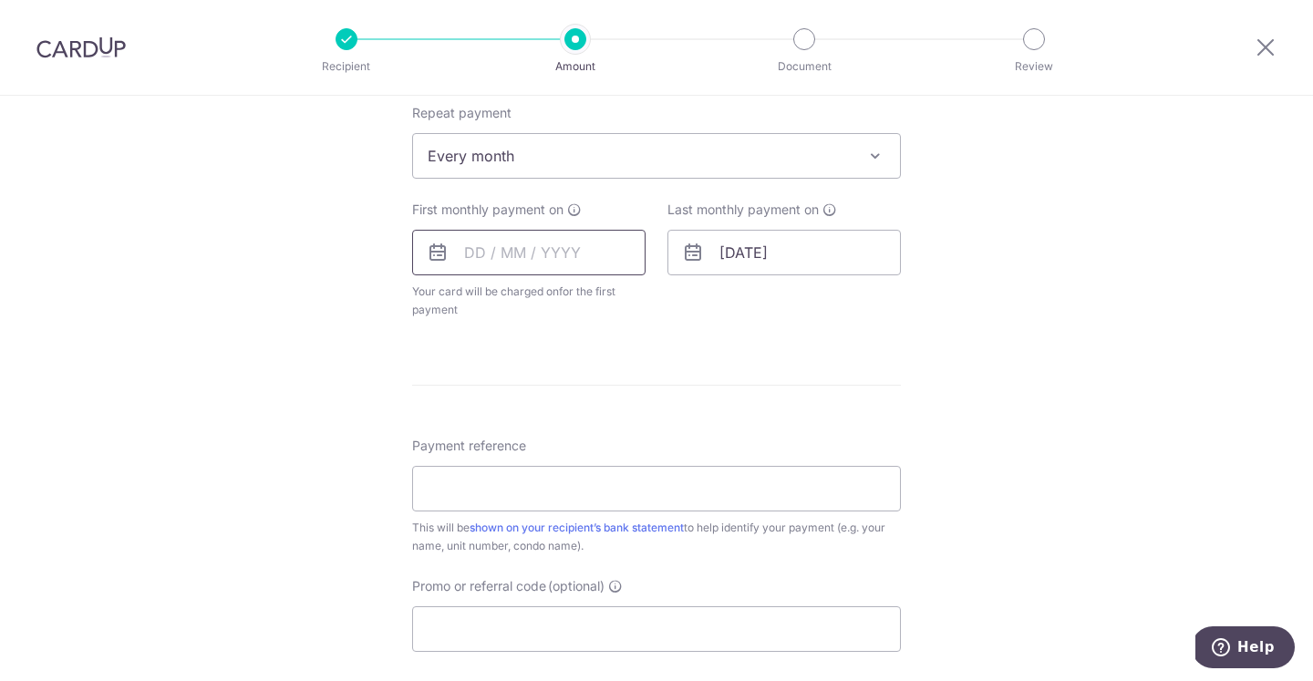
click at [473, 245] on input "text" at bounding box center [528, 253] width 233 height 46
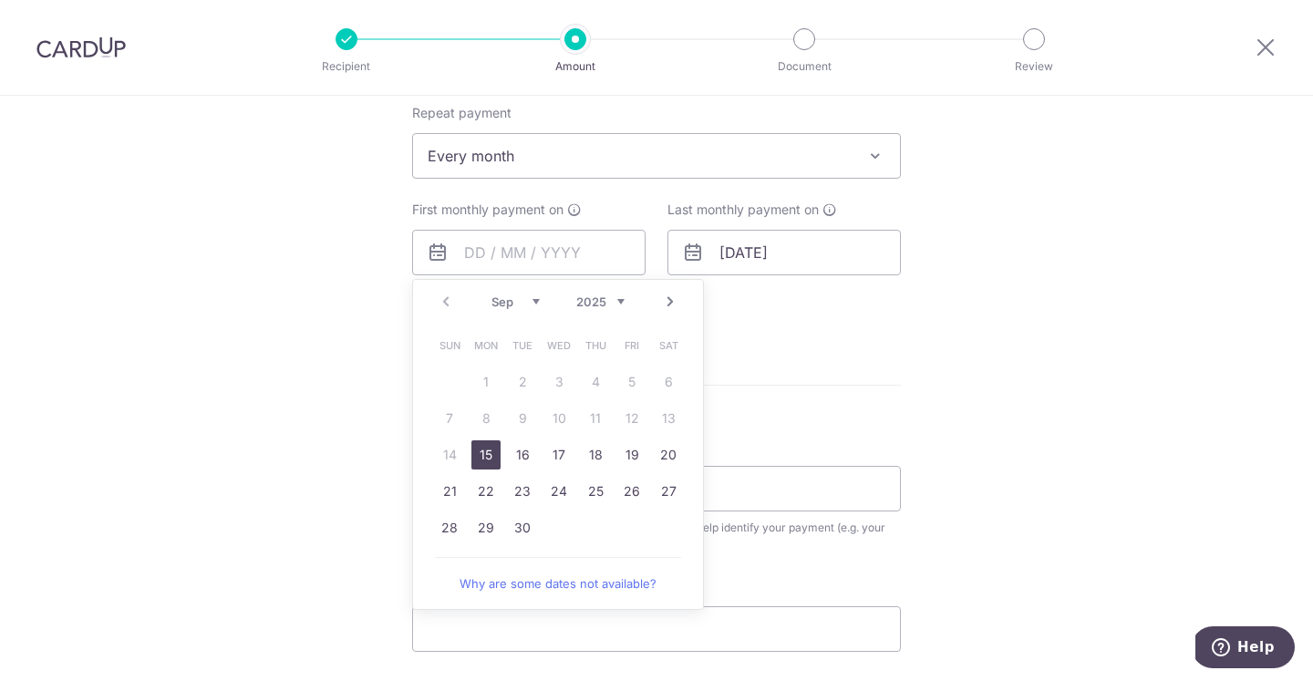
click at [532, 300] on select "Sep Oct Nov Dec" at bounding box center [515, 301] width 48 height 15
click at [551, 381] on link "1" at bounding box center [558, 381] width 29 height 29
type input "[DATE]"
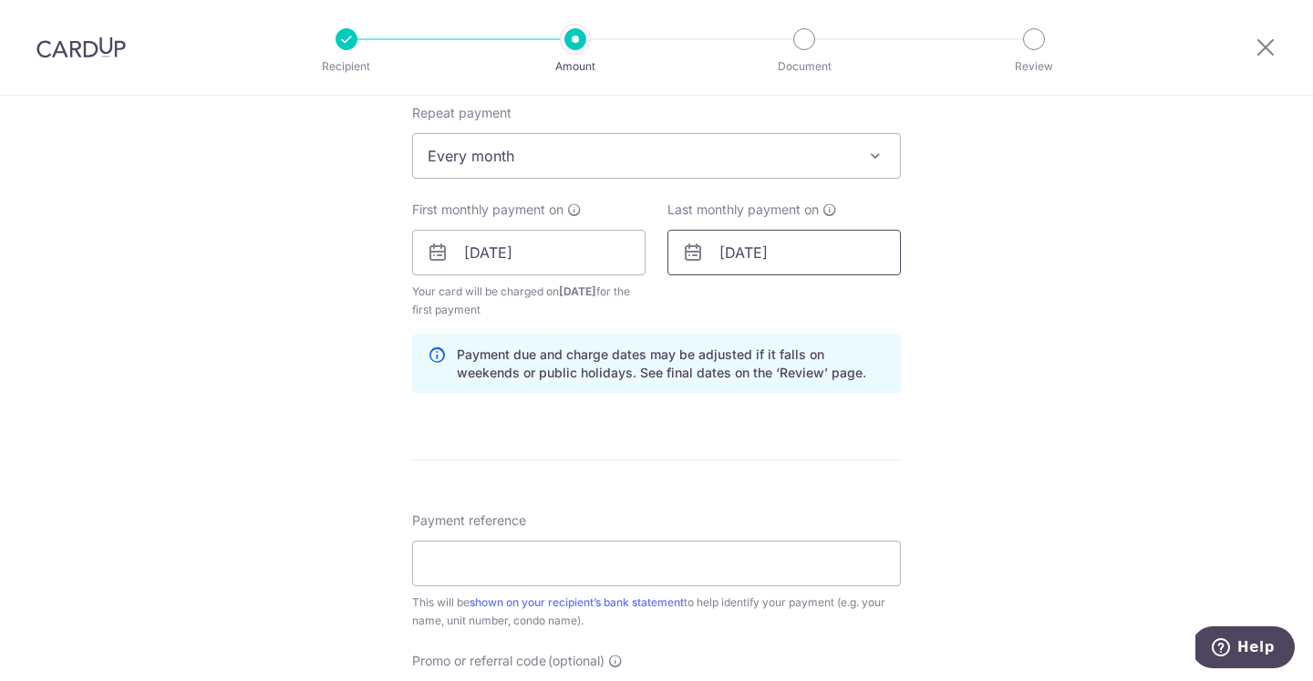
click at [733, 256] on input "31/07/2027" at bounding box center [783, 253] width 233 height 46
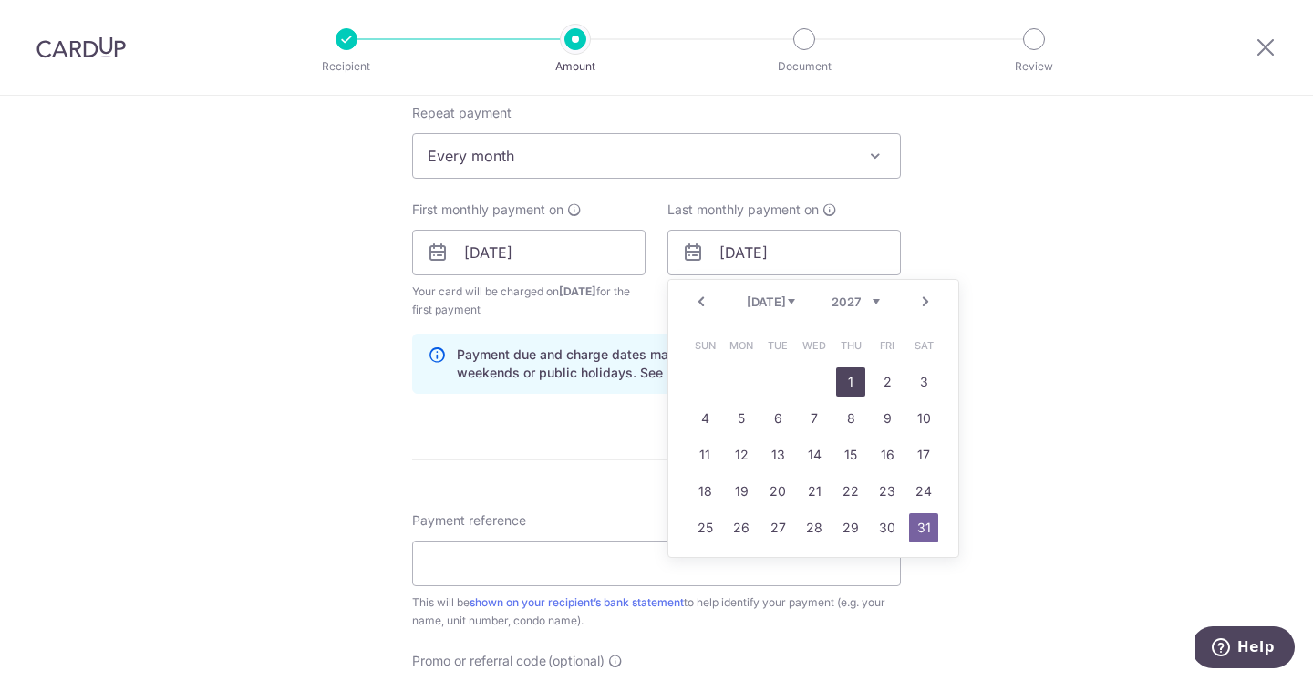
click at [856, 390] on link "1" at bounding box center [850, 381] width 29 height 29
type input "[DATE]"
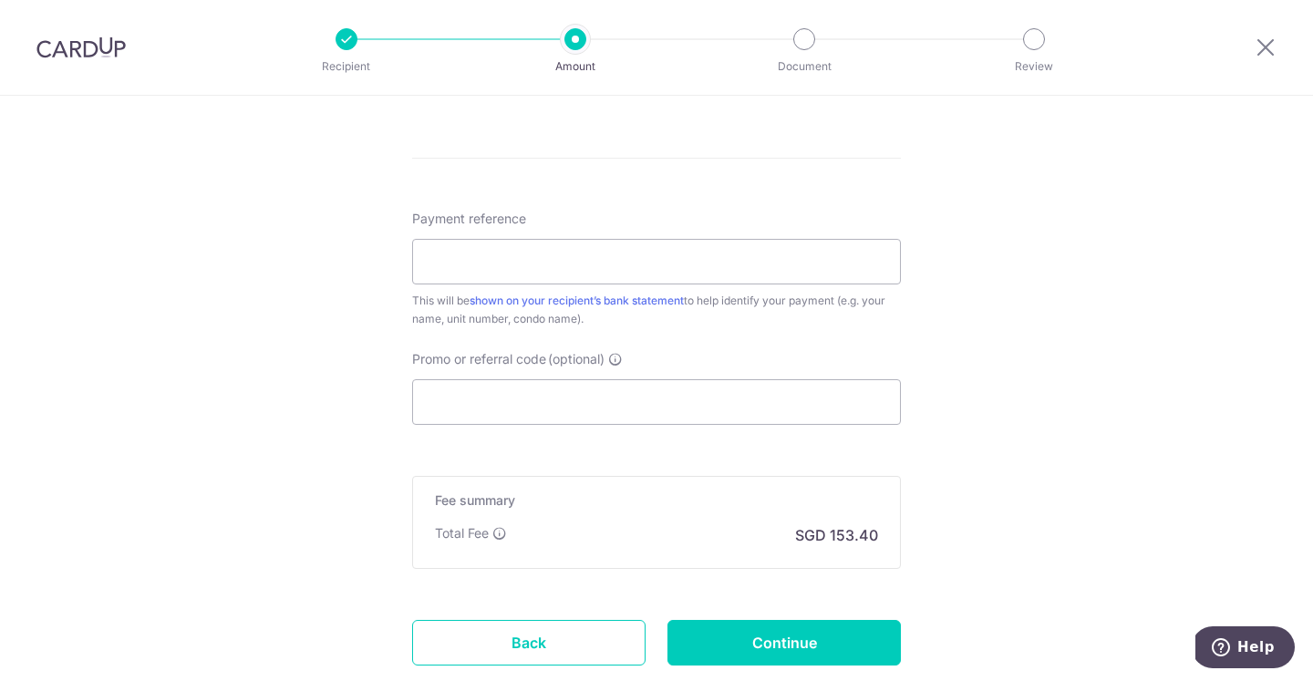
scroll to position [1040, 0]
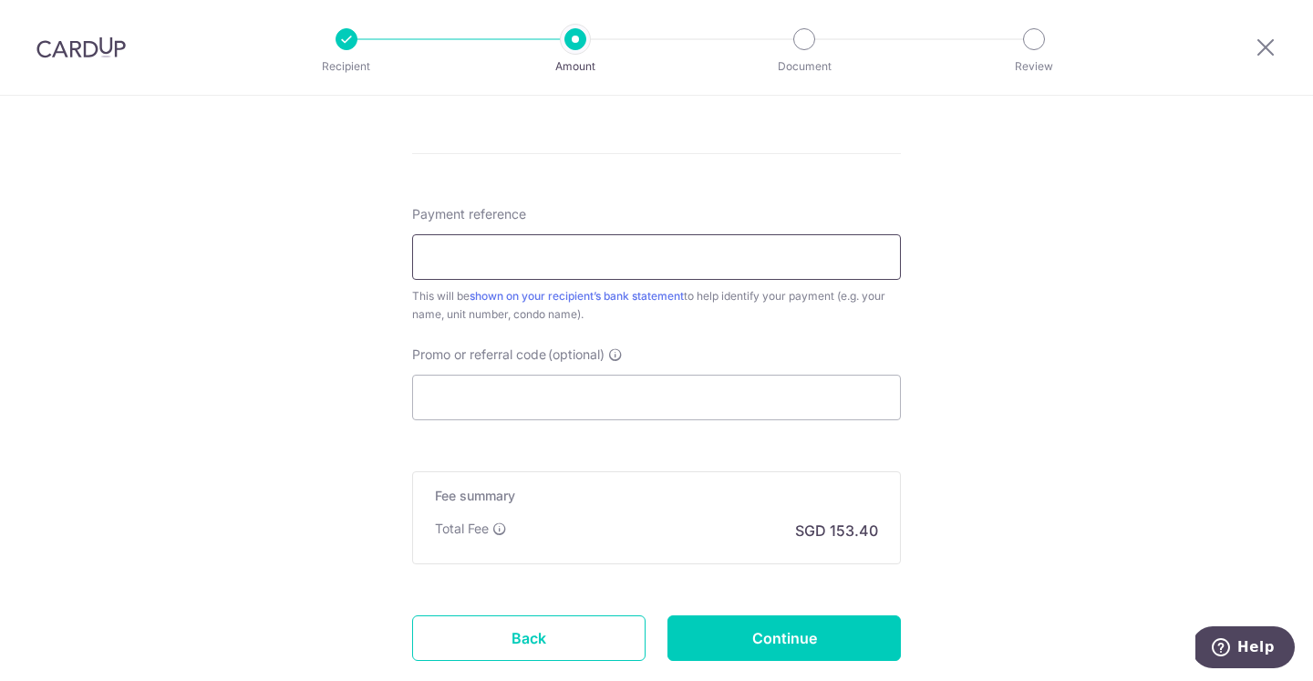
click at [792, 257] on input "Payment reference" at bounding box center [656, 257] width 489 height 46
type input "A"
type input "[PERSON_NAME] #04-10 Cyan"
click at [640, 398] on input "Promo or referral code (optional)" at bounding box center [656, 398] width 489 height 46
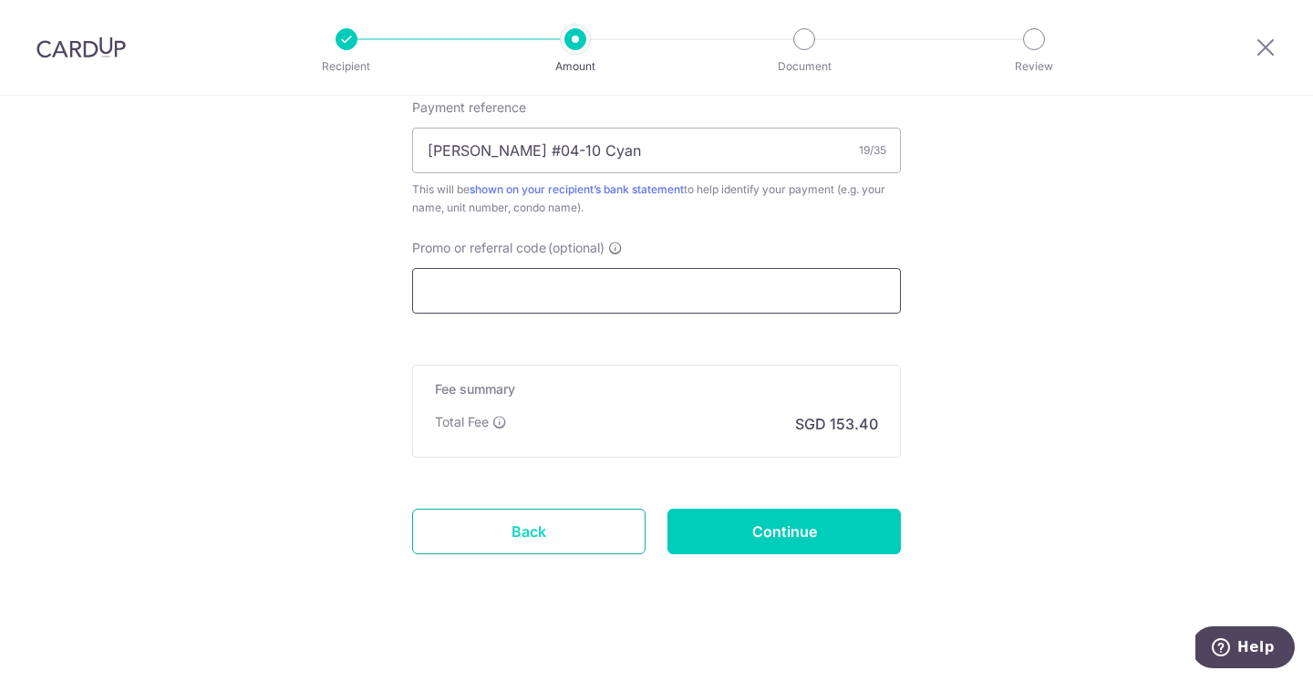
scroll to position [1146, 0]
click at [718, 537] on input "Continue" at bounding box center [783, 533] width 233 height 46
type input "Create Schedule"
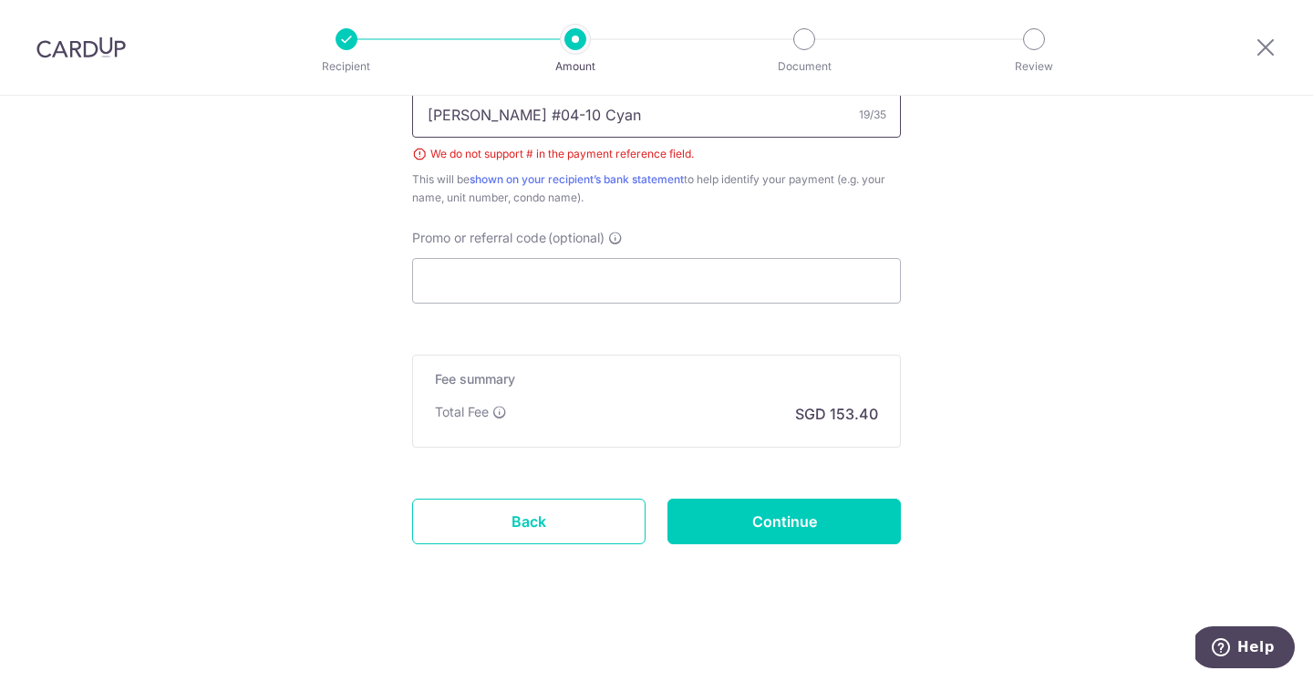
click at [503, 108] on input "[PERSON_NAME] #04-10 Cyan" at bounding box center [656, 115] width 489 height 46
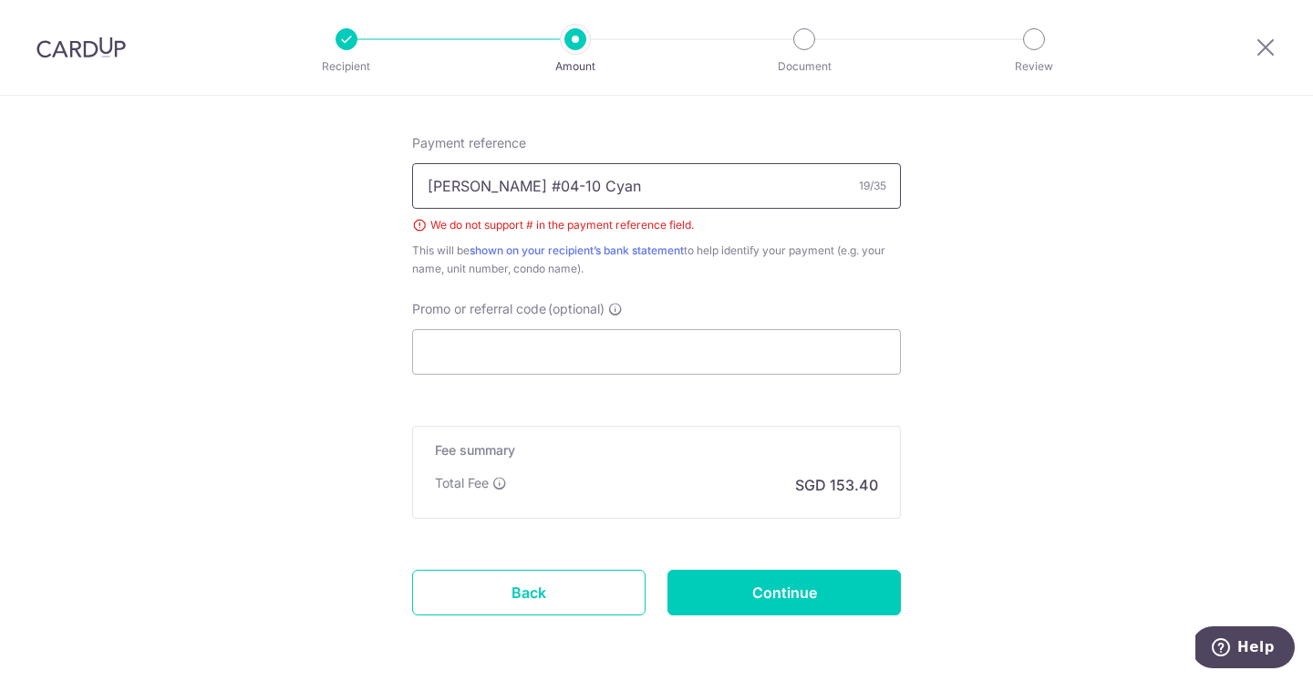
scroll to position [1017, 0]
click at [690, 589] on input "Continue" at bounding box center [783, 594] width 233 height 46
type input "Create Schedule"
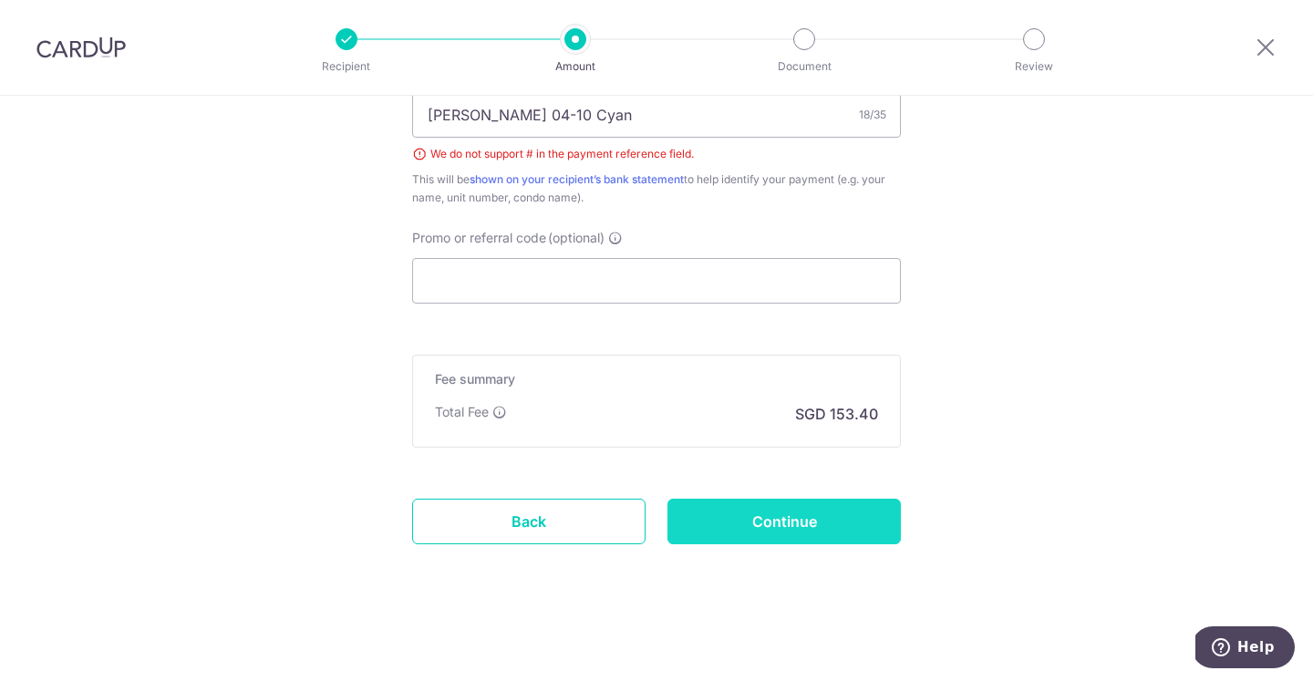
type input "[PERSON_NAME] 04-10 Cyan"
click at [726, 510] on input "Continue" at bounding box center [783, 522] width 233 height 46
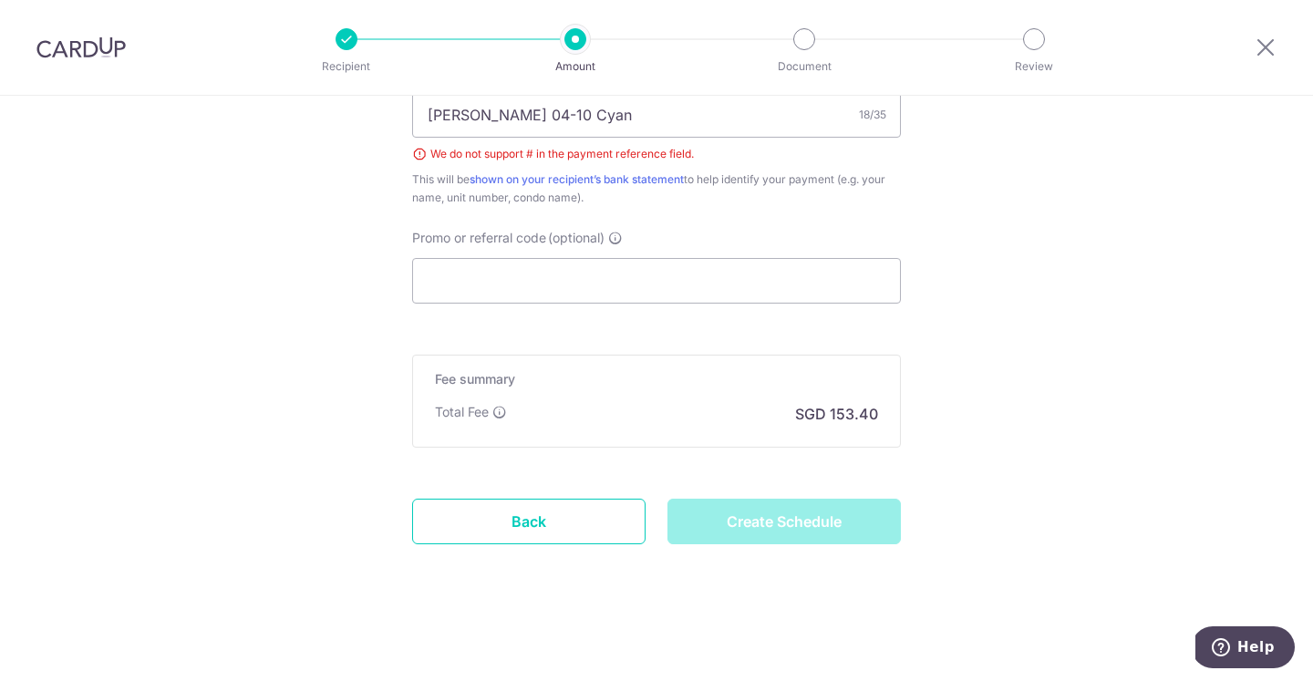
type input "Create Schedule"
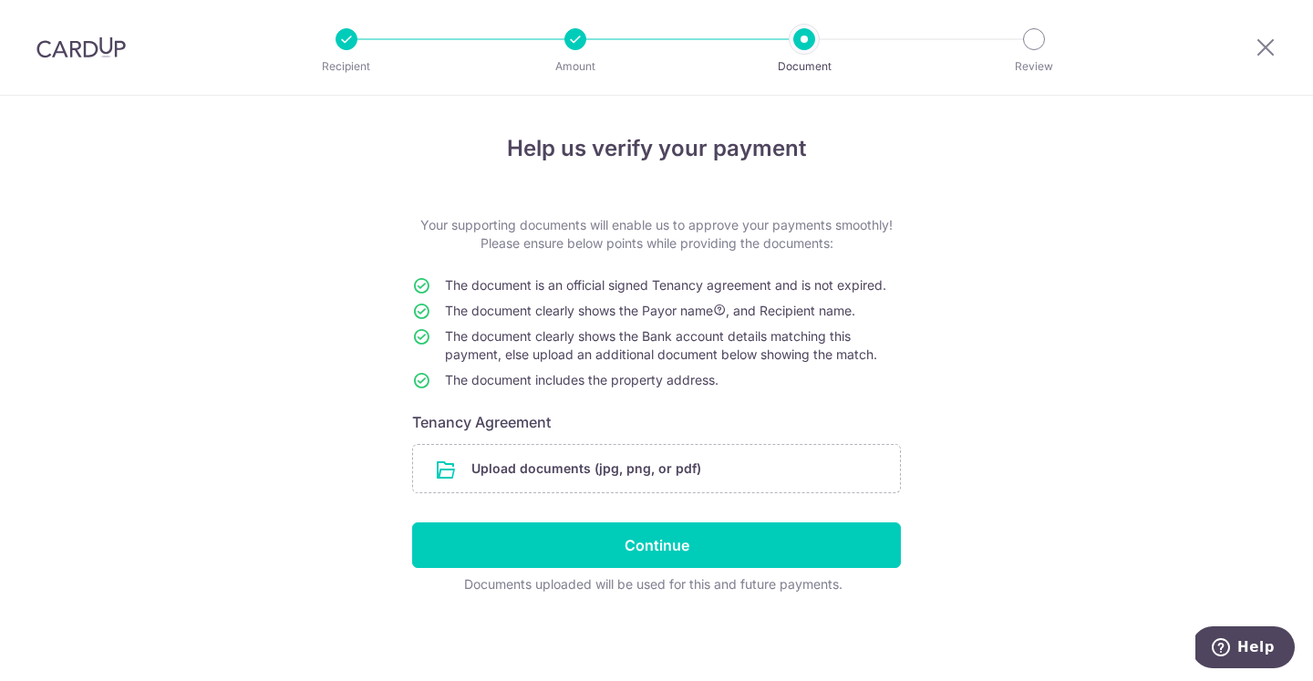
click at [613, 231] on p "Your supporting documents will enable us to approve your payments smoothly! Ple…" at bounding box center [656, 234] width 489 height 36
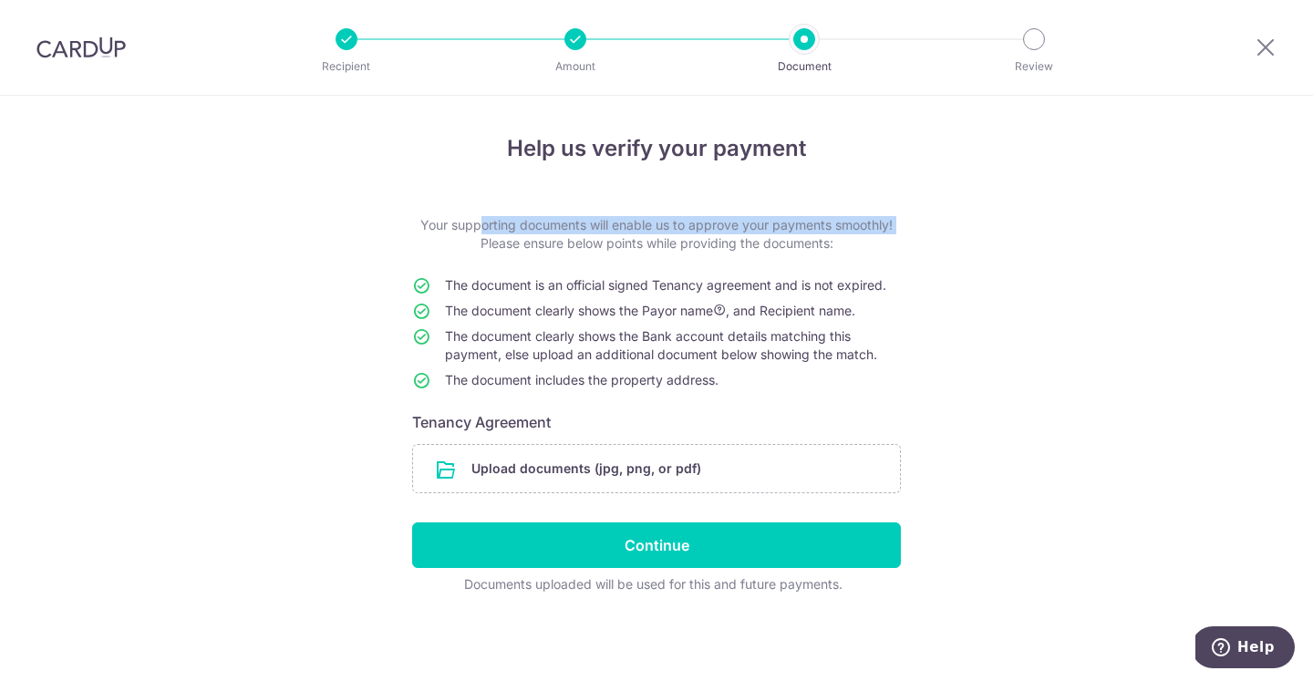
click at [613, 231] on p "Your supporting documents will enable us to approve your payments smoothly! Ple…" at bounding box center [656, 234] width 489 height 36
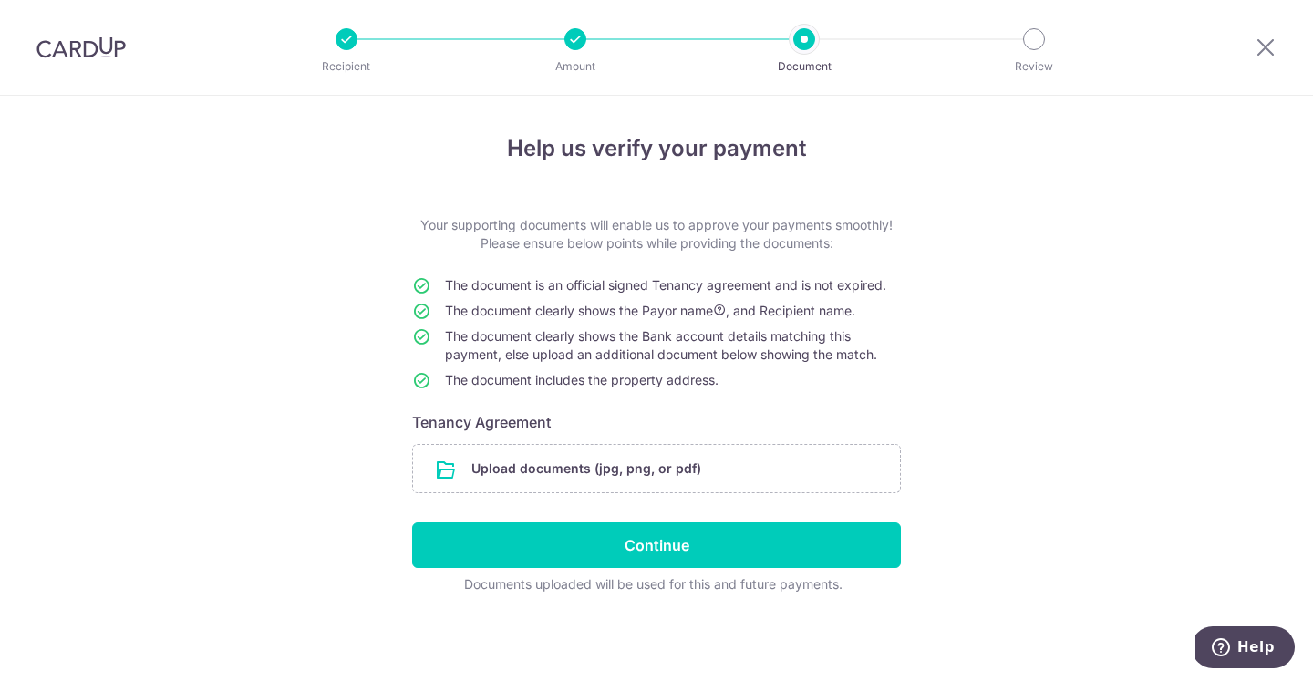
click at [613, 246] on p "Your supporting documents will enable us to approve your payments smoothly! Ple…" at bounding box center [656, 234] width 489 height 36
click at [613, 294] on td "The document is an official signed Tenancy agreement and is not expired." at bounding box center [673, 289] width 456 height 26
click at [612, 317] on span "The document clearly shows the Payor name , and Recipient name." at bounding box center [650, 310] width 410 height 15
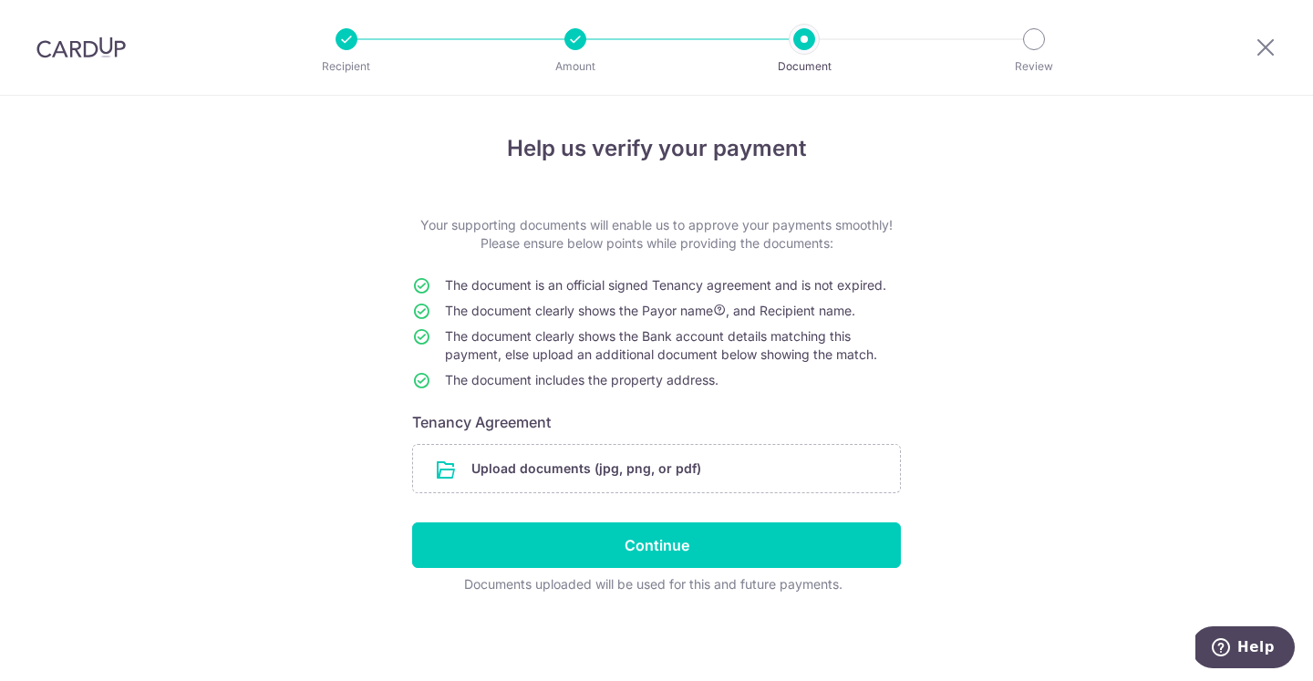
click at [612, 317] on span "The document clearly shows the Payor name , and Recipient name." at bounding box center [650, 310] width 410 height 15
click at [612, 355] on span "The document clearly shows the Bank account details matching this payment, else…" at bounding box center [661, 345] width 432 height 34
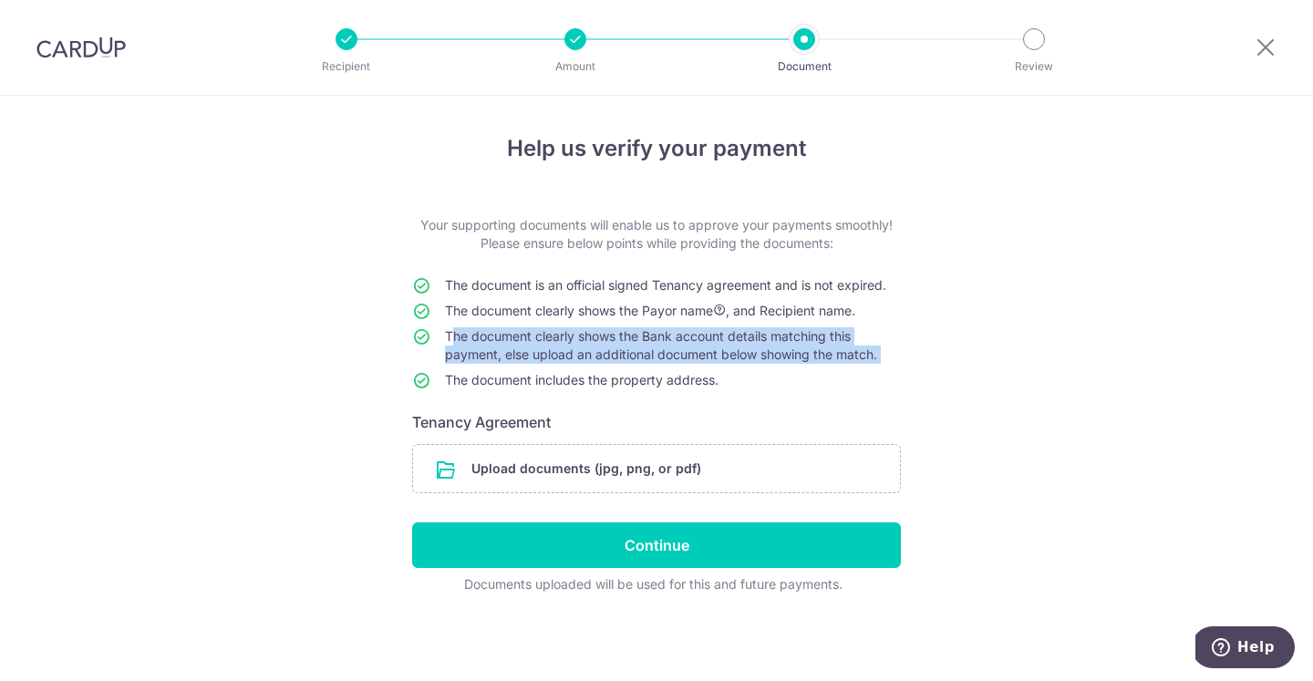
click at [612, 355] on span "The document clearly shows the Bank account details matching this payment, else…" at bounding box center [661, 345] width 432 height 34
click at [614, 392] on td "The document includes the property address." at bounding box center [673, 384] width 456 height 26
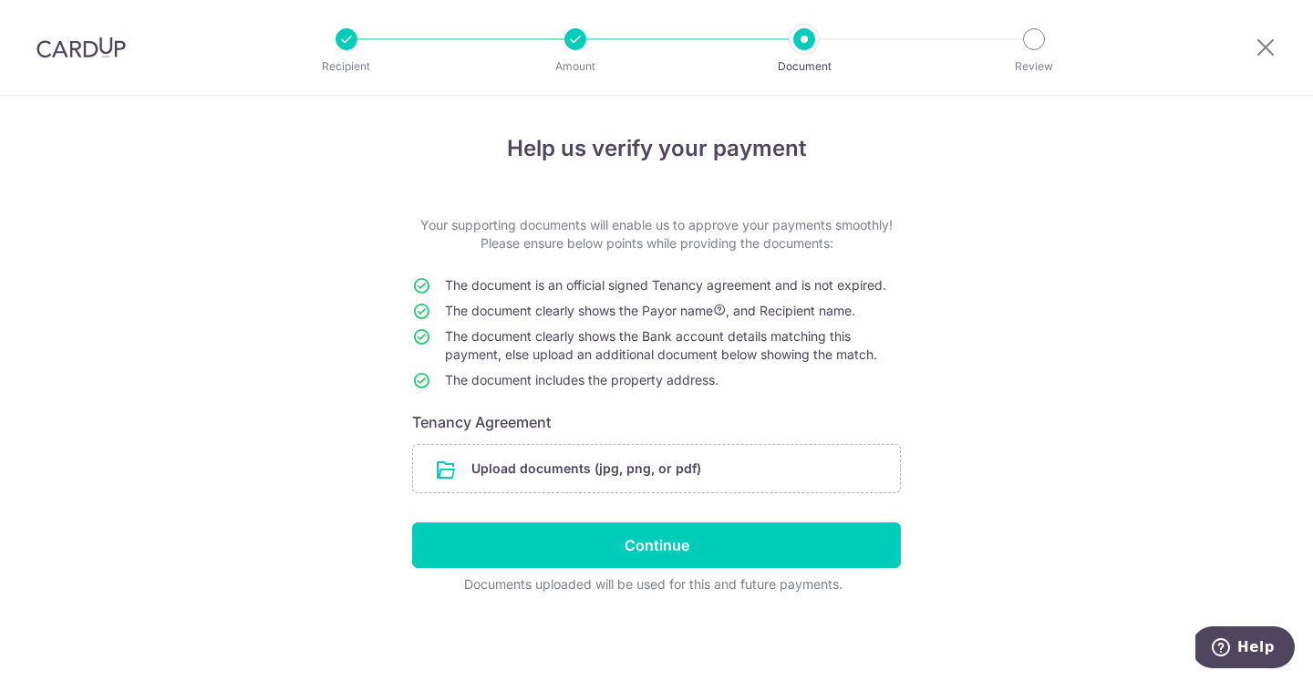
click at [614, 392] on td "The document includes the property address." at bounding box center [673, 384] width 456 height 26
click at [614, 468] on input "file" at bounding box center [656, 468] width 487 height 47
click at [689, 333] on span "The document clearly shows the Bank account details matching this payment, else…" at bounding box center [661, 345] width 432 height 34
click at [613, 481] on input "file" at bounding box center [656, 468] width 487 height 47
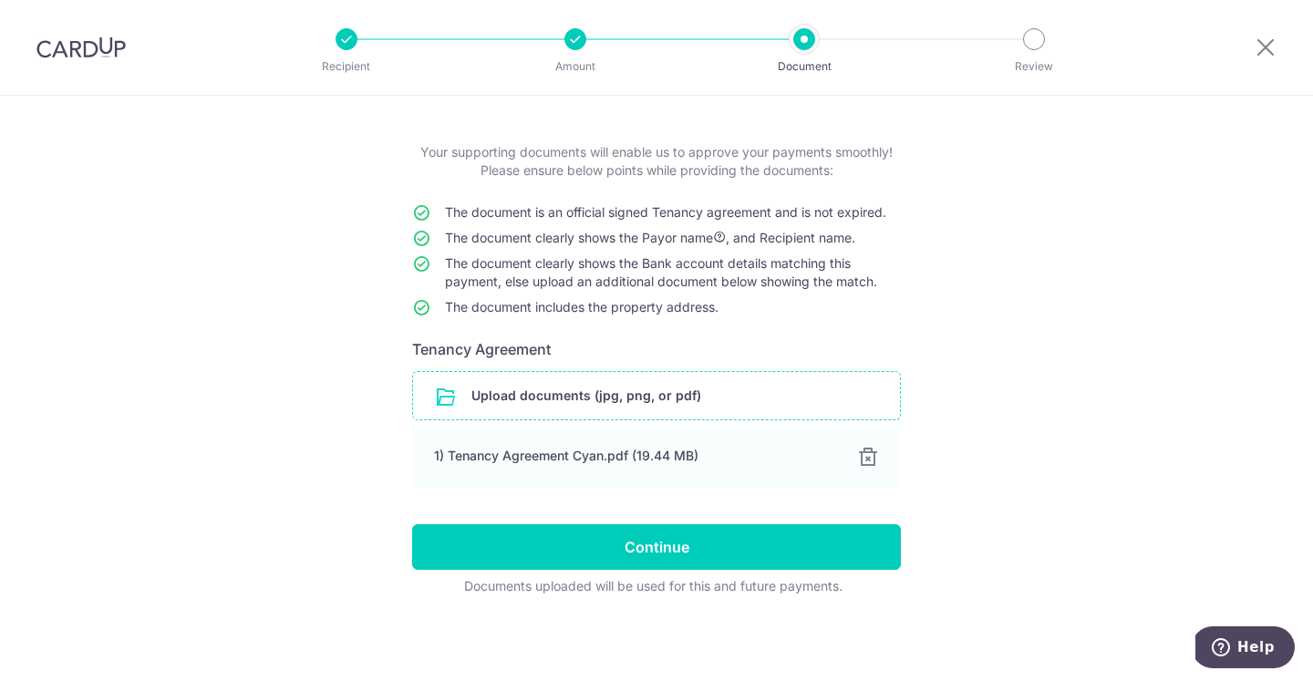
scroll to position [73, 0]
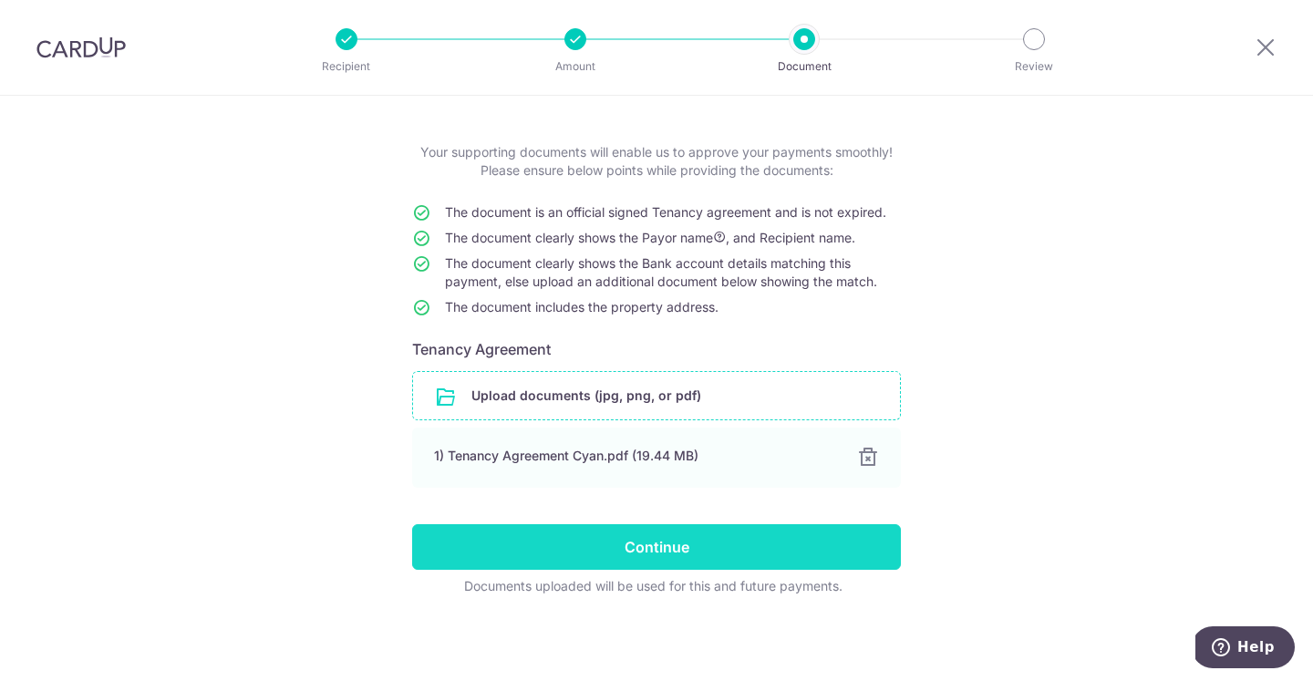
click at [704, 535] on input "Continue" at bounding box center [656, 547] width 489 height 46
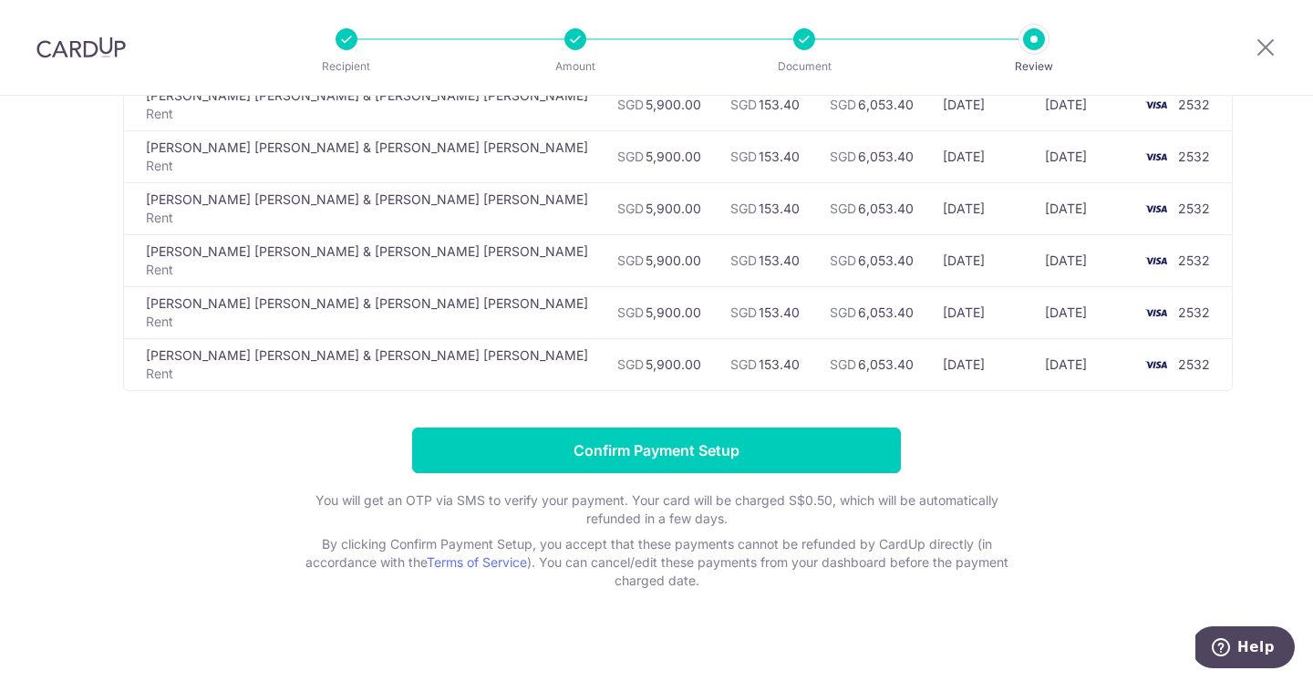
scroll to position [1052, 0]
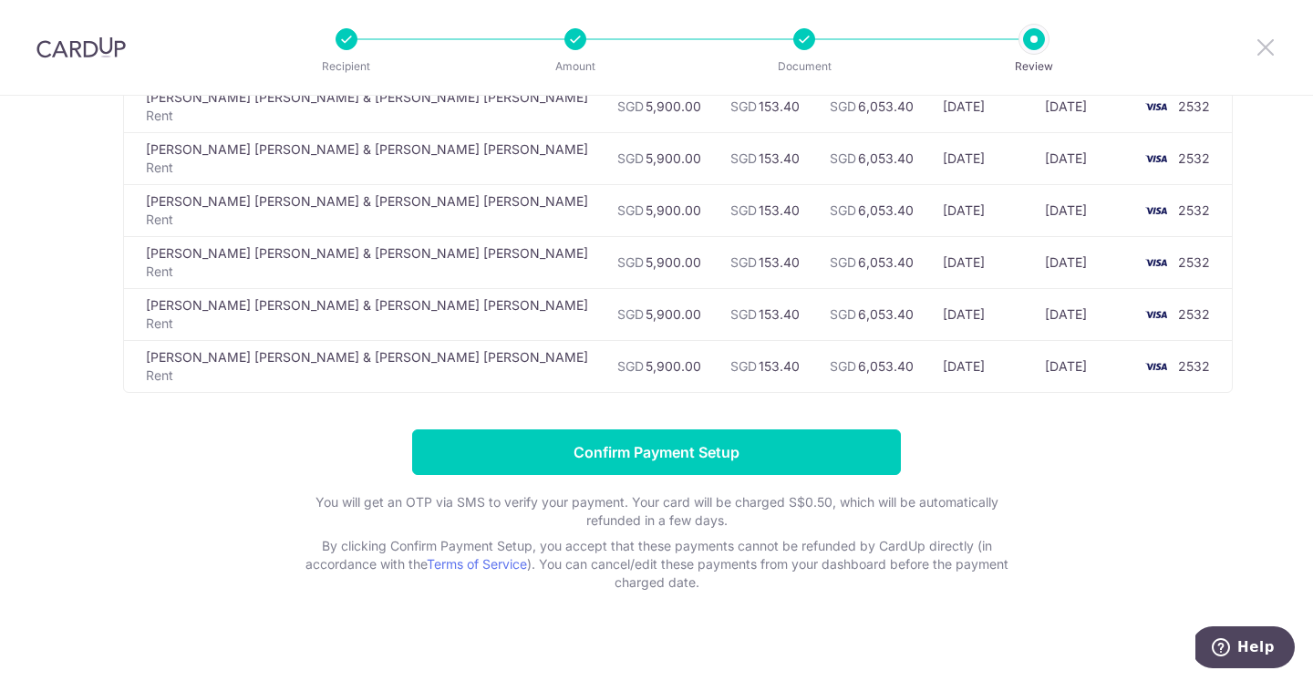
click at [1272, 51] on icon at bounding box center [1265, 47] width 22 height 23
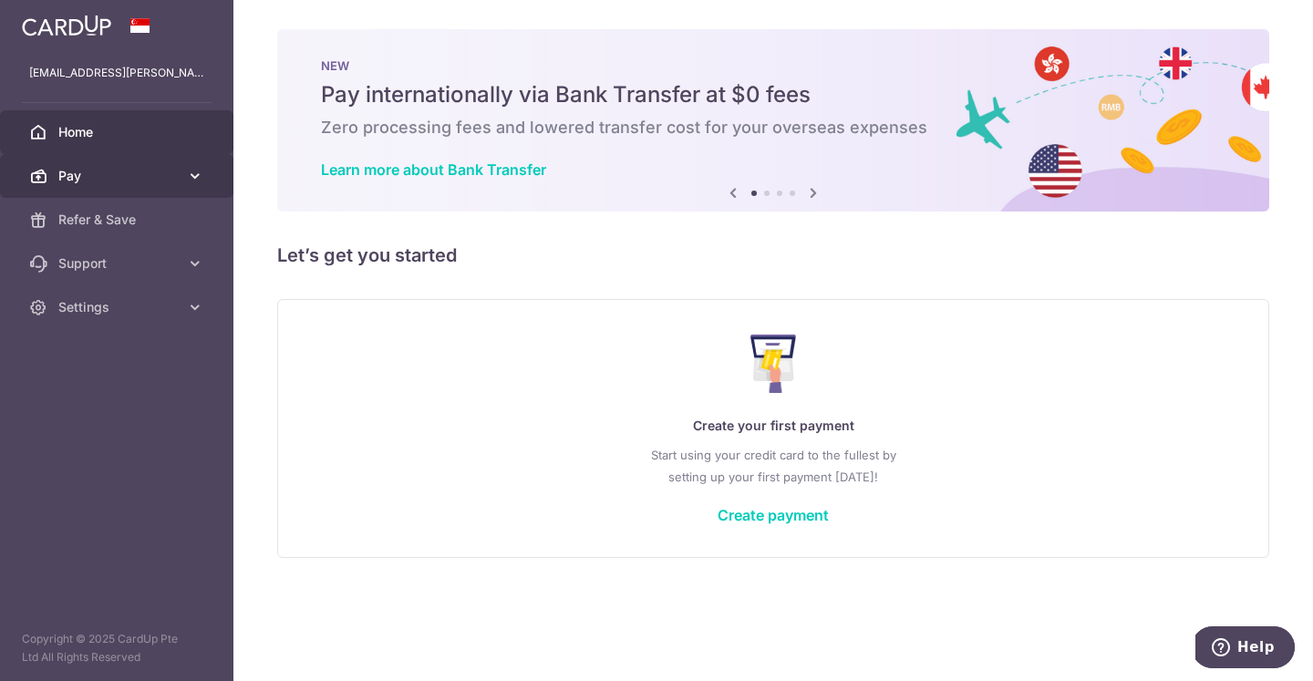
click at [79, 172] on span "Pay" at bounding box center [118, 176] width 120 height 18
click at [80, 178] on span "Pay" at bounding box center [118, 176] width 120 height 18
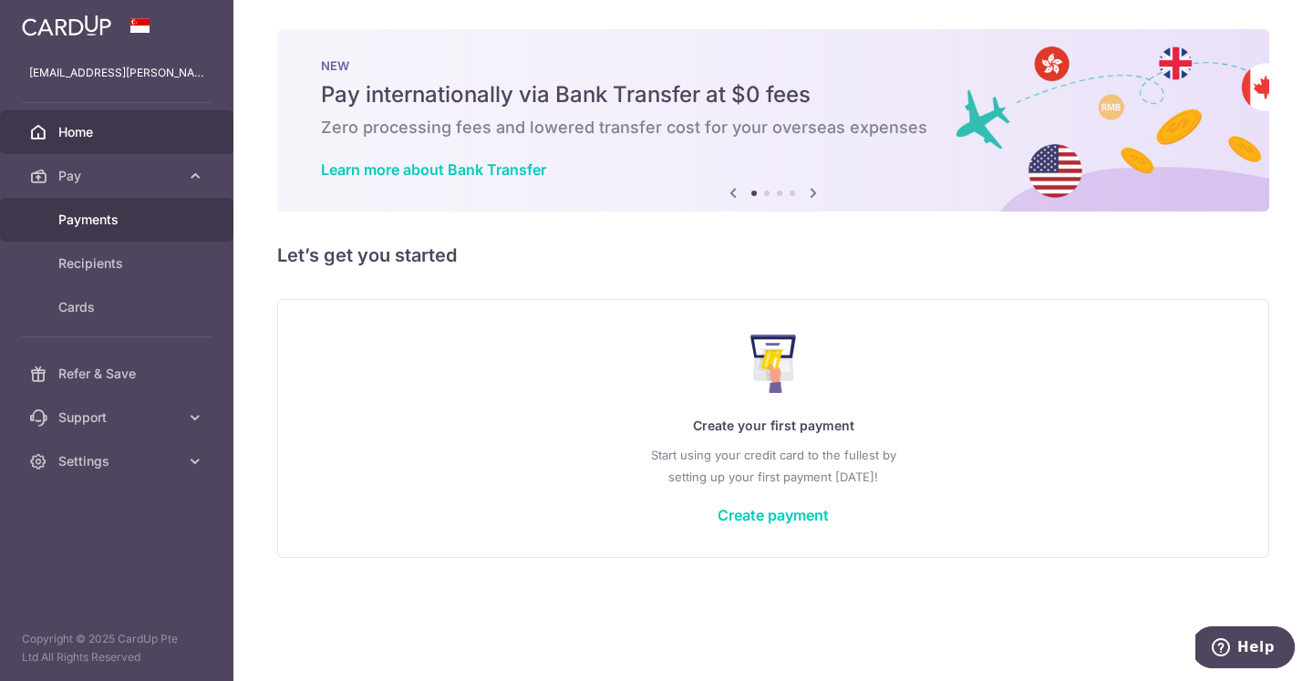
click at [79, 222] on span "Payments" at bounding box center [118, 220] width 120 height 18
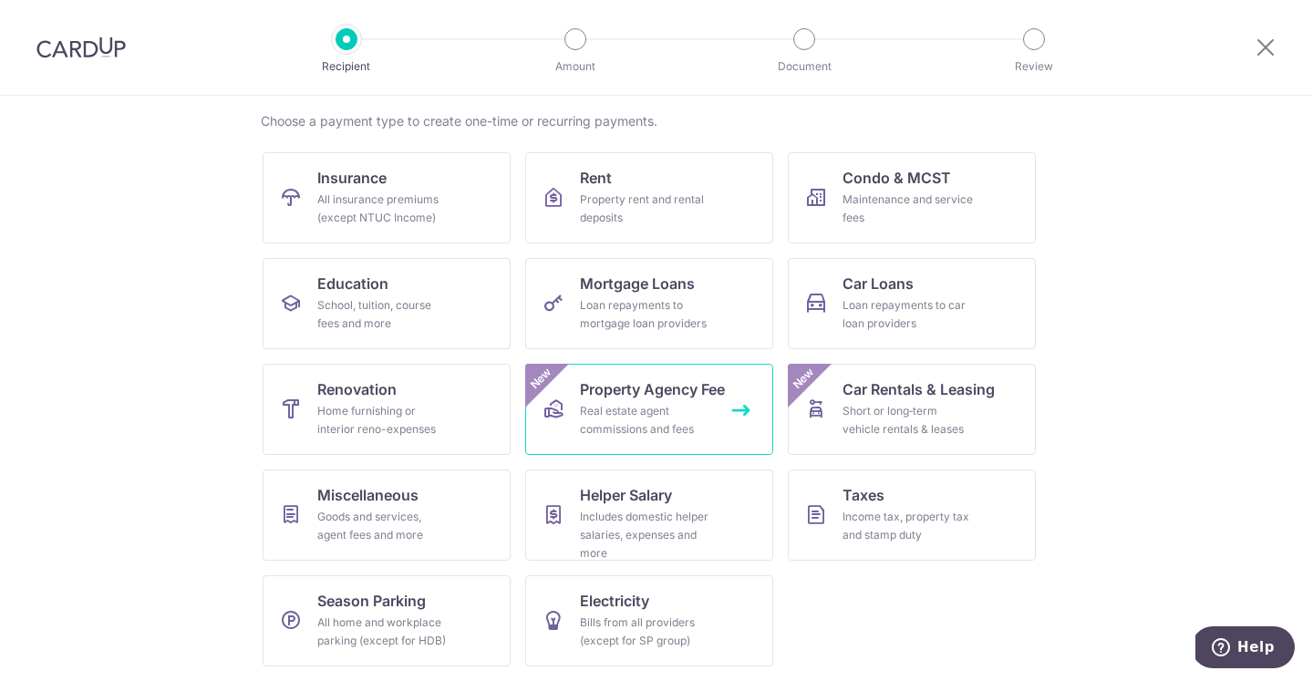
scroll to position [135, 0]
click at [810, 501] on link "Taxes Income tax, property tax and stamp duty" at bounding box center [912, 514] width 248 height 91
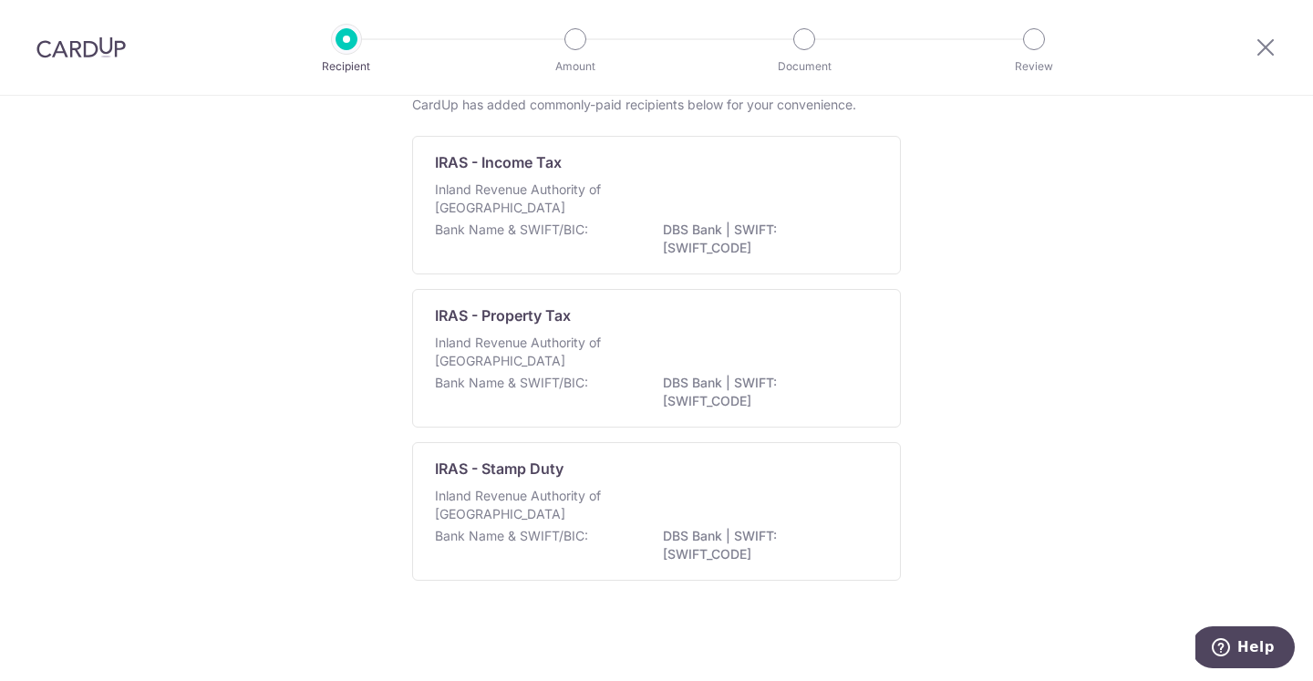
scroll to position [118, 0]
click at [623, 229] on div "Bank Name & SWIFT/BIC: DBS Bank | SWIFT: DBSSSGSGXXX" at bounding box center [656, 240] width 443 height 38
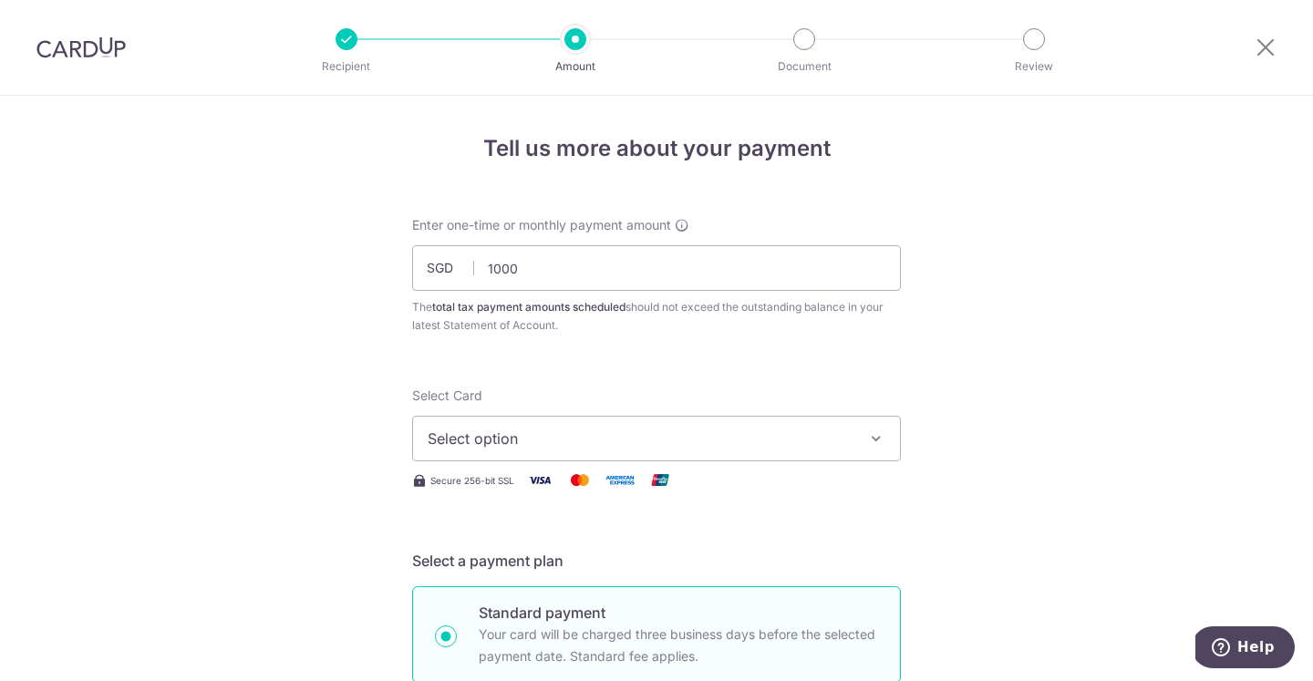
scroll to position [90, 0]
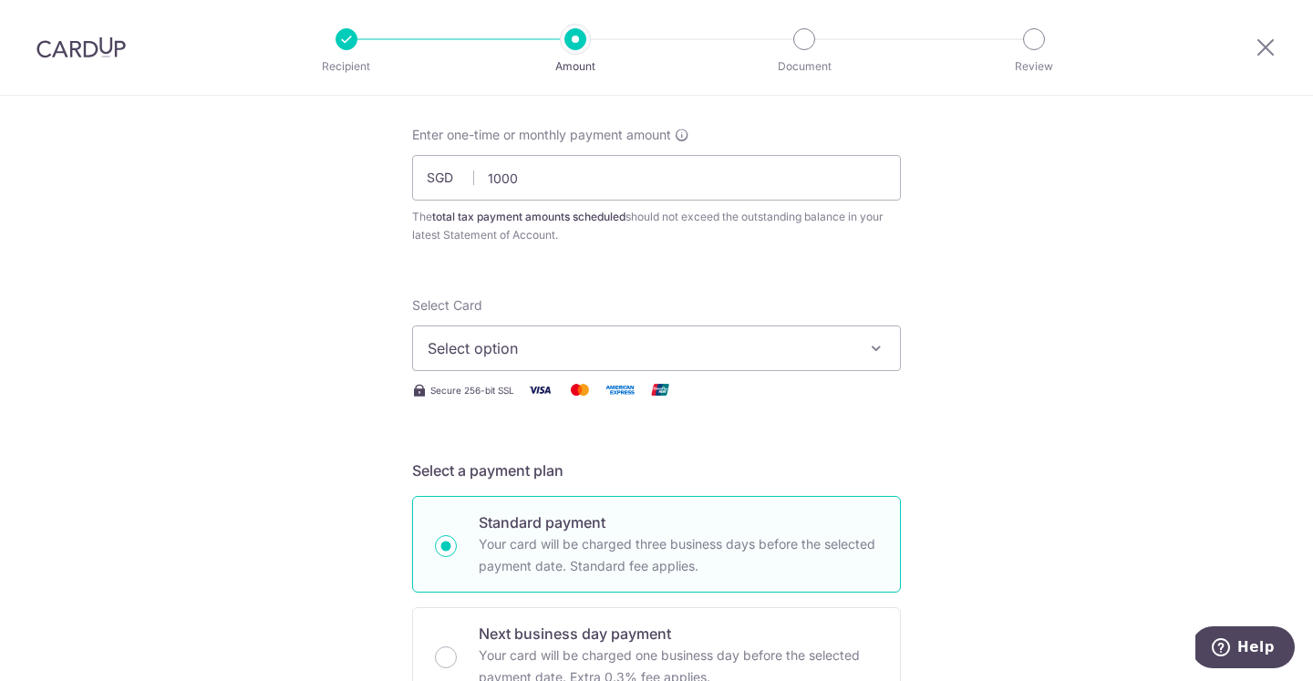
type input "1,000.00"
click at [537, 356] on span "Select option" at bounding box center [640, 348] width 425 height 22
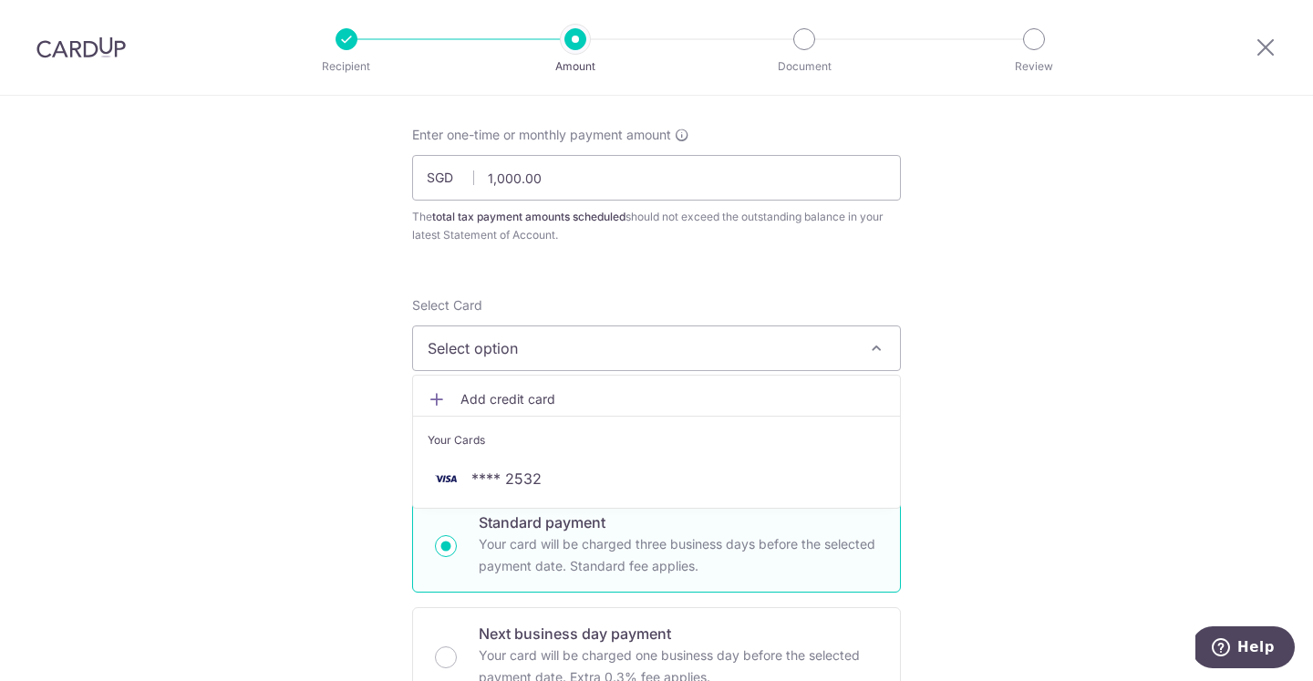
click at [525, 456] on li "Your Cards" at bounding box center [656, 436] width 487 height 41
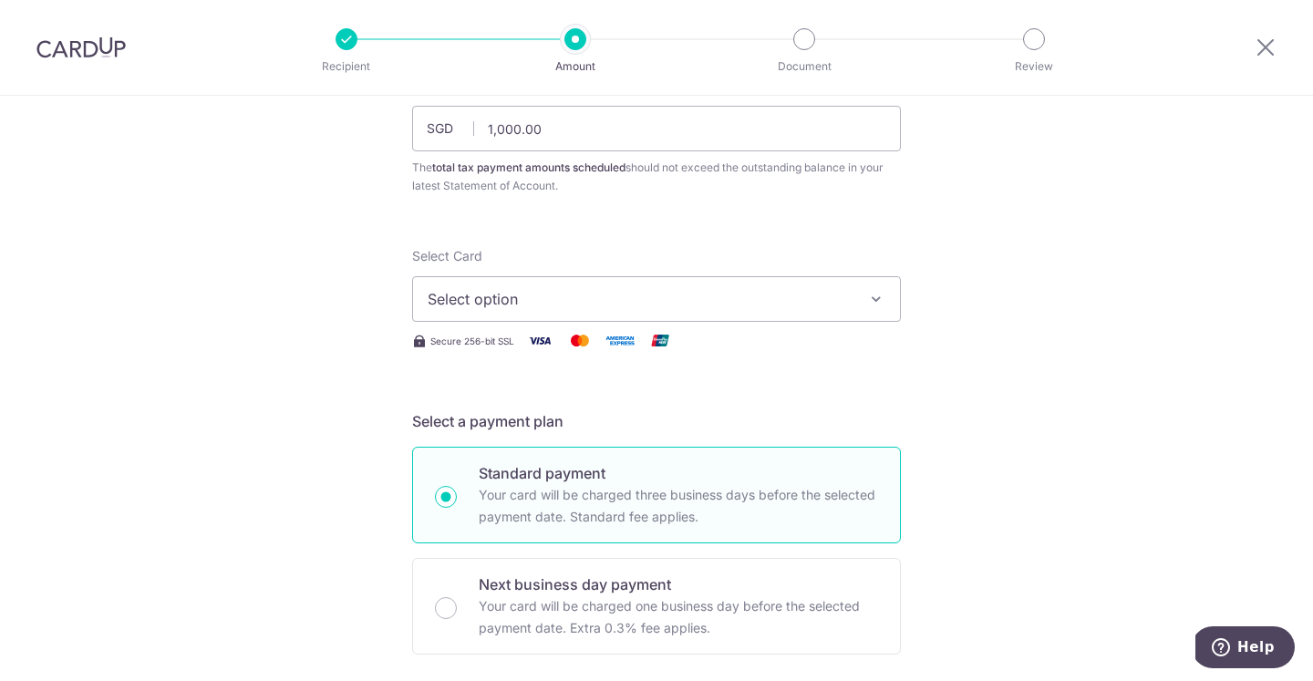
scroll to position [180, 0]
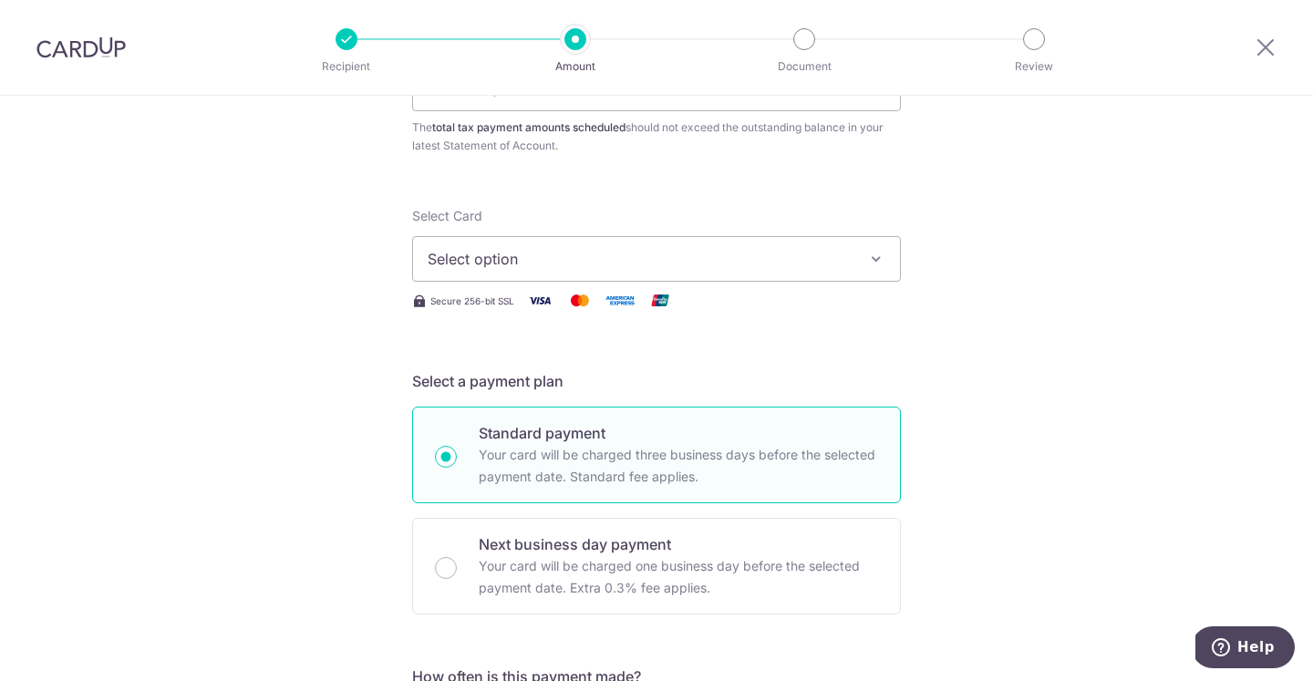
click at [475, 260] on span "Select option" at bounding box center [640, 259] width 425 height 22
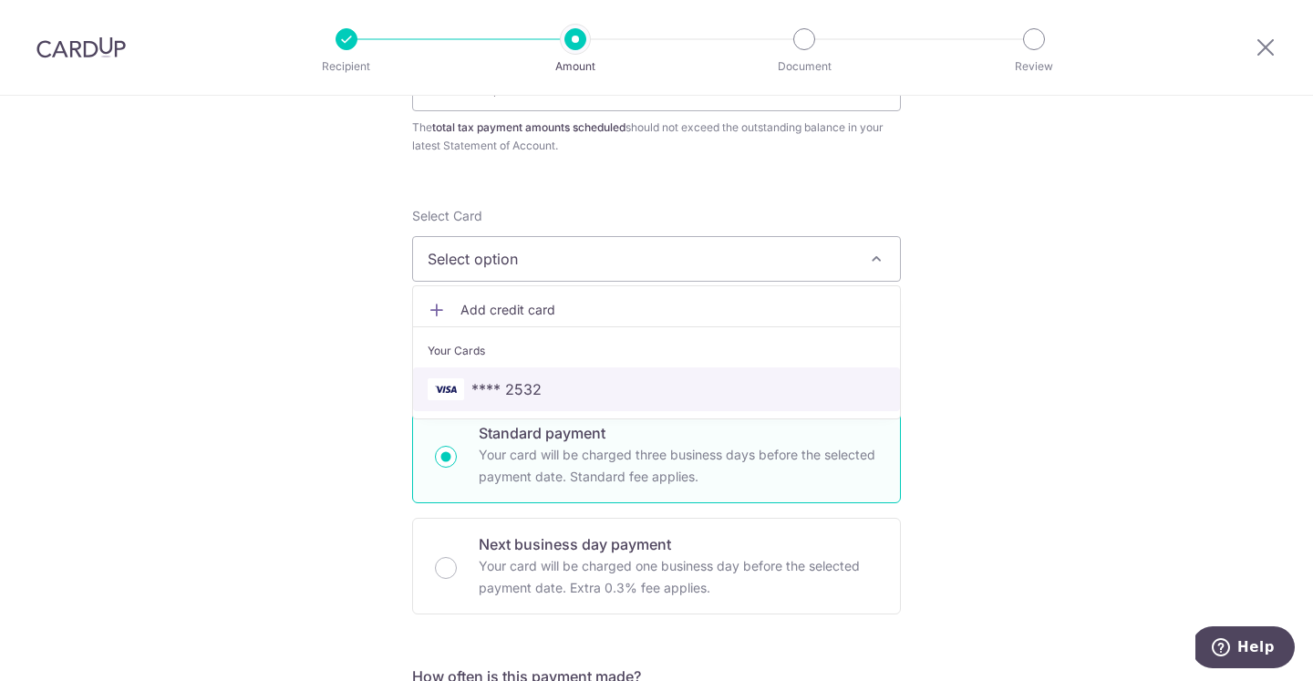
click at [450, 391] on img at bounding box center [446, 389] width 36 height 22
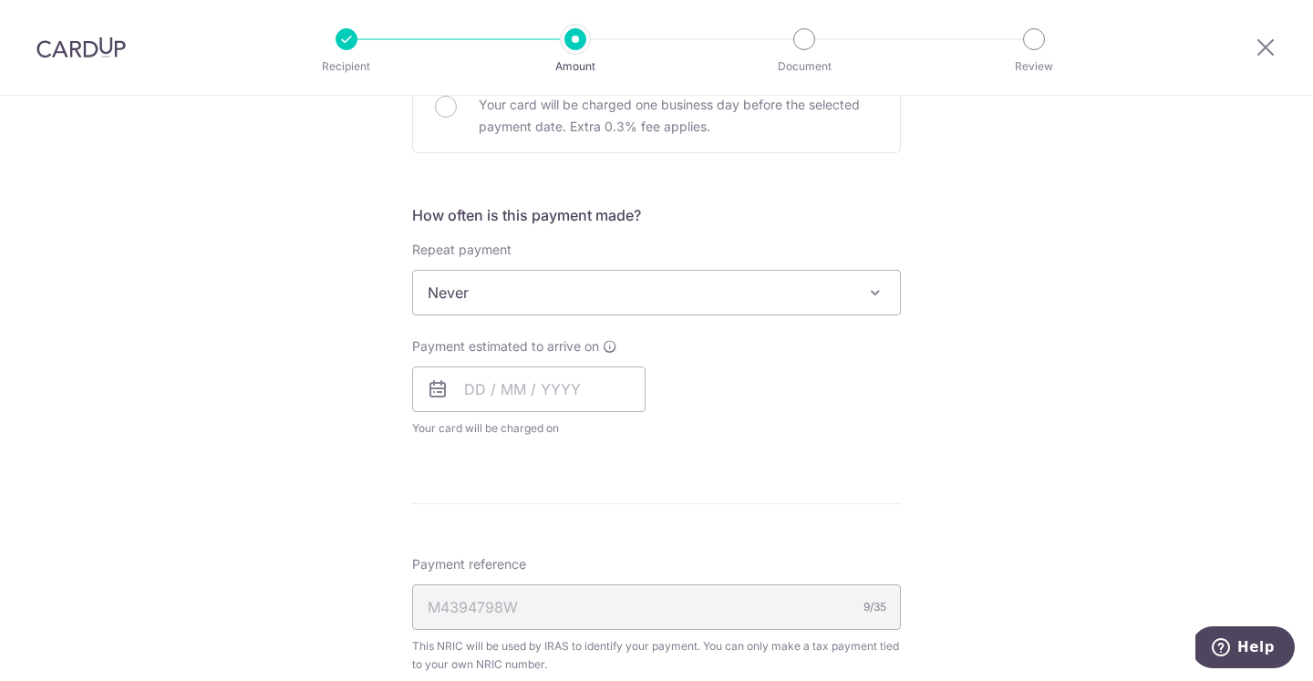
scroll to position [662, 0]
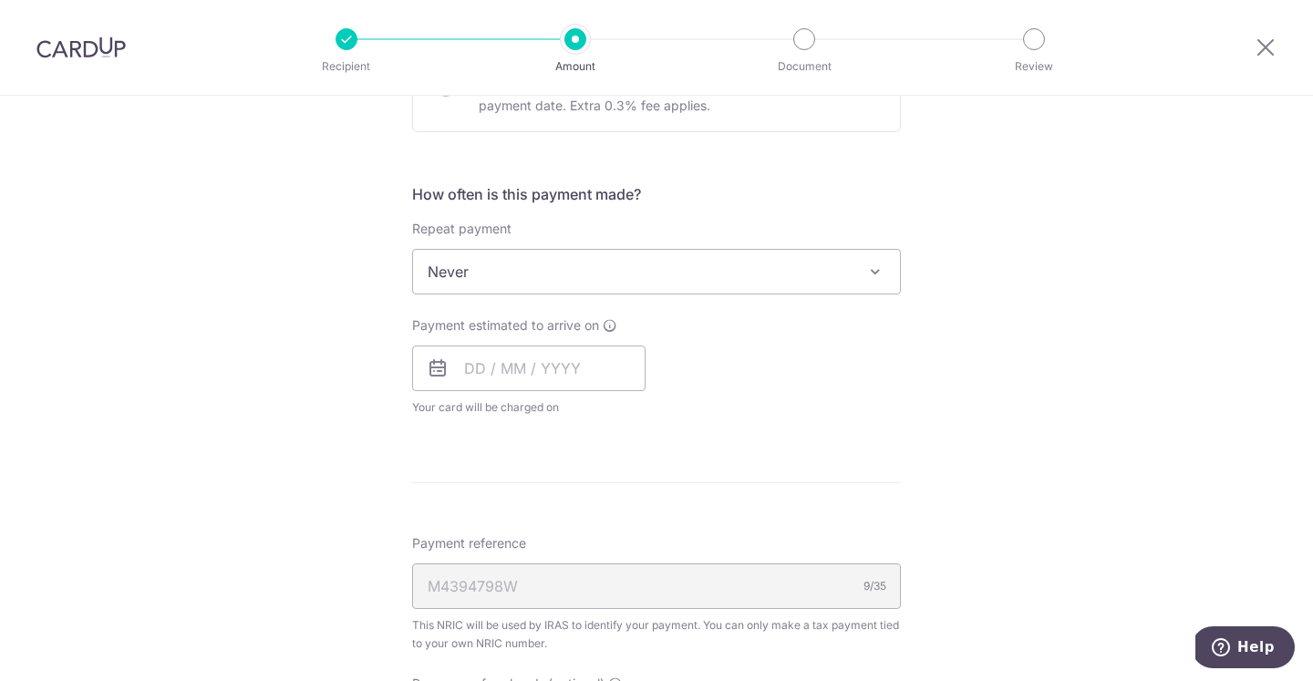
click at [459, 280] on span "Never" at bounding box center [656, 272] width 487 height 44
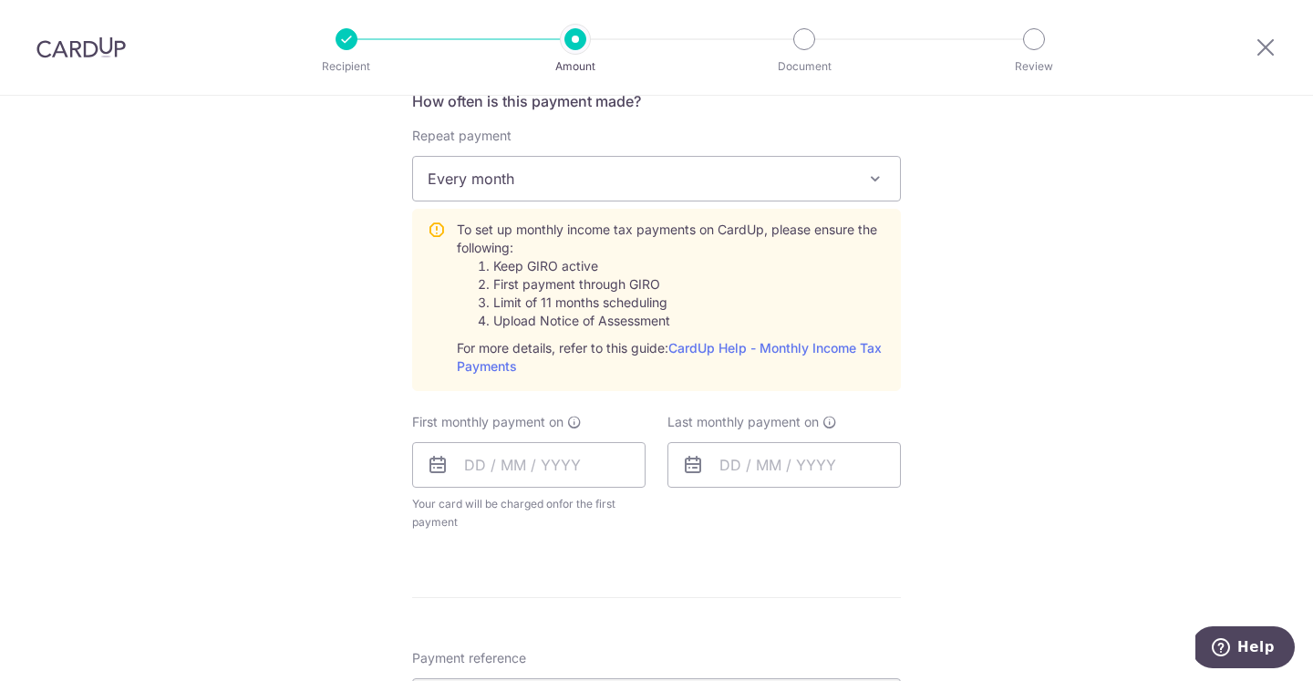
scroll to position [769, 0]
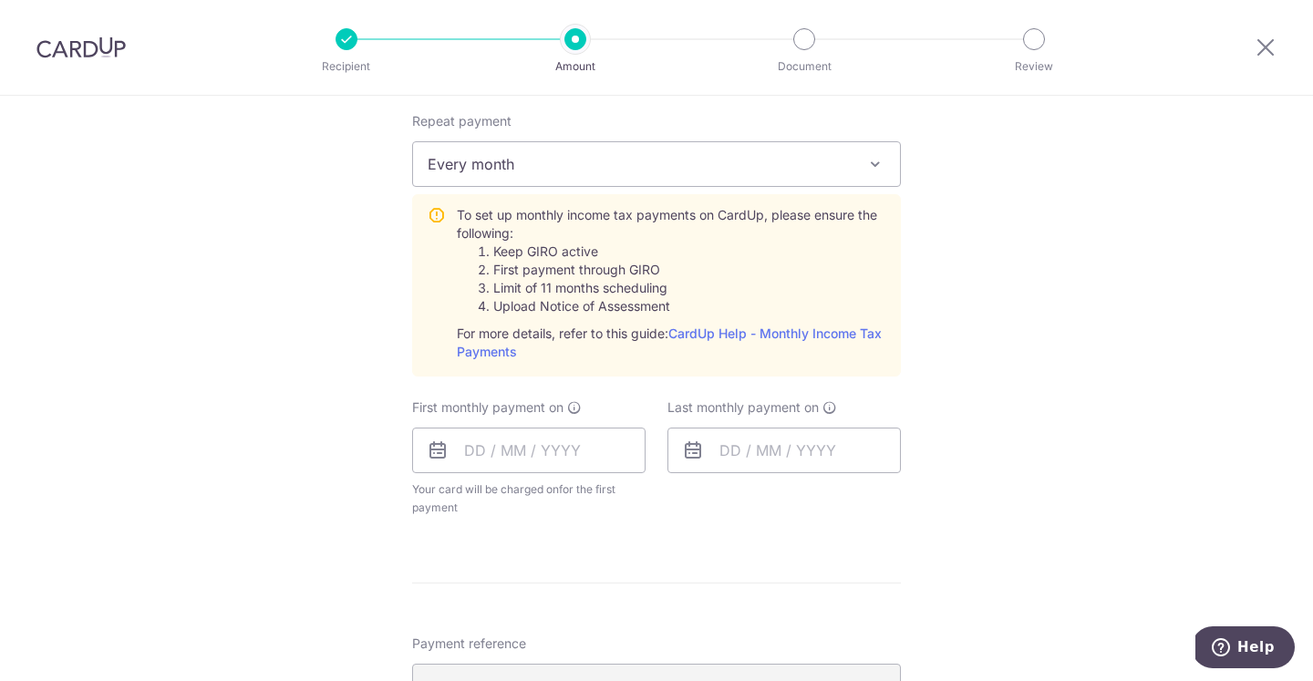
click at [600, 153] on span "Every month" at bounding box center [656, 164] width 487 height 44
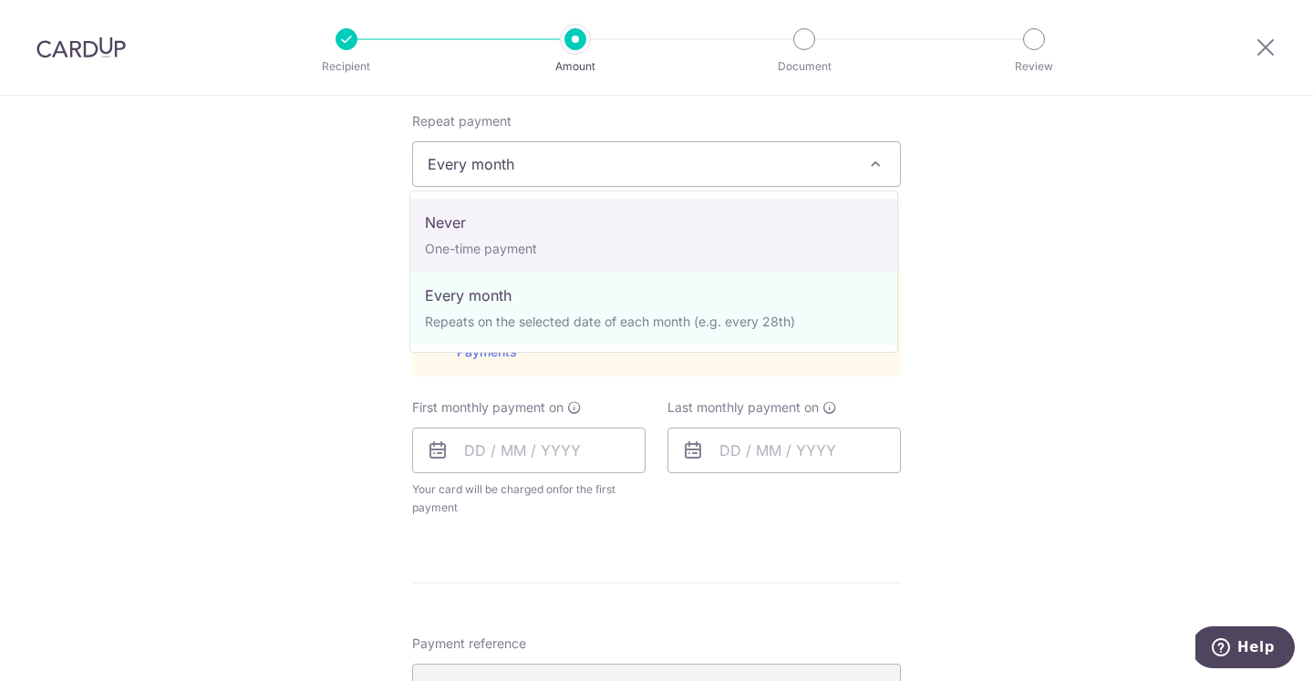
select select "1"
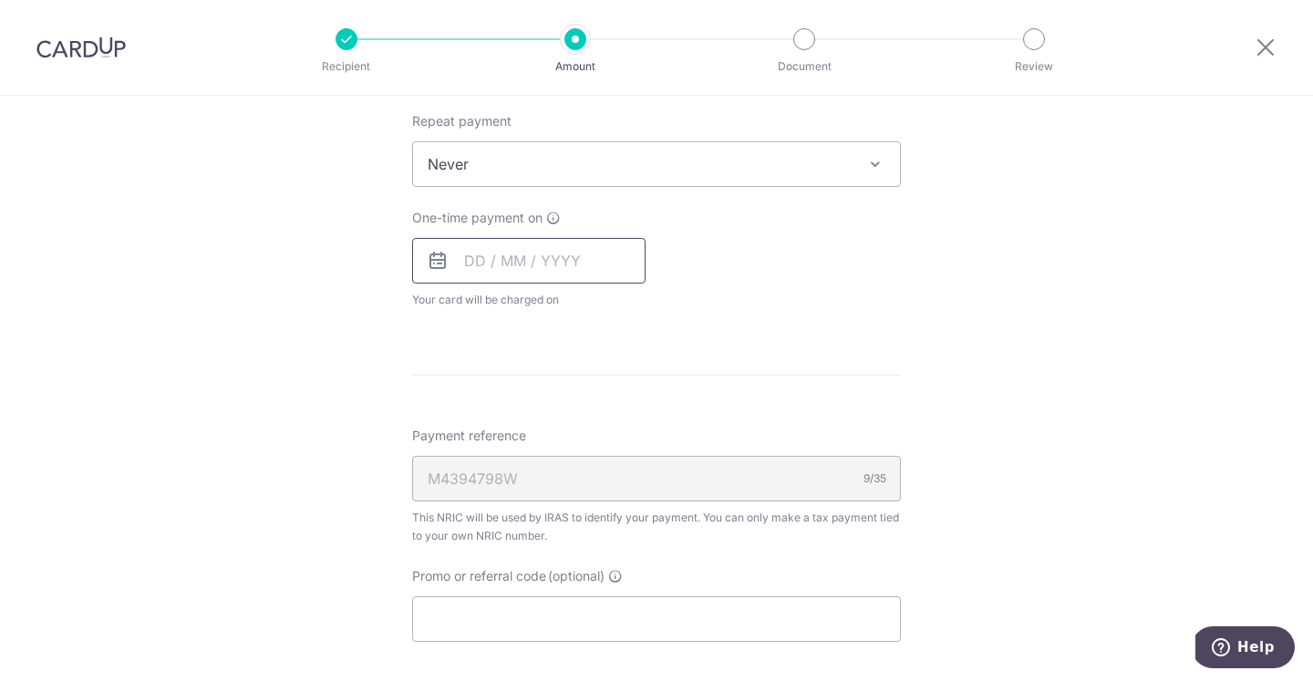
click at [528, 269] on input "text" at bounding box center [528, 261] width 233 height 46
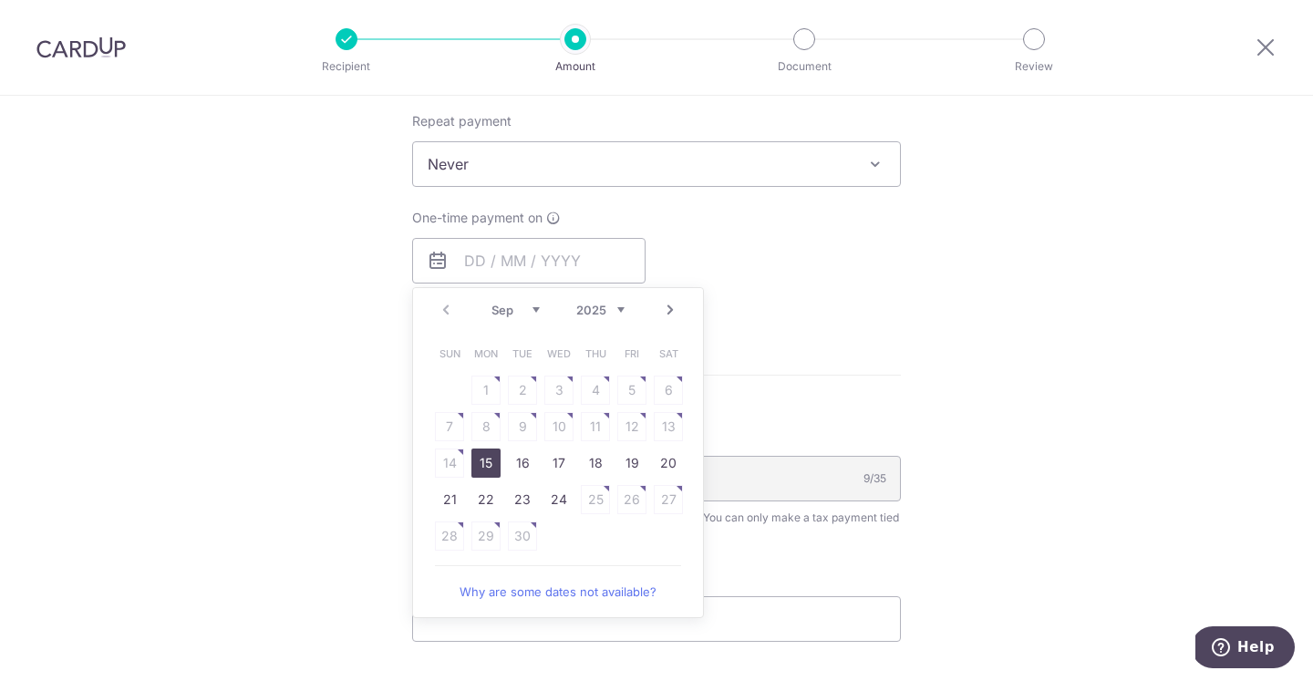
click at [476, 463] on link "15" at bounding box center [485, 462] width 29 height 29
type input "15/09/2025"
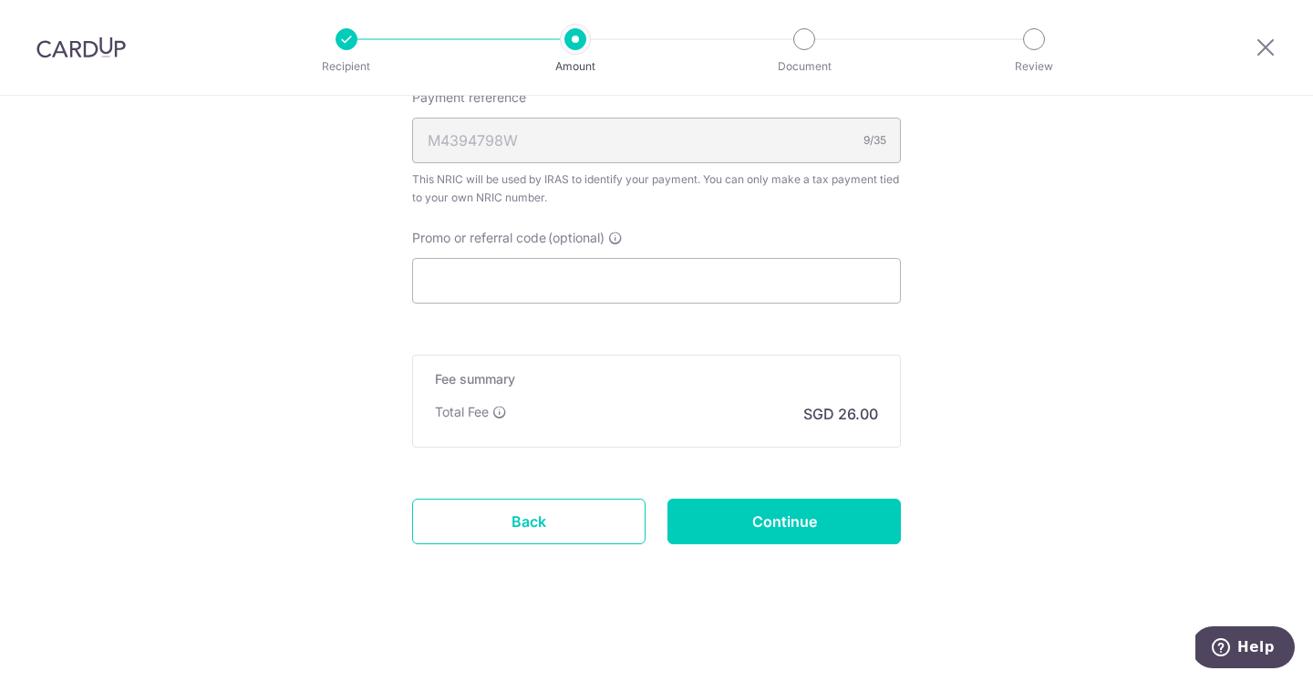
scroll to position [1182, 0]
click at [546, 270] on input "Promo or referral code (optional)" at bounding box center [656, 281] width 489 height 46
paste input "VTAX25R"
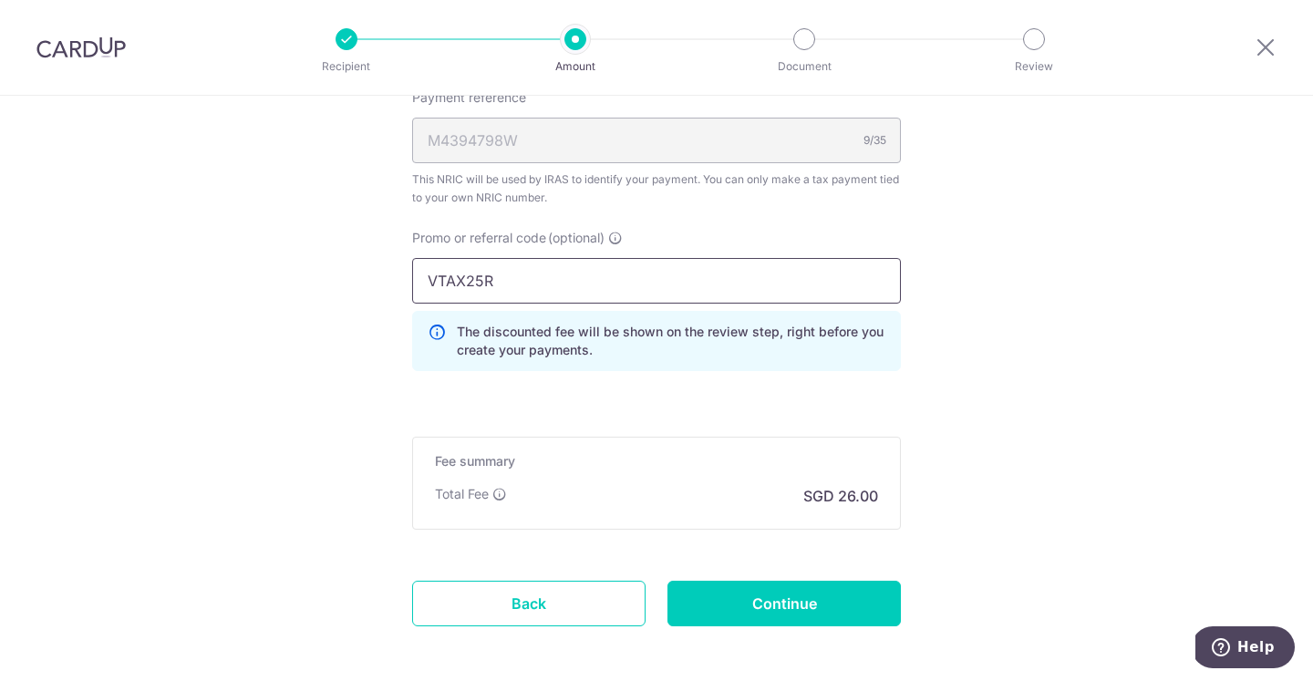
type input "VTAX25R"
click at [542, 381] on div "Promo or referral code (optional) VTAX25R The discounted fee will be shown on t…" at bounding box center [656, 307] width 510 height 157
click at [709, 602] on input "Continue" at bounding box center [783, 604] width 233 height 46
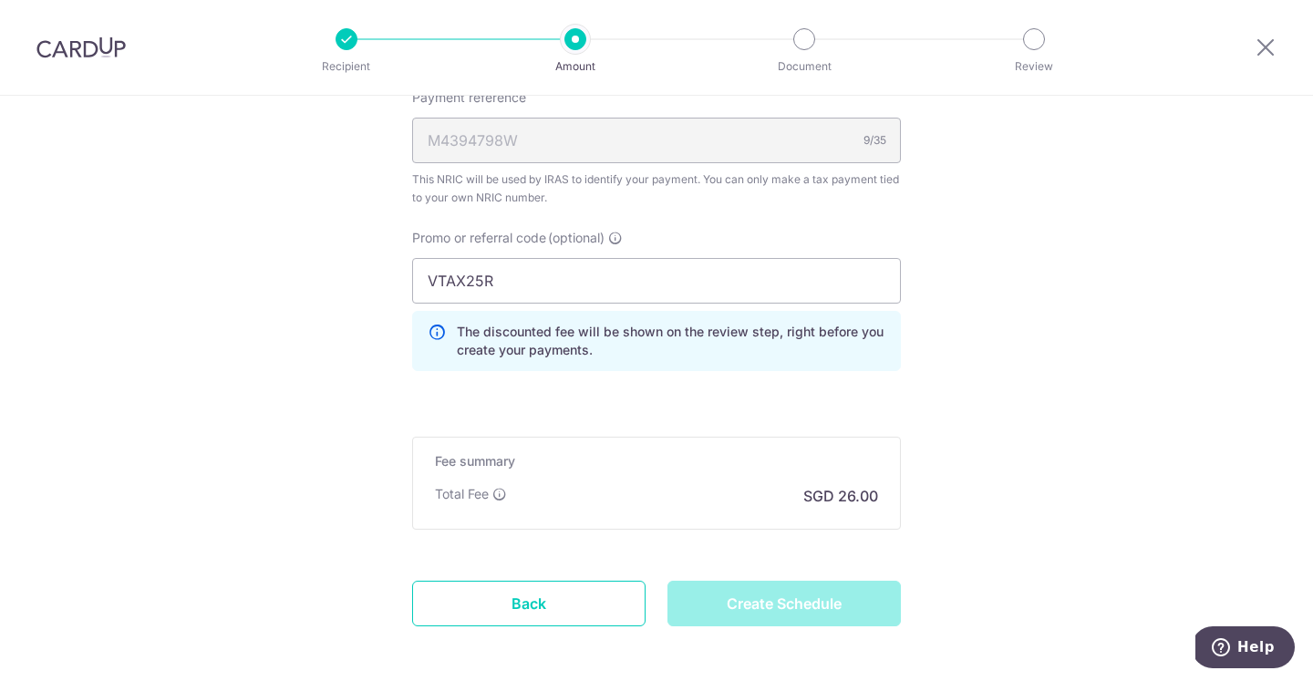
type input "Create Schedule"
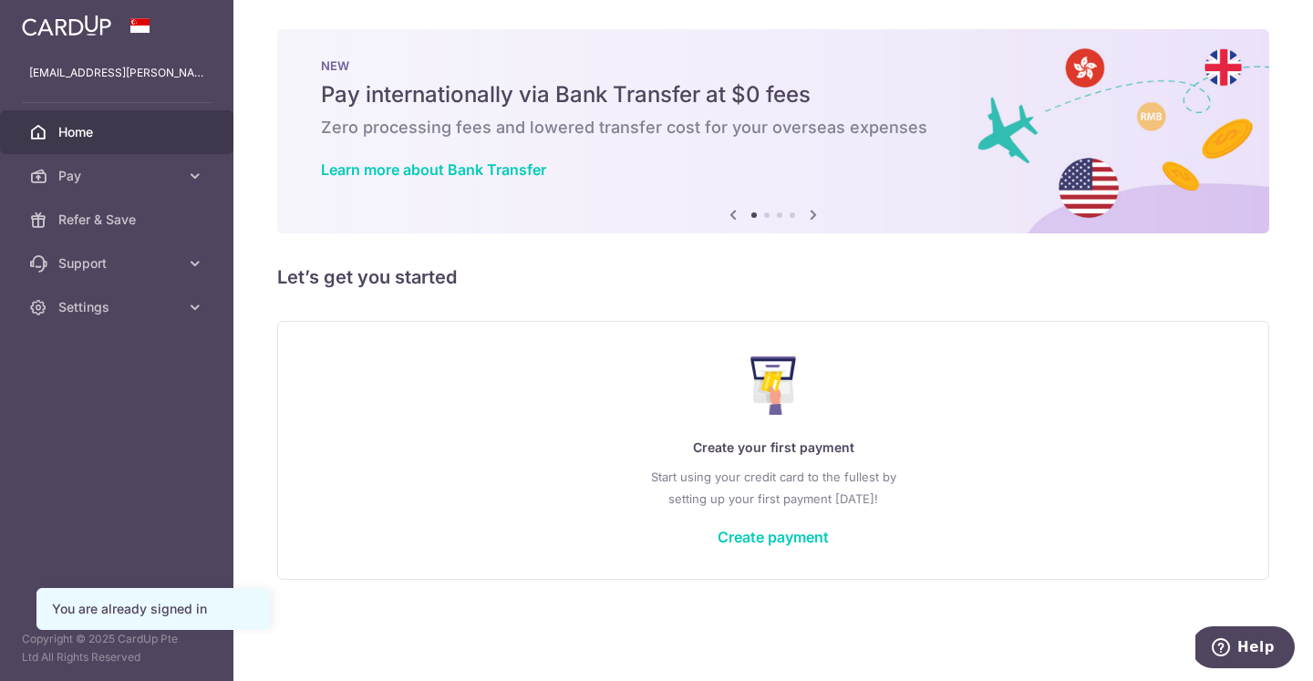
click at [86, 37] on link at bounding box center [67, 23] width 104 height 33
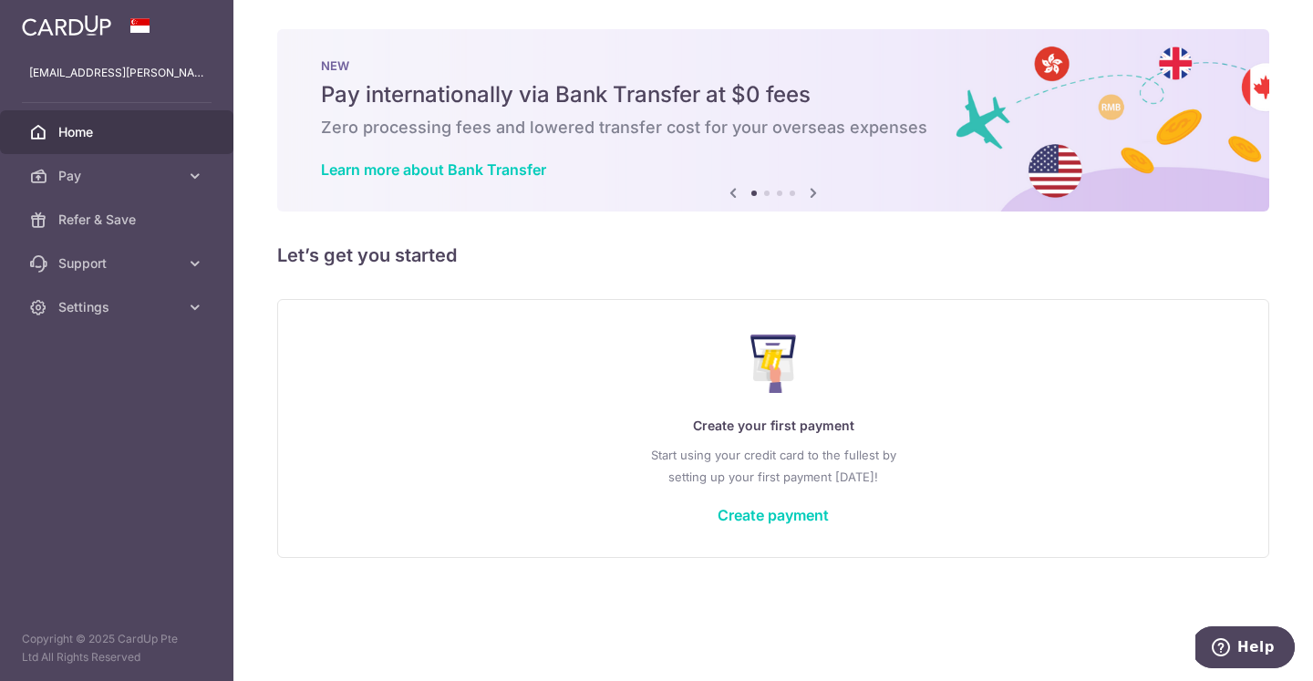
click at [817, 190] on icon at bounding box center [813, 192] width 22 height 23
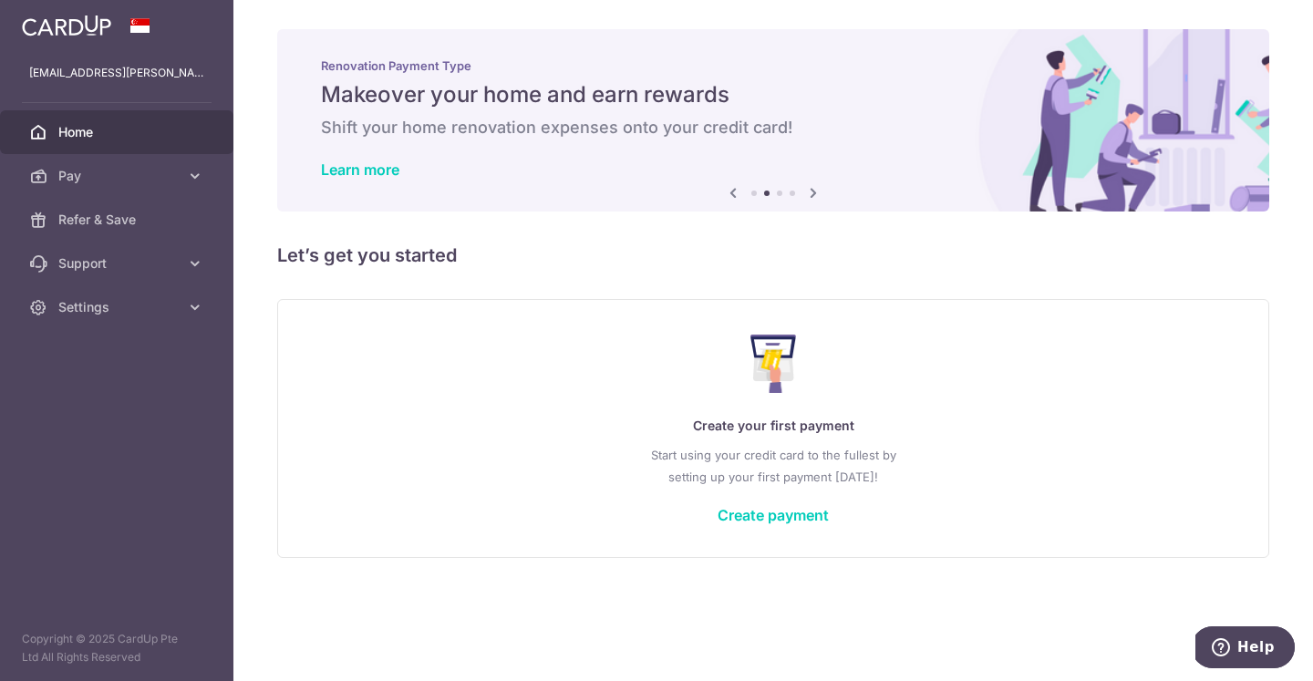
click at [817, 190] on icon at bounding box center [813, 192] width 22 height 23
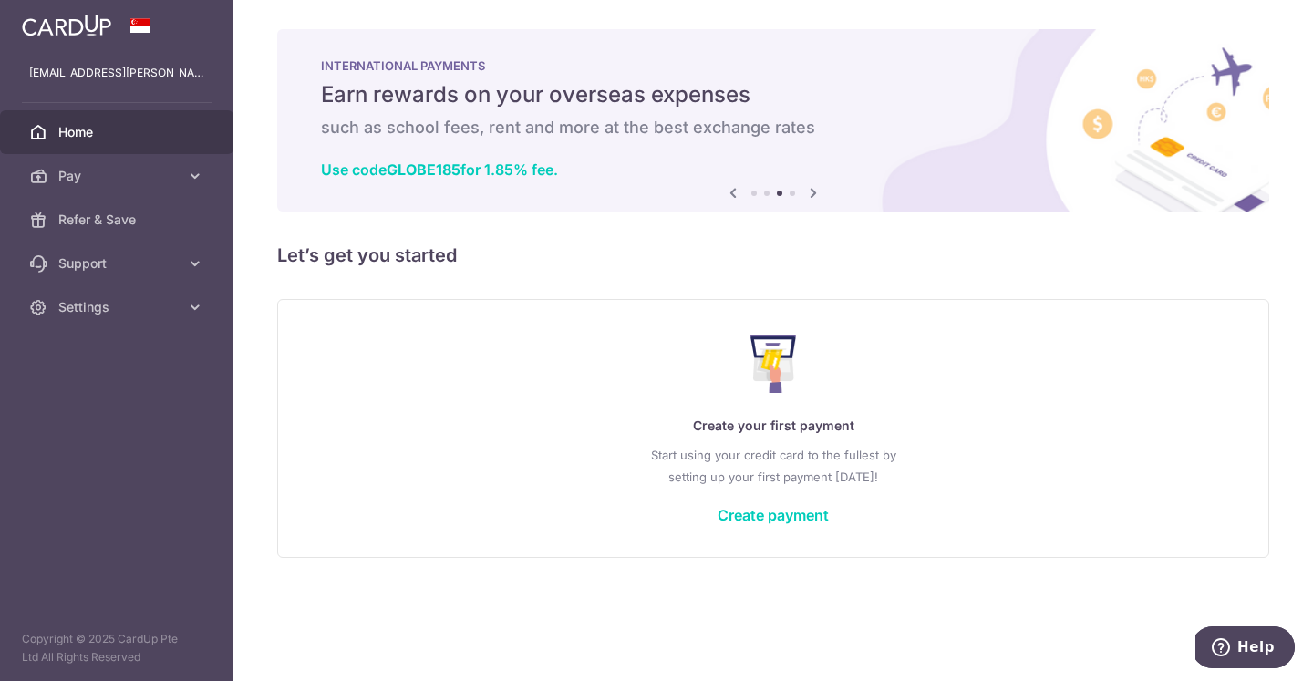
click at [817, 190] on icon at bounding box center [813, 192] width 22 height 23
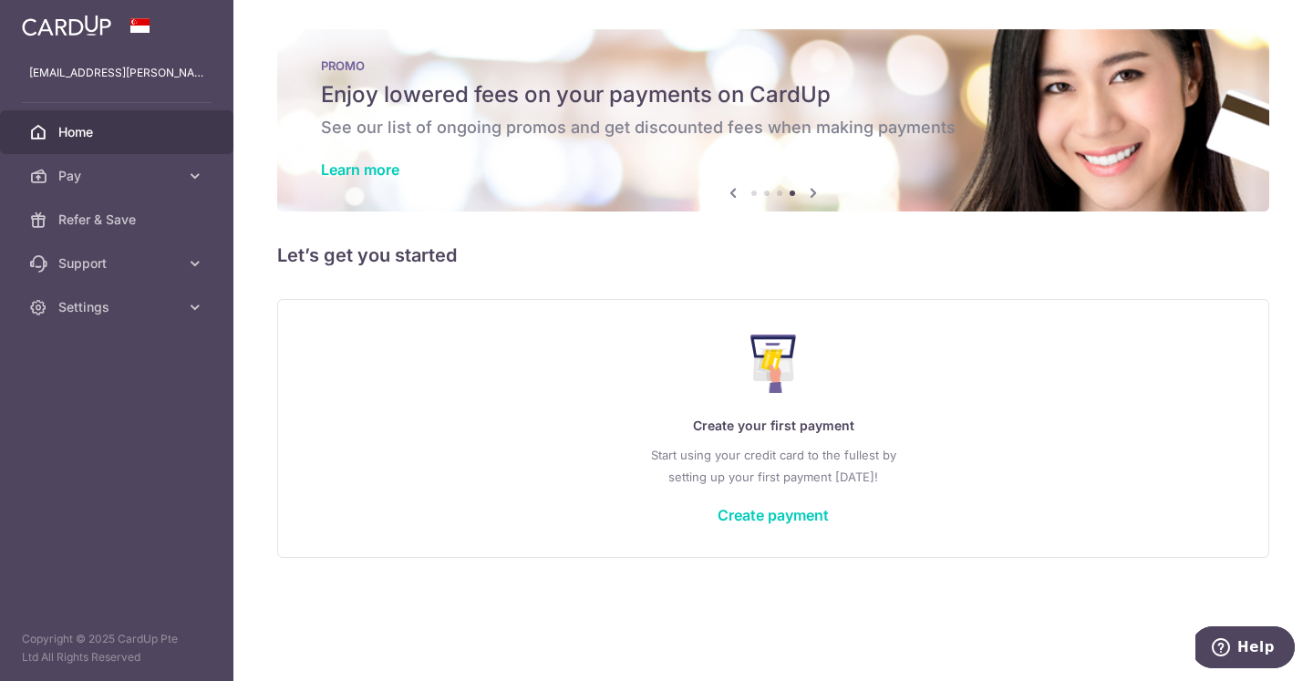
click at [817, 190] on icon at bounding box center [813, 192] width 22 height 23
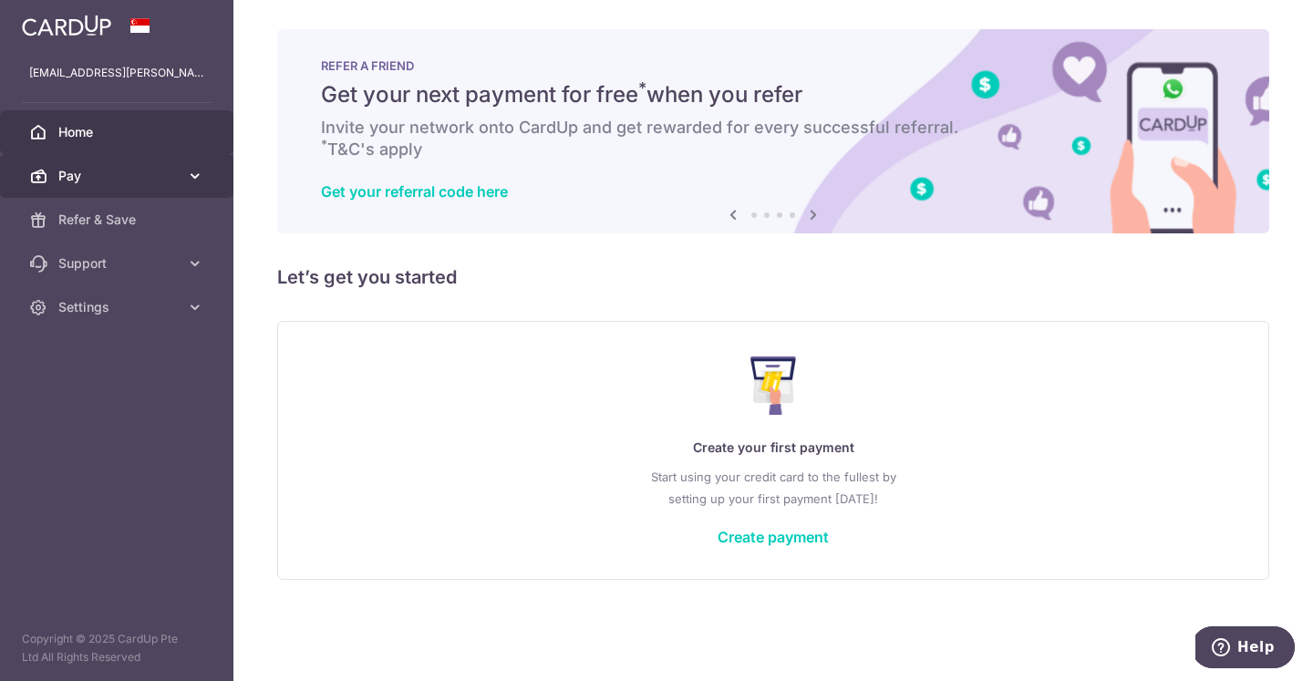
click at [147, 164] on link "Pay" at bounding box center [116, 176] width 233 height 44
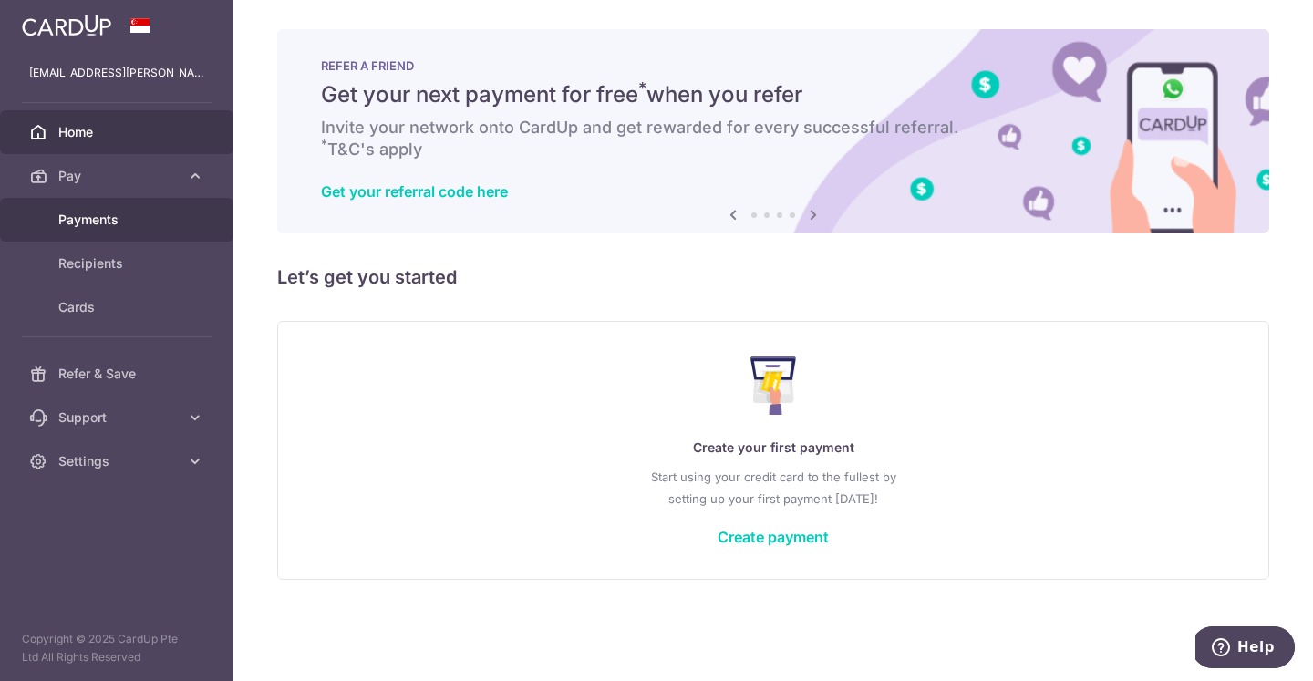
click at [117, 221] on span "Payments" at bounding box center [118, 220] width 120 height 18
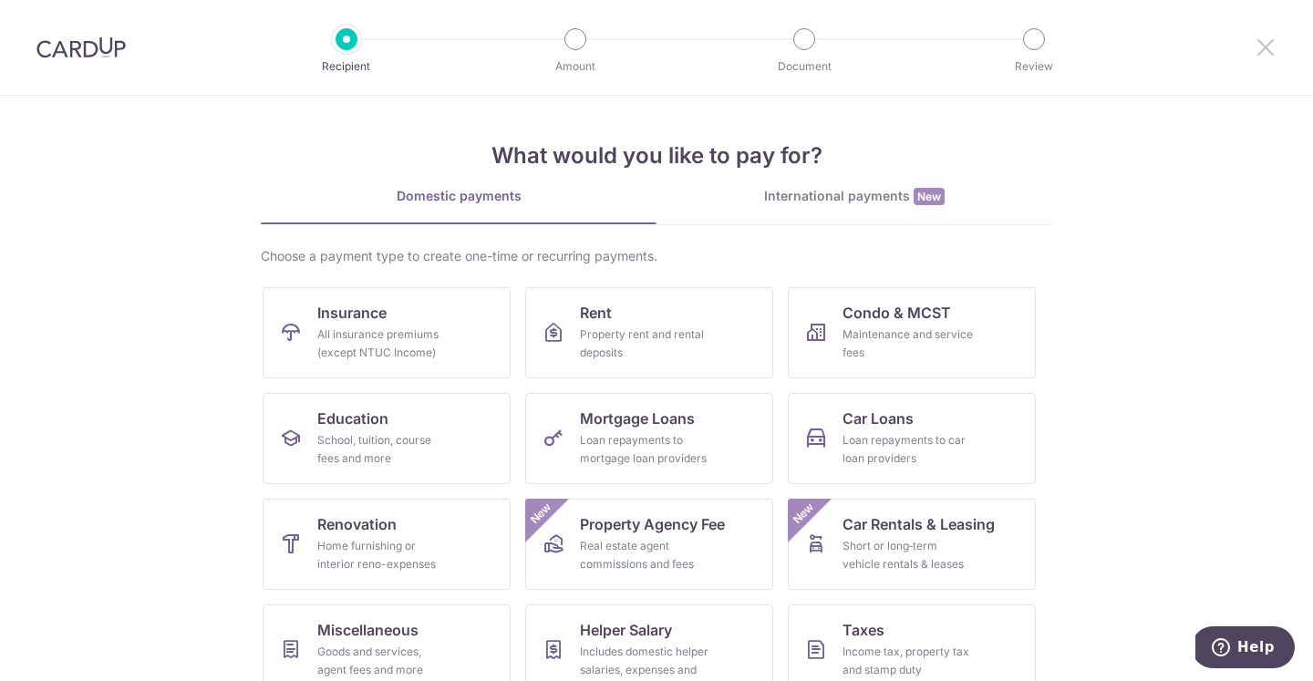
click at [1275, 45] on icon at bounding box center [1265, 47] width 22 height 23
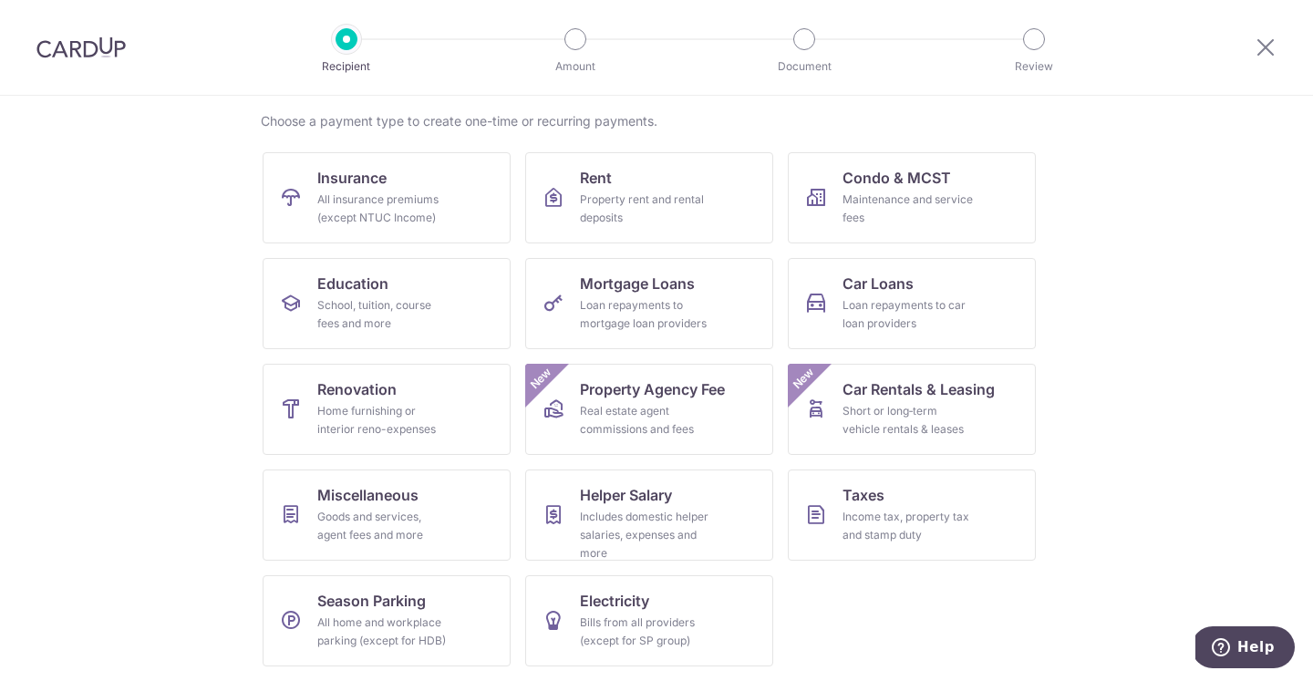
scroll to position [191, 0]
click at [875, 560] on link "Taxes Income tax, property tax and stamp duty" at bounding box center [912, 514] width 248 height 91
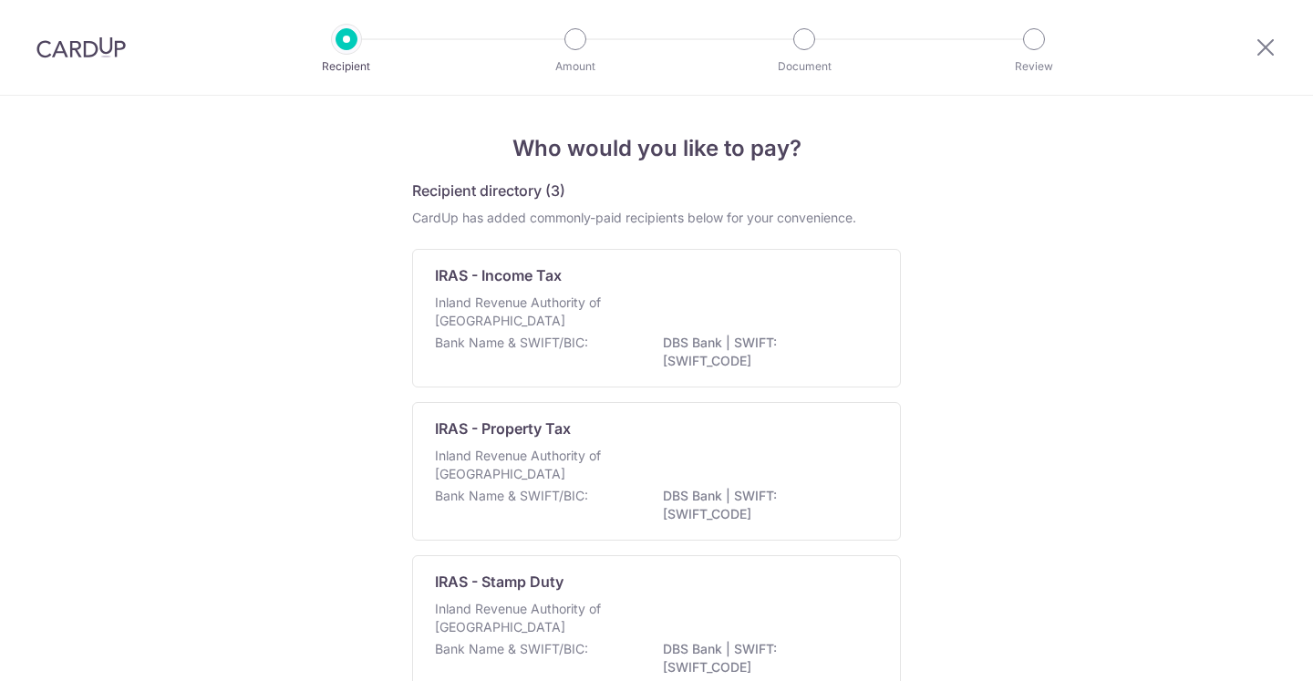
click at [640, 294] on div "Inland Revenue Authority of Singapore" at bounding box center [656, 314] width 443 height 40
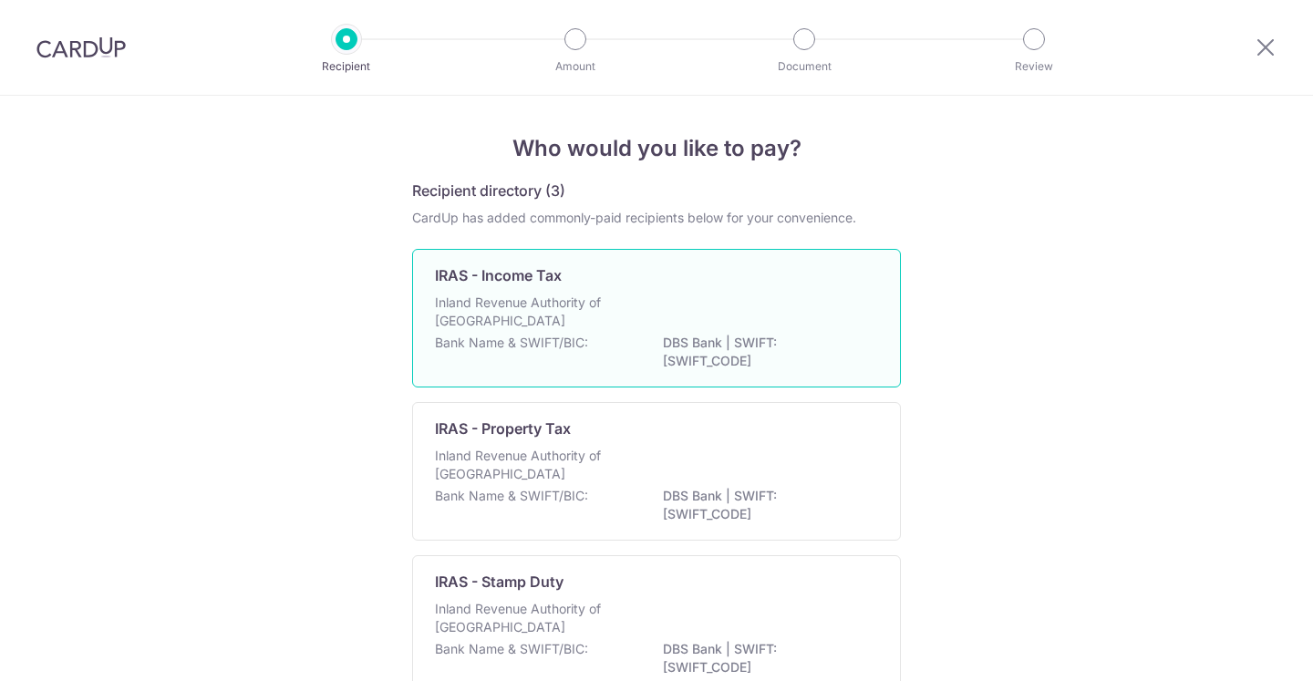
scroll to position [76, 0]
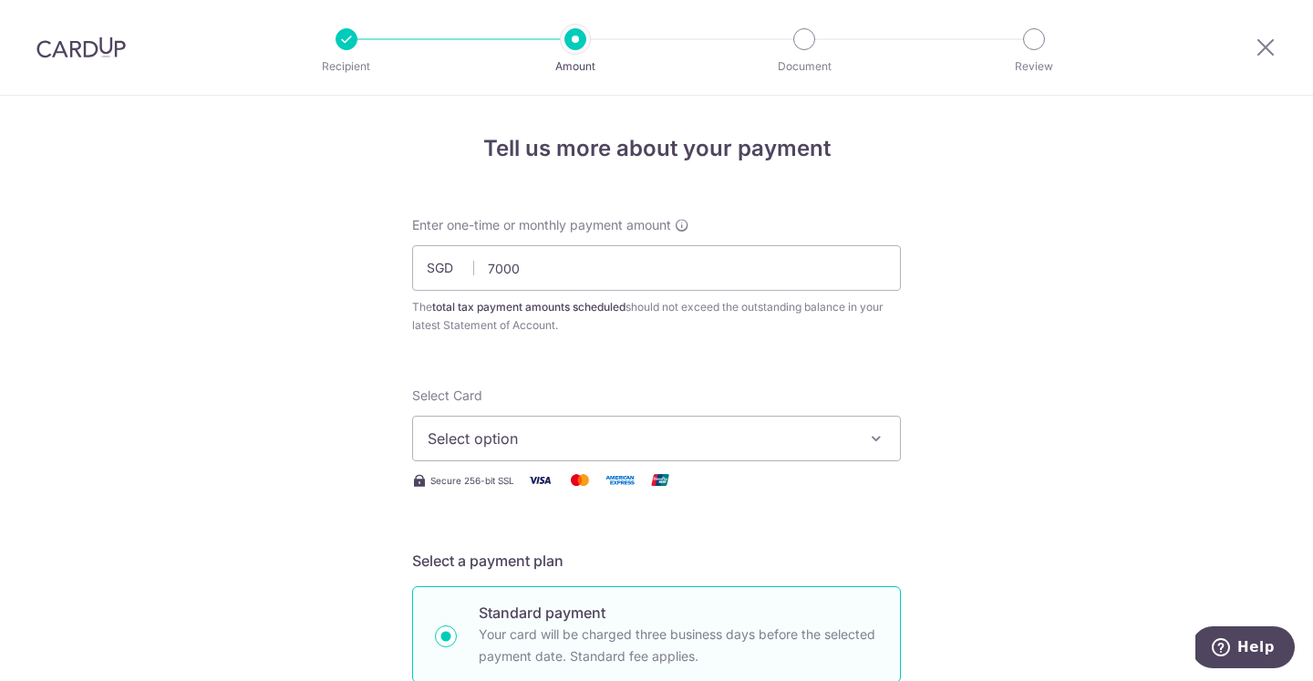
type input "7,000.00"
click at [465, 435] on span "Select option" at bounding box center [640, 439] width 425 height 22
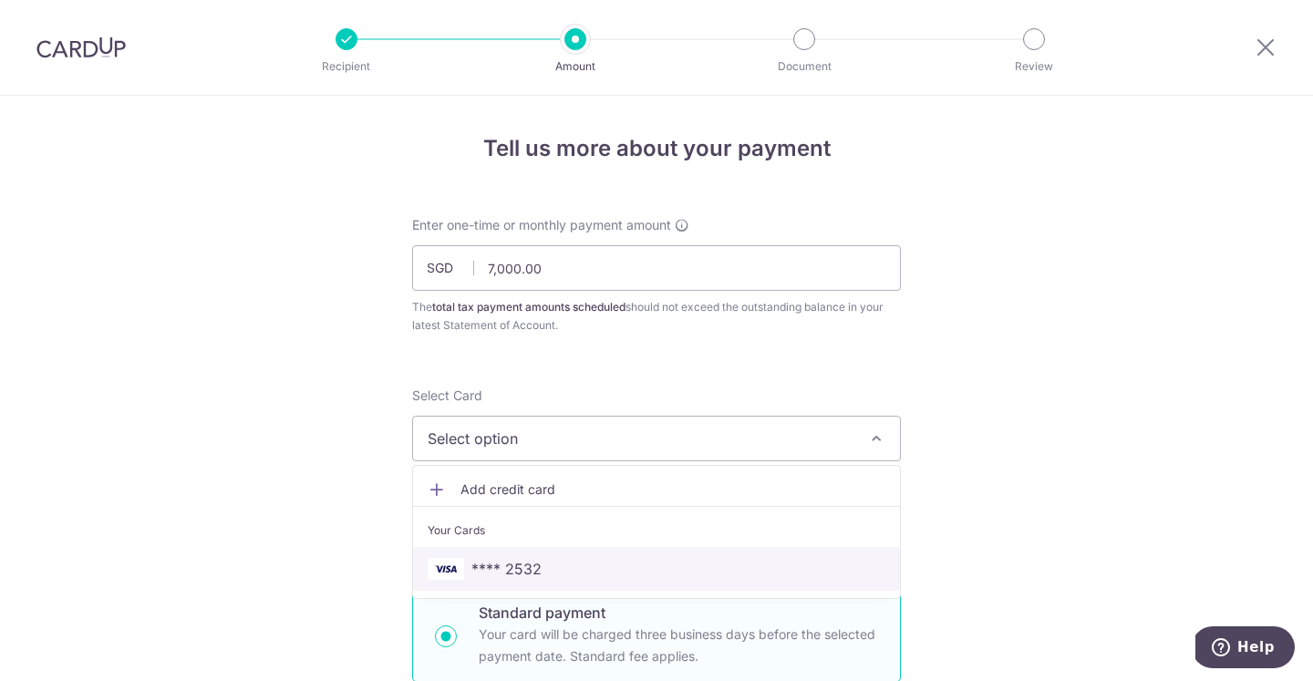
click at [490, 556] on link "**** 2532" at bounding box center [656, 569] width 487 height 44
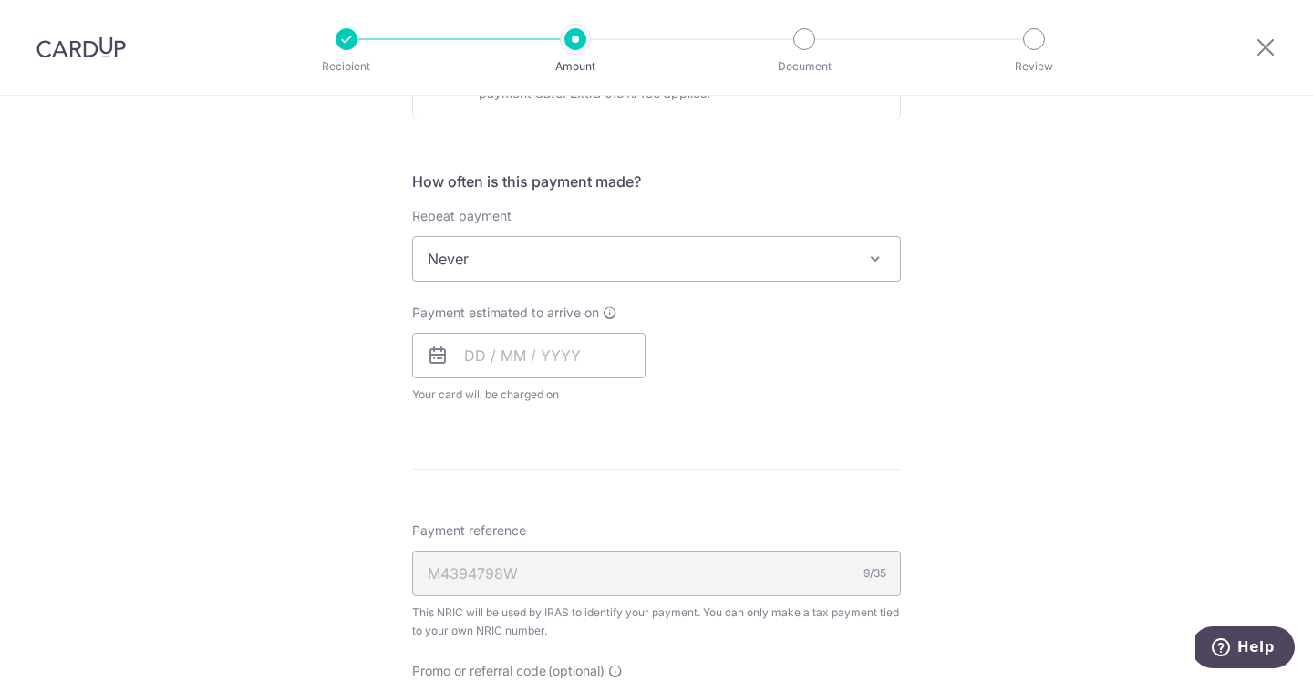
scroll to position [839, 0]
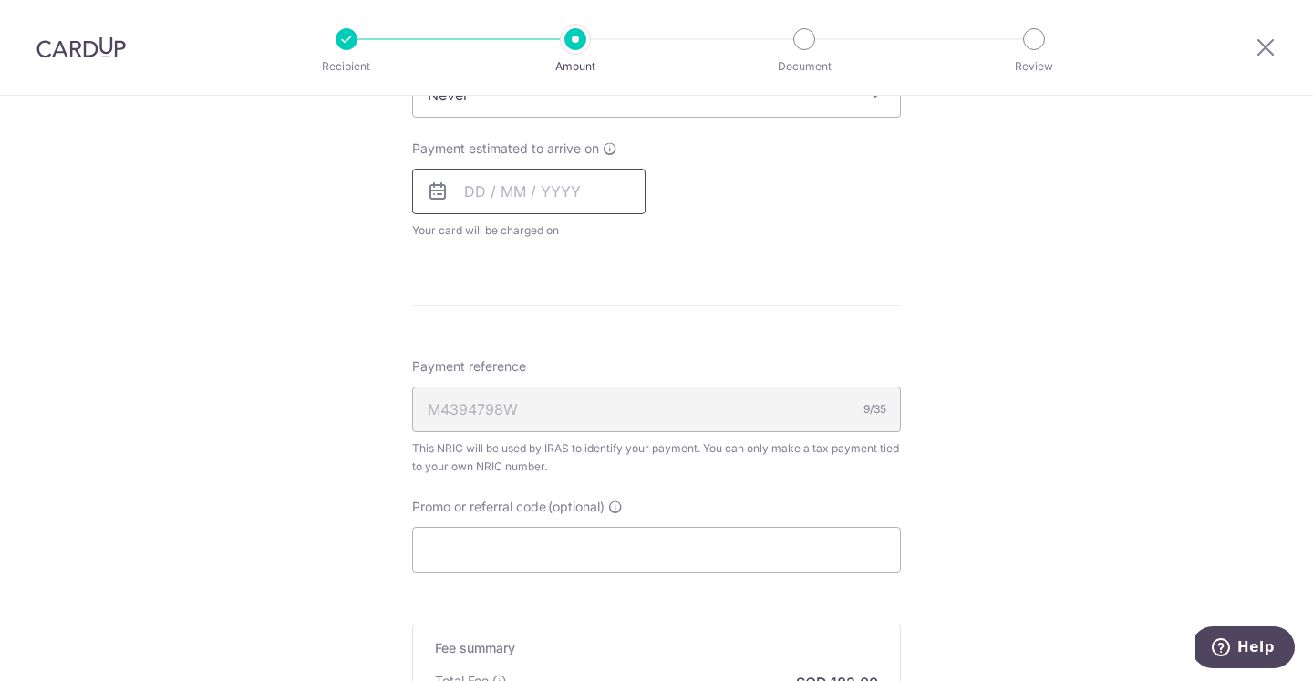
click at [467, 182] on input "text" at bounding box center [528, 192] width 233 height 46
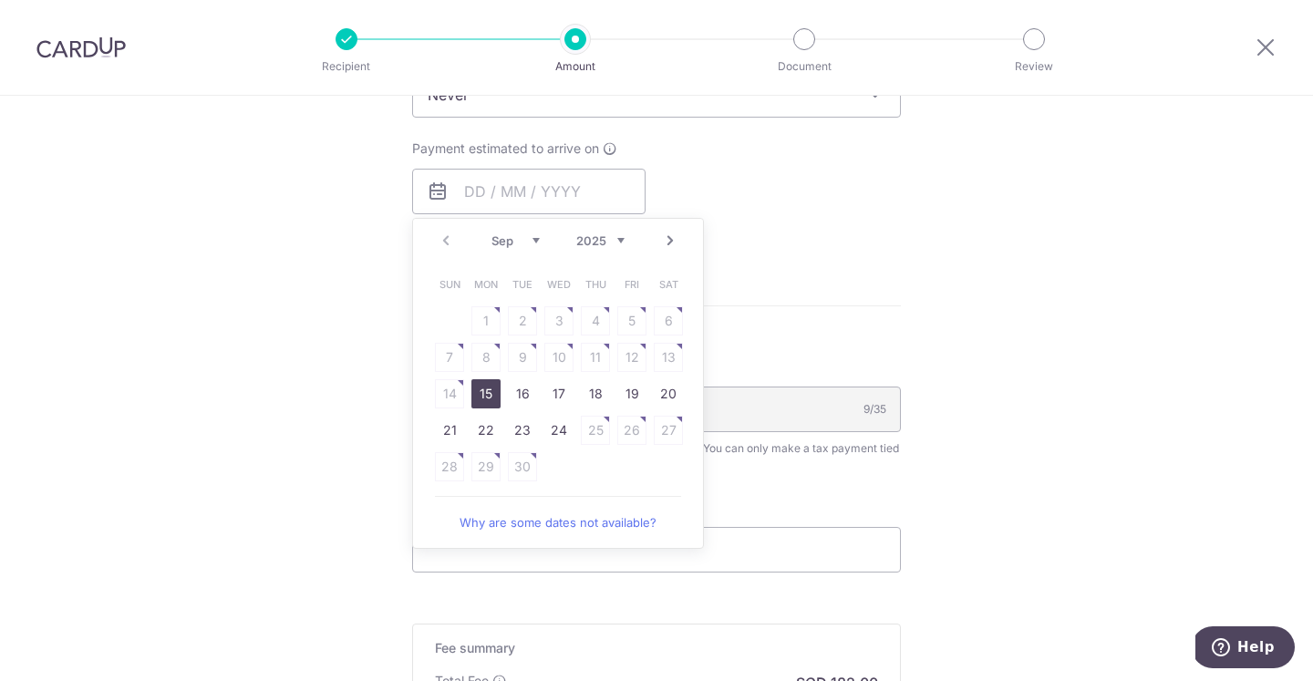
click at [497, 393] on link "15" at bounding box center [485, 393] width 29 height 29
type input "[DATE]"
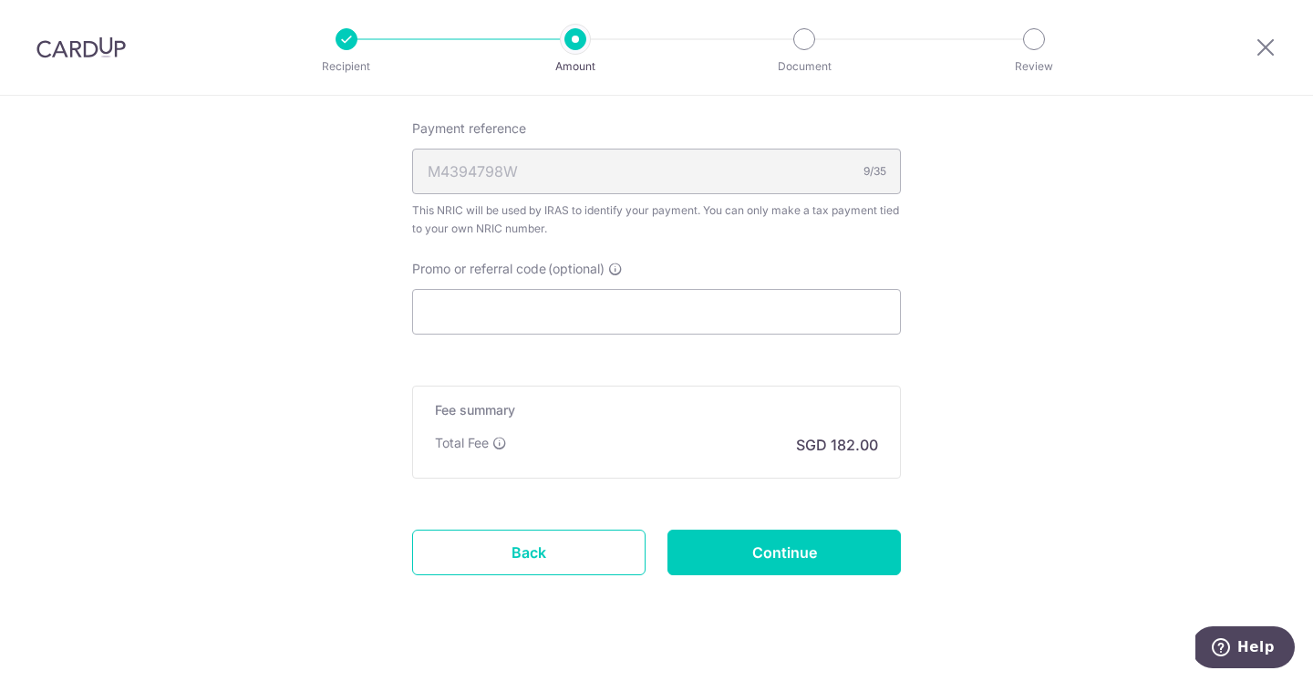
scroll to position [1166, 0]
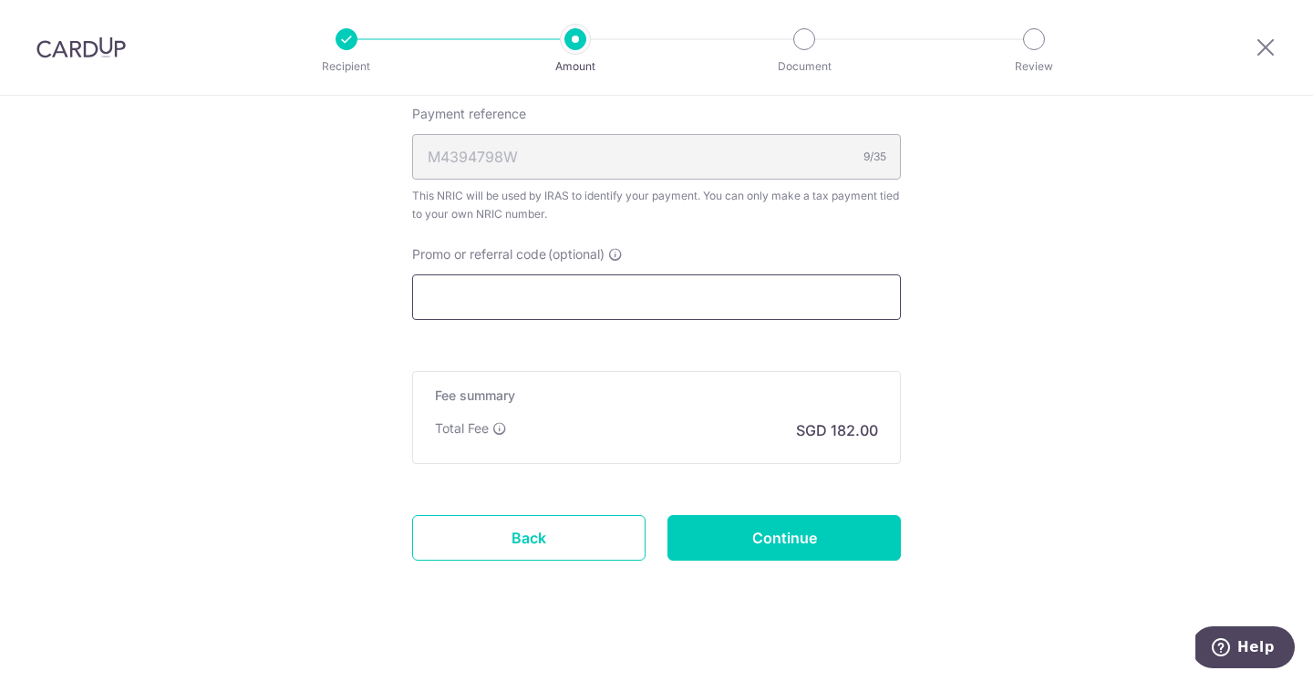
click at [583, 297] on input "Promo or referral code (optional)" at bounding box center [656, 297] width 489 height 46
paste input "VTAX25R"
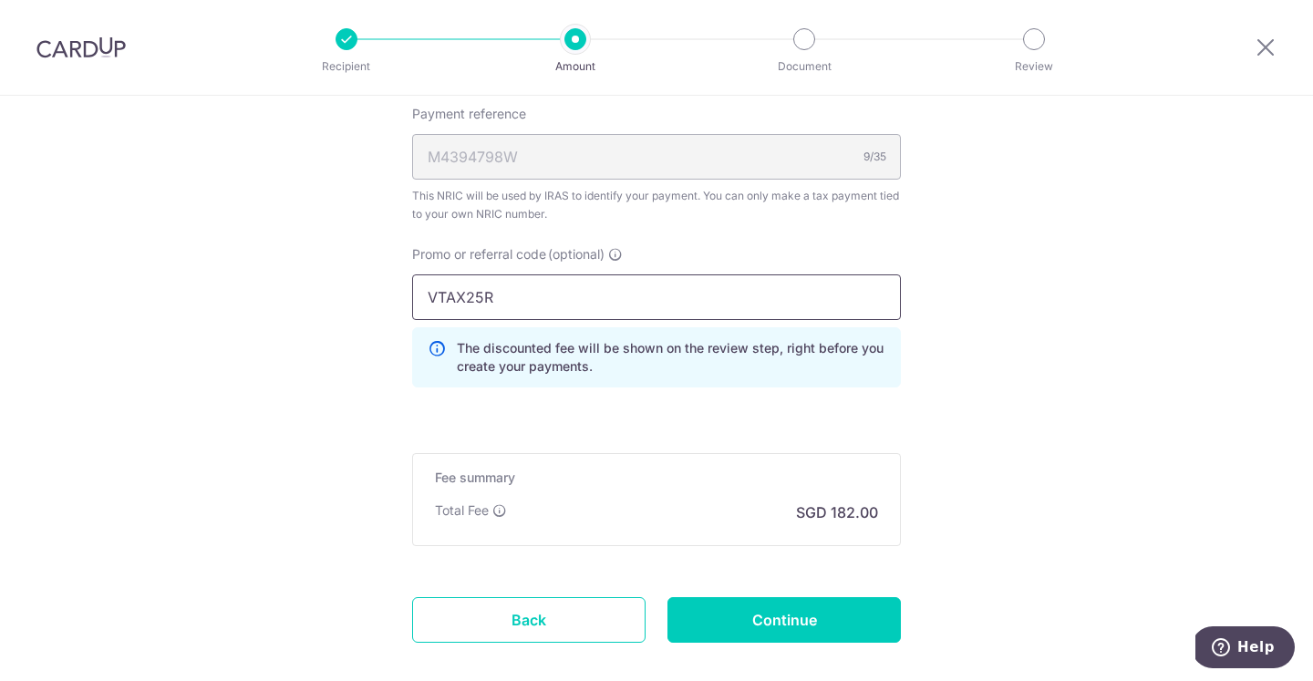
type input "VTAX25R"
click at [583, 354] on p "The discounted fee will be shown on the review step, right before you create yo…" at bounding box center [671, 357] width 428 height 36
click at [694, 610] on input "Continue" at bounding box center [783, 620] width 233 height 46
type input "Create Schedule"
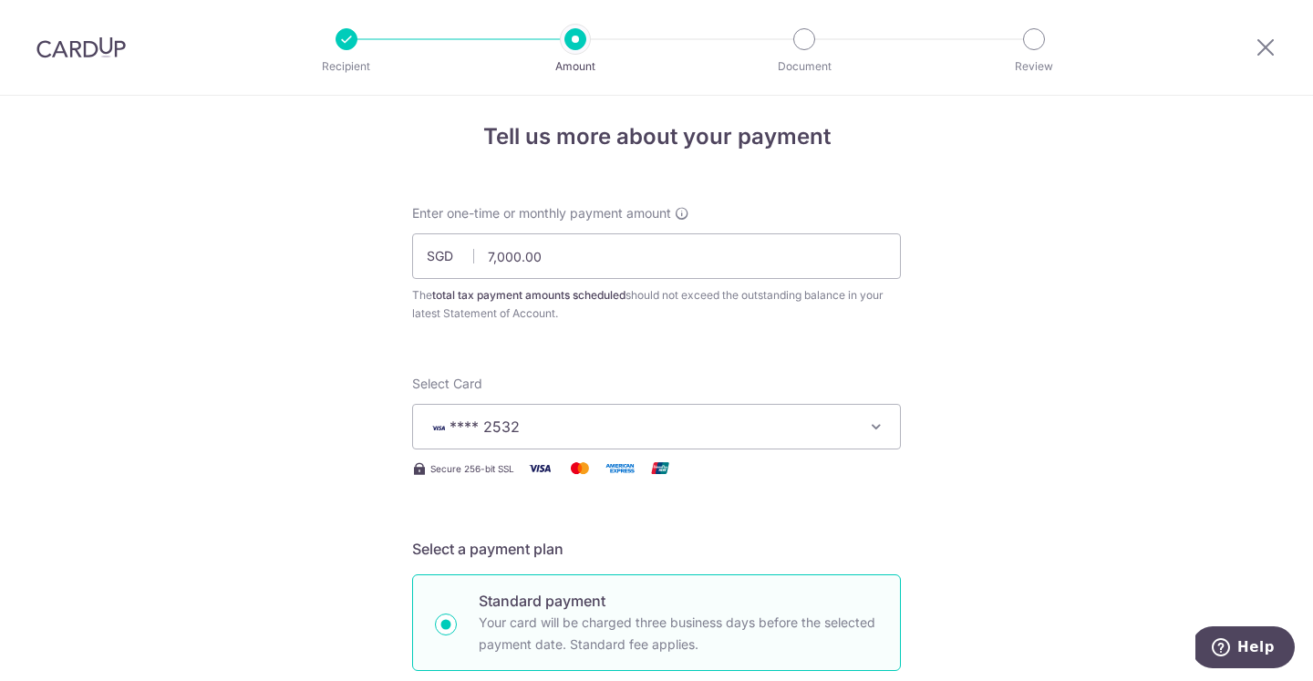
scroll to position [14, 0]
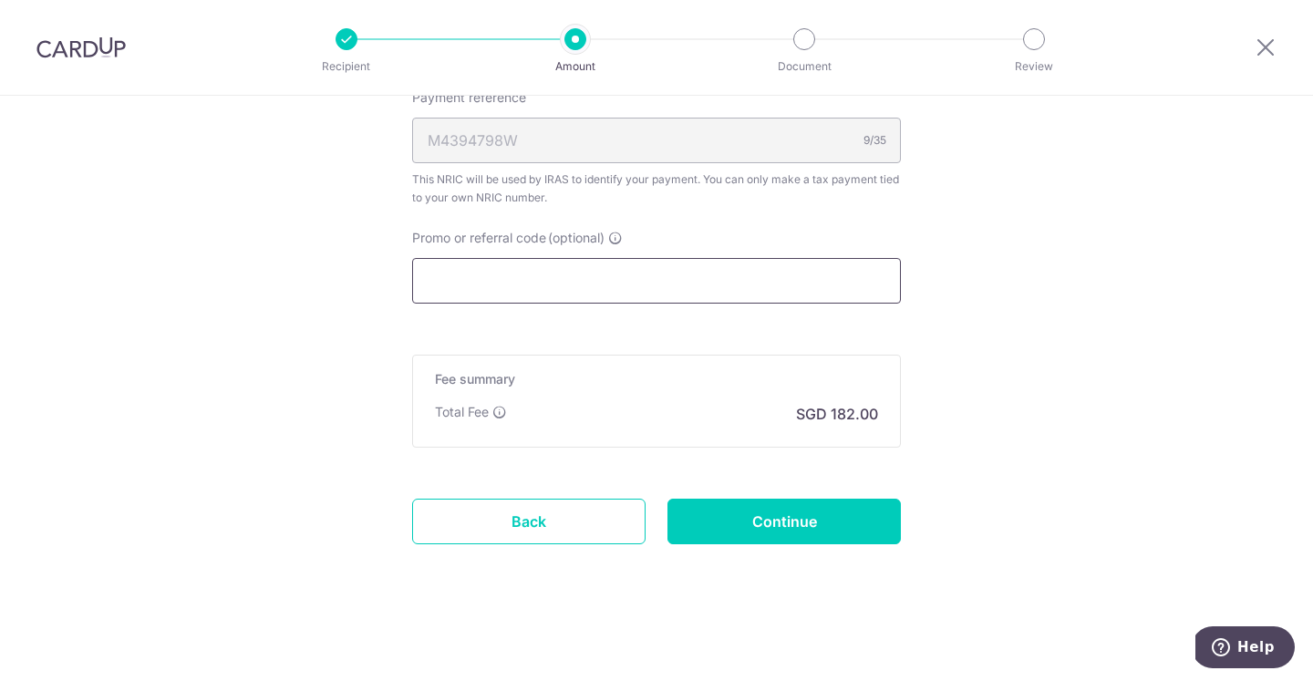
scroll to position [1182, 0]
click at [629, 283] on input "Promo or referral code (optional)" at bounding box center [656, 281] width 489 height 46
paste input "VTAX25ONE"
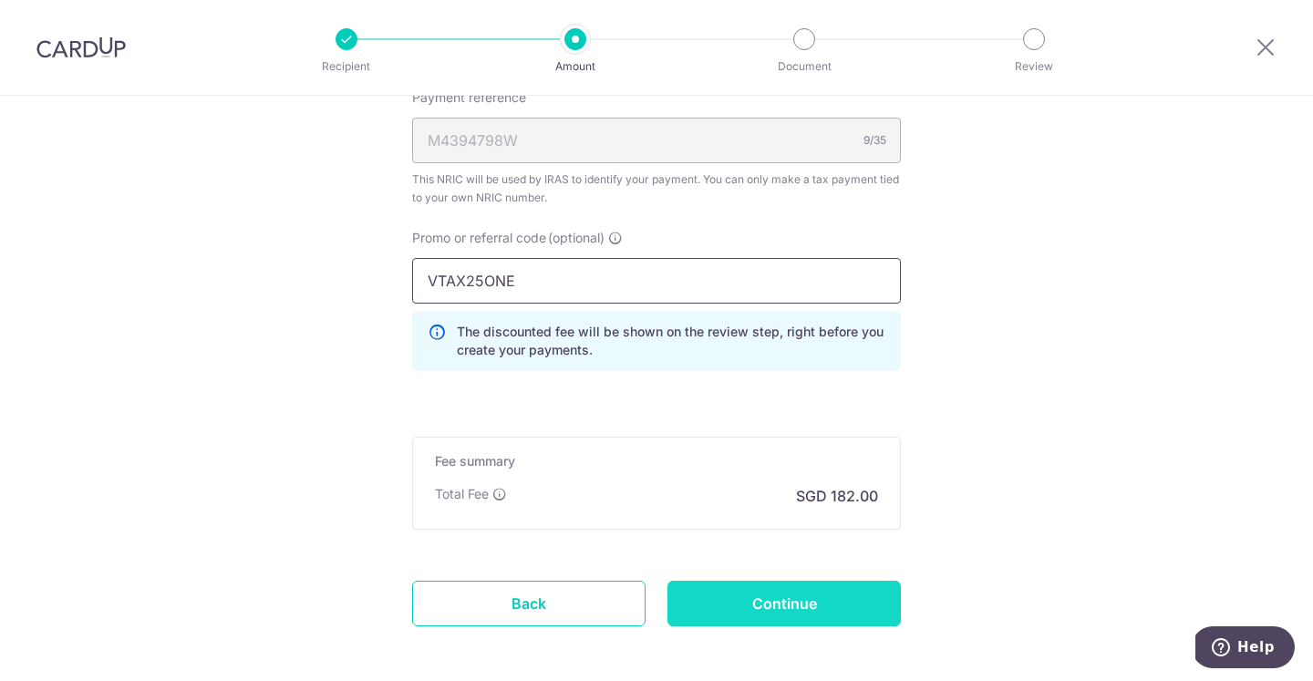
type input "VTAX25ONE"
click at [757, 604] on input "Continue" at bounding box center [783, 604] width 233 height 46
type input "Update Schedule"
